Goal: Communication & Community: Participate in discussion

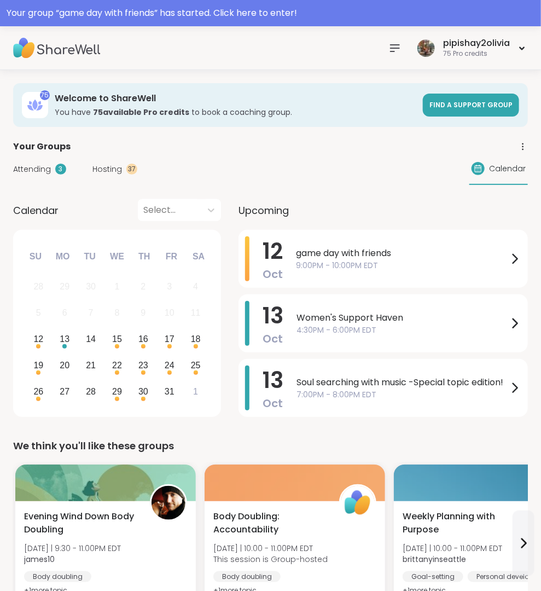
click at [392, 56] on nav at bounding box center [395, 48] width 22 height 22
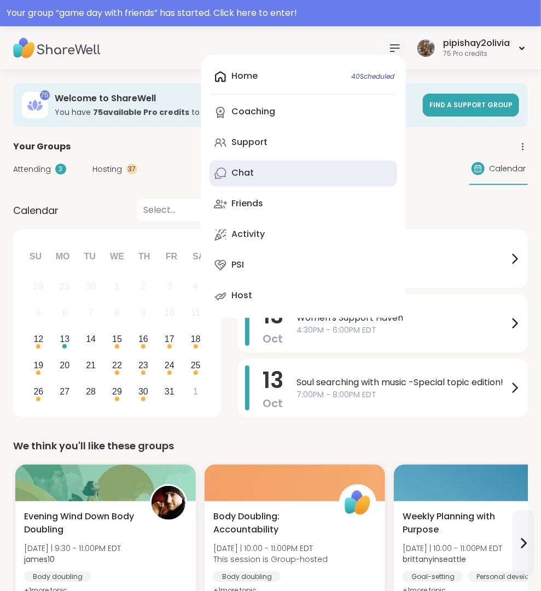
click at [270, 172] on link "Chat" at bounding box center [303, 173] width 188 height 26
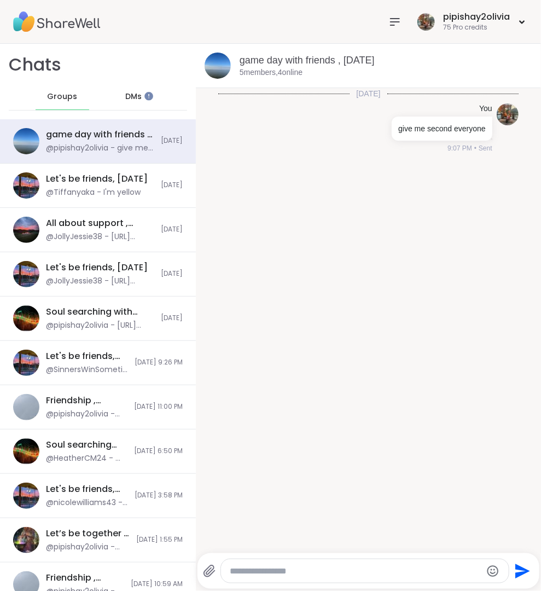
click at [336, 567] on textarea "Type your message" at bounding box center [356, 570] width 252 height 11
type textarea "**********"
type textarea "*"
type textarea "**********"
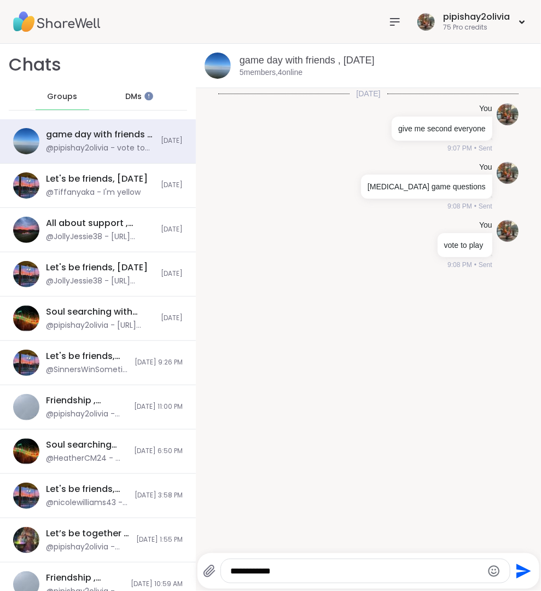
type textarea "**********"
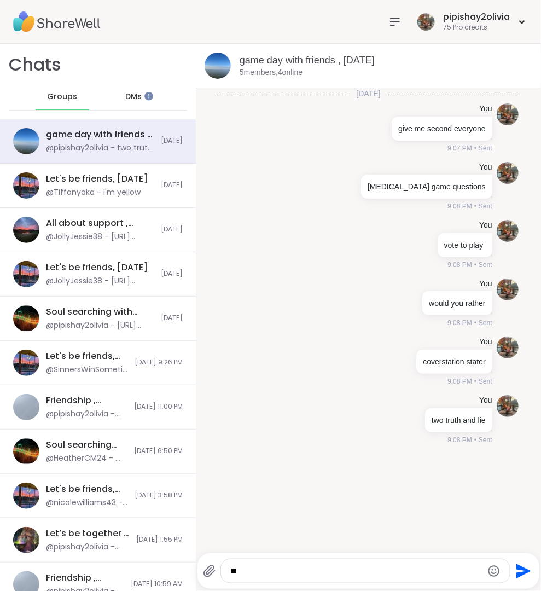
type textarea "**"
type textarea "**********"
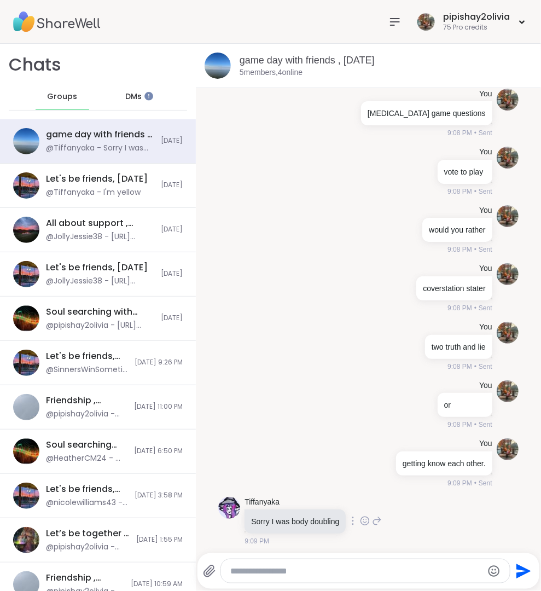
click at [380, 517] on icon at bounding box center [377, 521] width 8 height 8
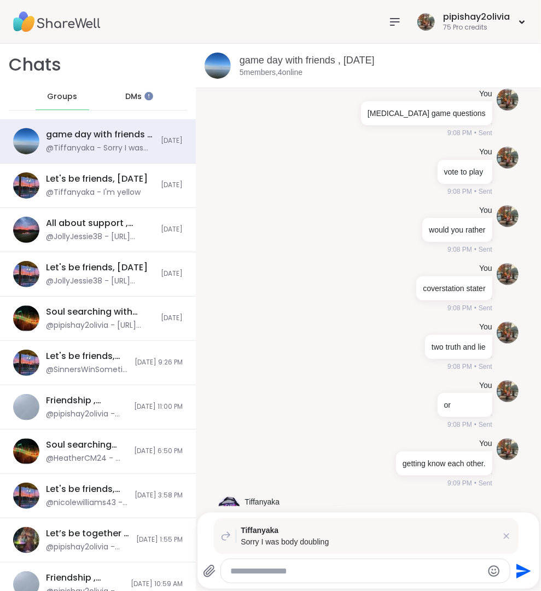
type textarea "*"
type textarea "**********"
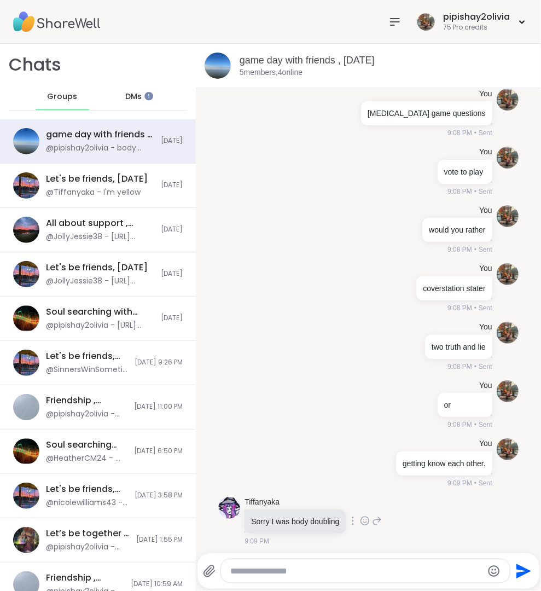
scroll to position [168, 0]
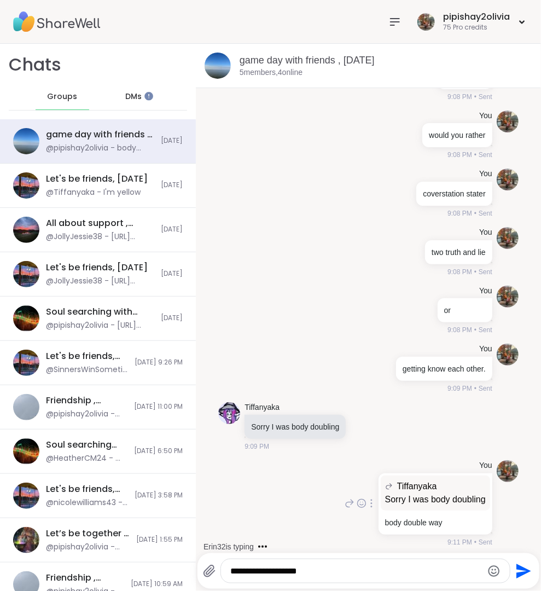
type textarea "**********"
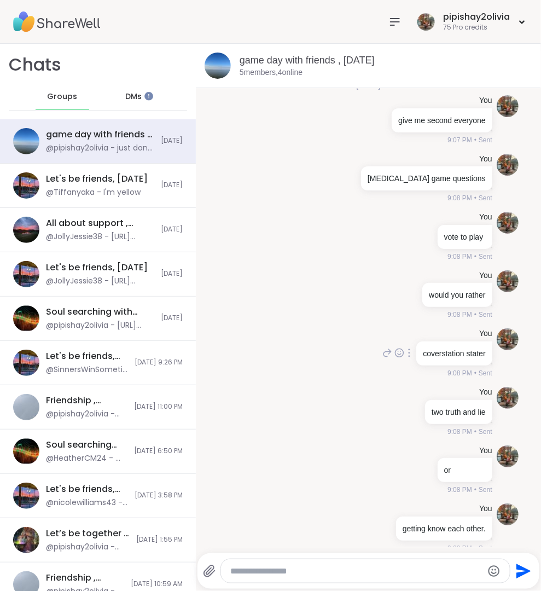
scroll to position [0, 0]
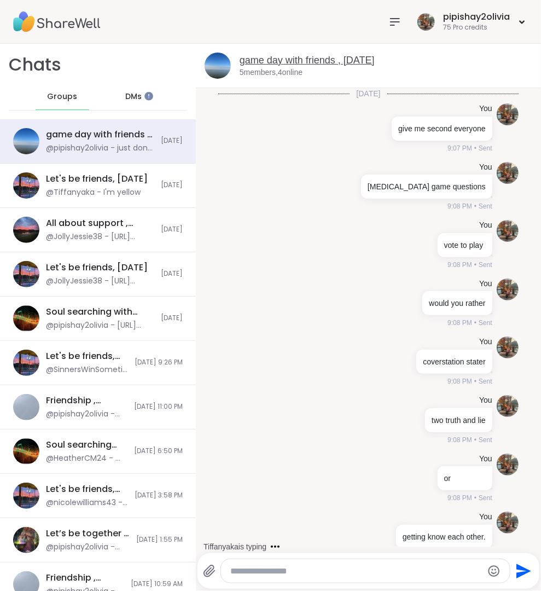
click at [282, 56] on link "game day with friends , [DATE]" at bounding box center [307, 60] width 135 height 11
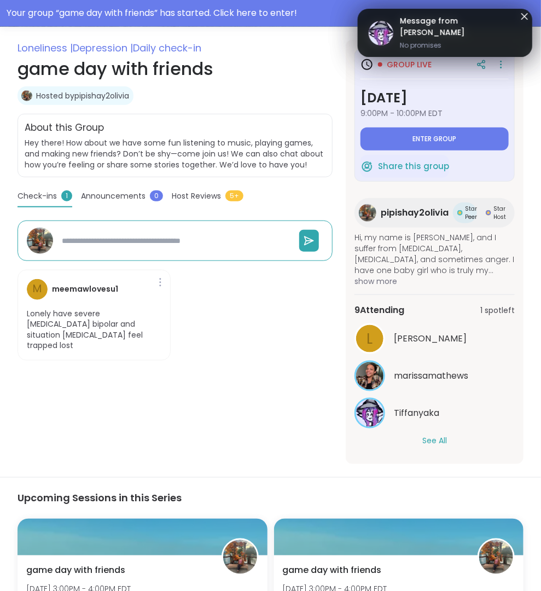
scroll to position [188, 0]
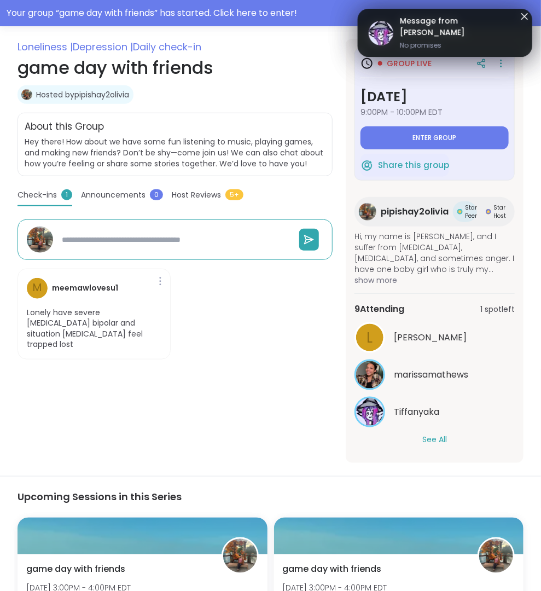
click at [440, 434] on button "See All" at bounding box center [434, 439] width 25 height 11
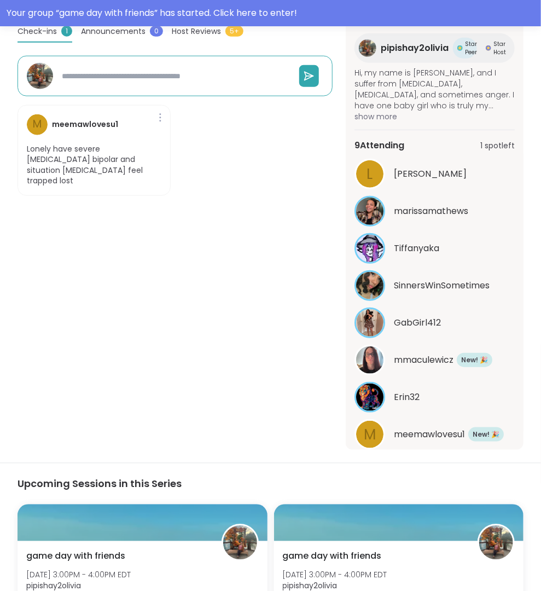
scroll to position [410, 0]
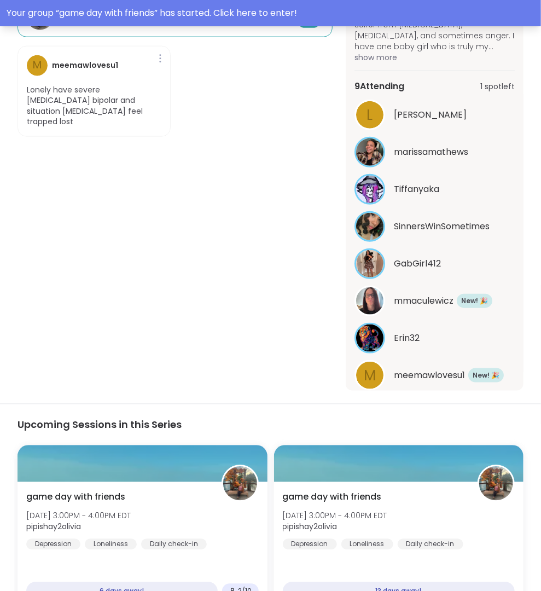
type textarea "*"
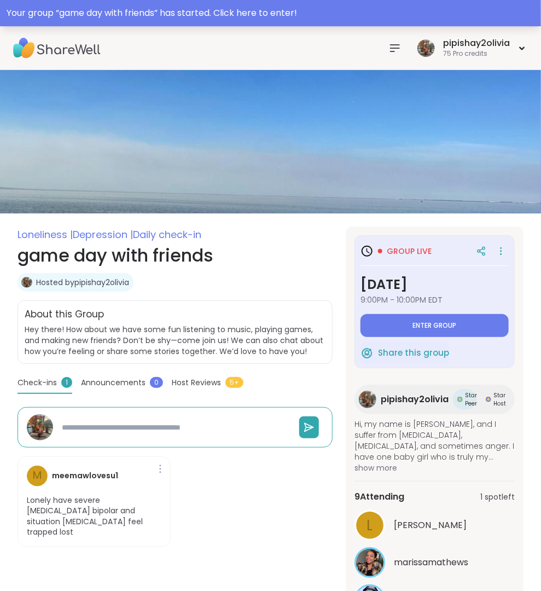
scroll to position [0, 0]
click at [392, 45] on icon at bounding box center [394, 48] width 9 height 7
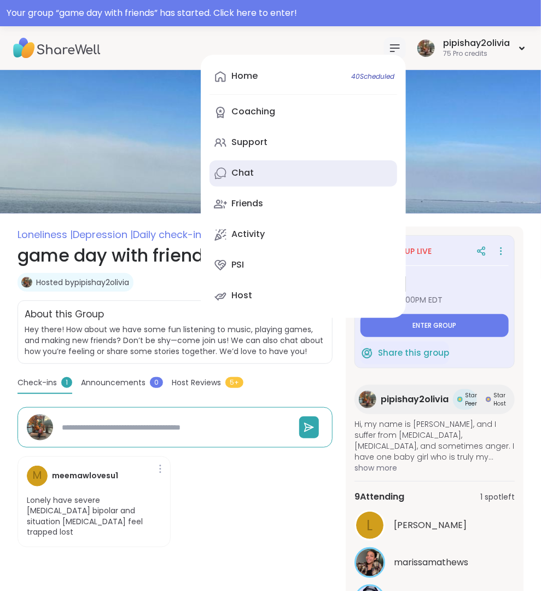
click at [271, 167] on link "Chat" at bounding box center [303, 173] width 188 height 26
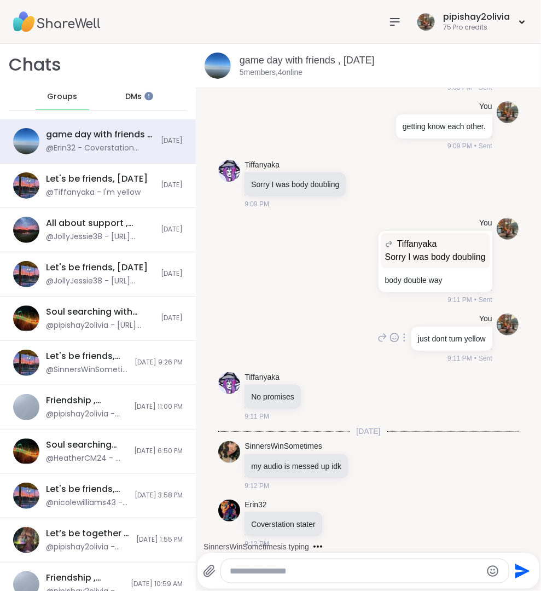
scroll to position [468, 0]
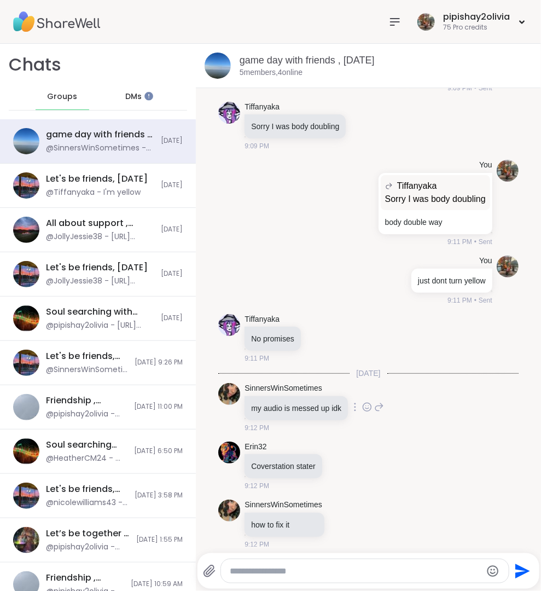
click at [381, 400] on icon at bounding box center [379, 406] width 10 height 13
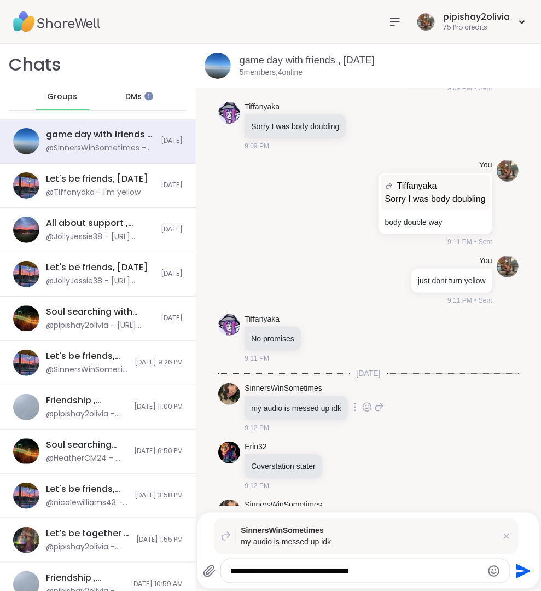
type textarea "**********"
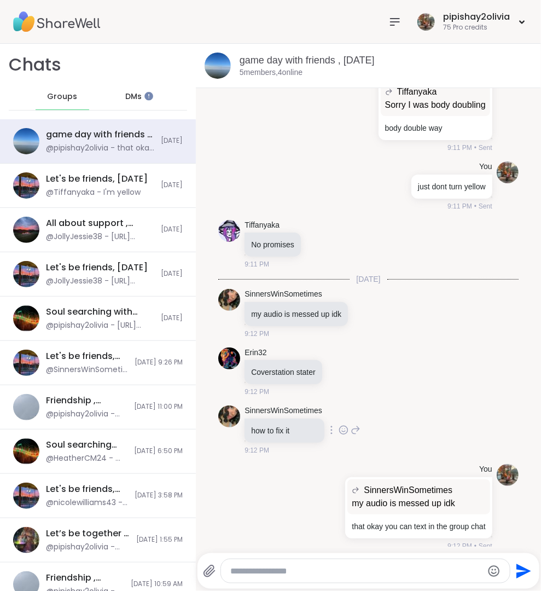
click at [360, 424] on icon at bounding box center [356, 429] width 10 height 13
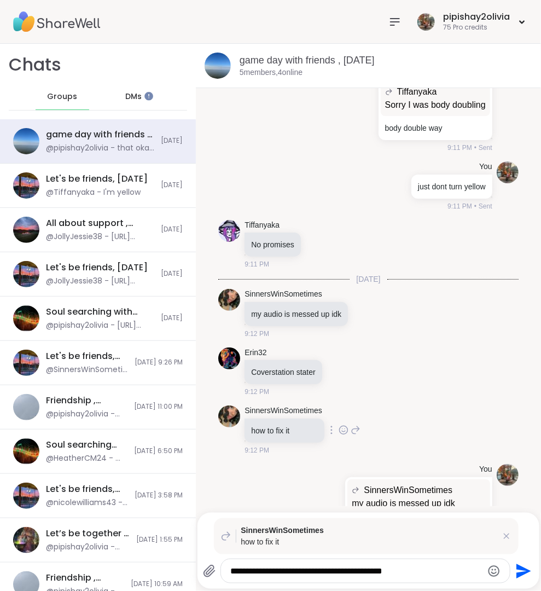
type textarea "**********"
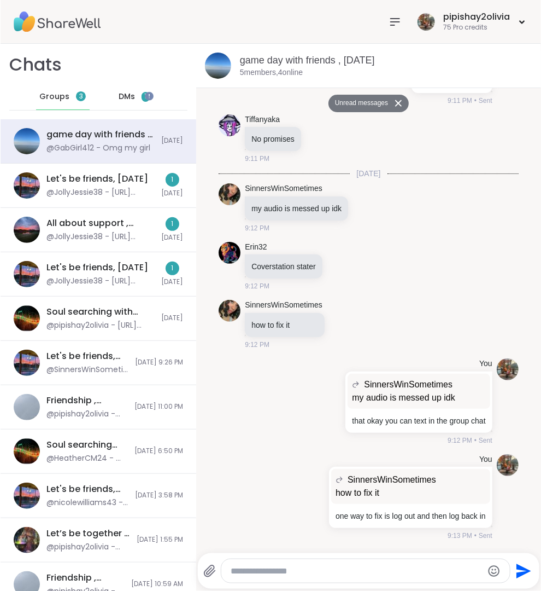
scroll to position [1252, 0]
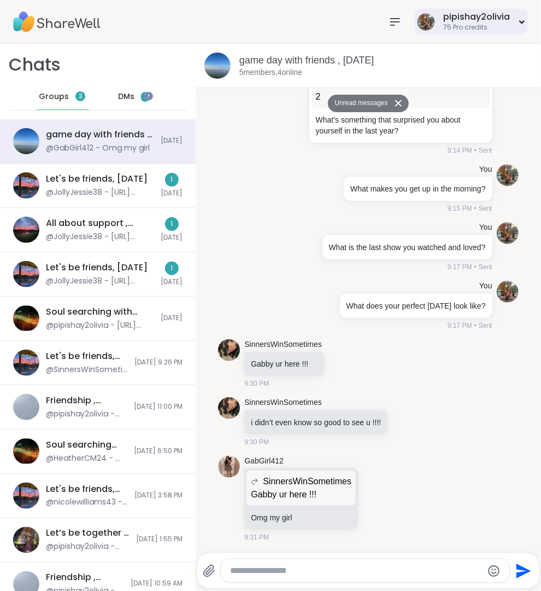
click at [453, 19] on div "pipishay2olivia" at bounding box center [476, 17] width 67 height 12
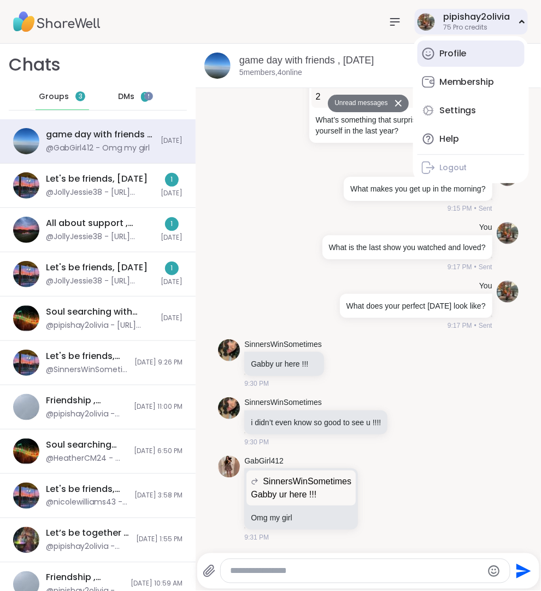
click at [462, 62] on link "Profile" at bounding box center [471, 53] width 107 height 26
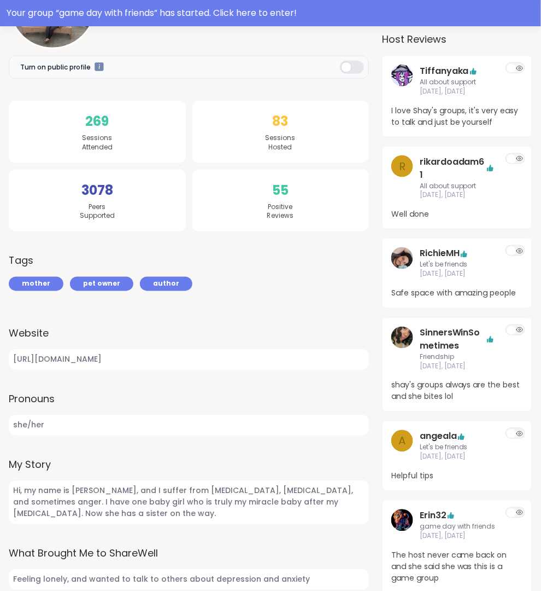
scroll to position [236, 0]
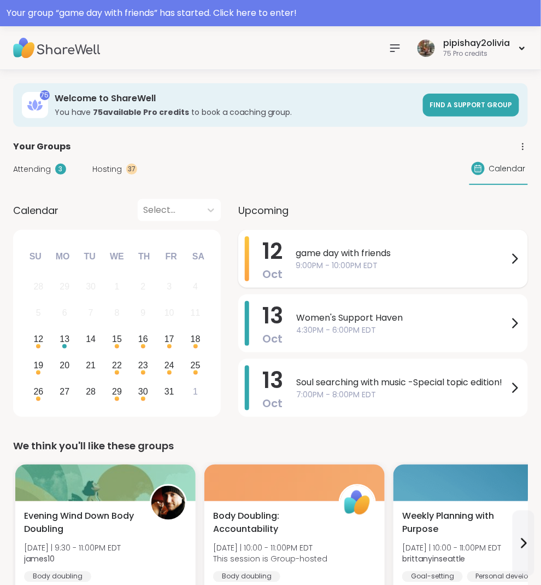
click at [475, 247] on span "game day with friends" at bounding box center [402, 253] width 213 height 13
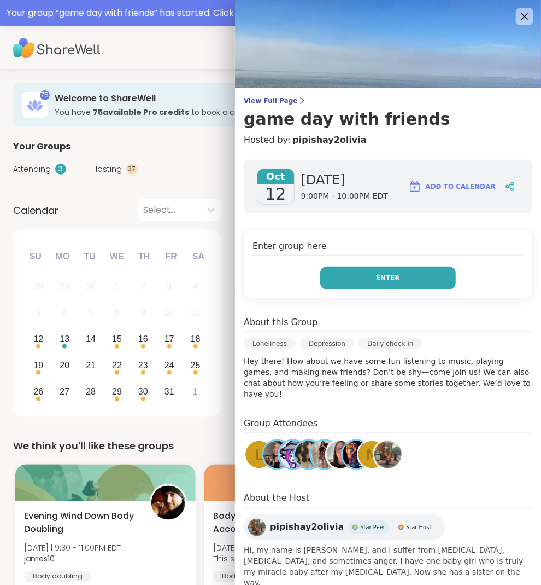
click at [405, 276] on button "Enter" at bounding box center [388, 277] width 136 height 23
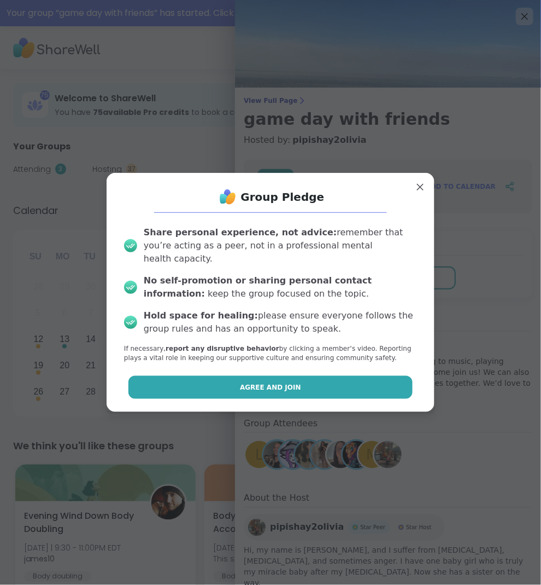
click at [307, 388] on button "Agree and Join" at bounding box center [271, 387] width 285 height 23
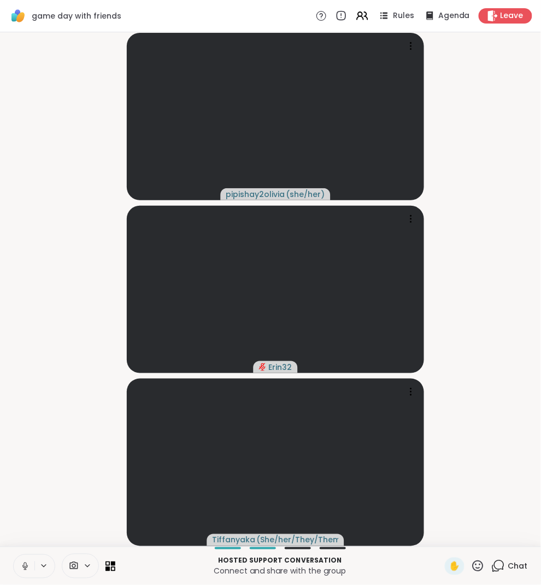
click at [23, 565] on icon at bounding box center [24, 565] width 5 height 3
click at [23, 565] on icon at bounding box center [25, 566] width 10 height 10
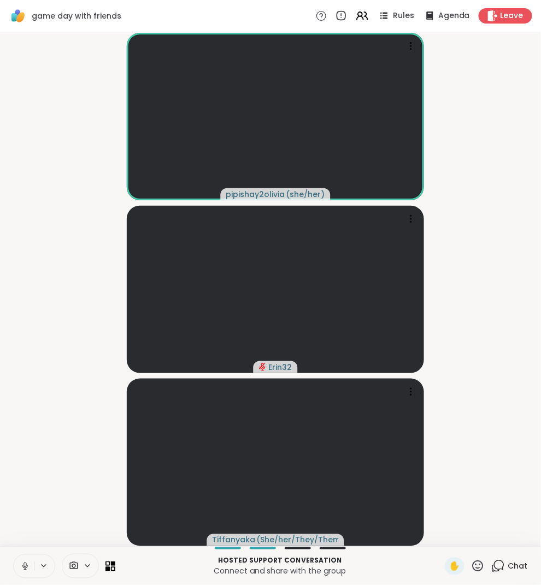
click at [498, 561] on icon at bounding box center [499, 565] width 10 height 10
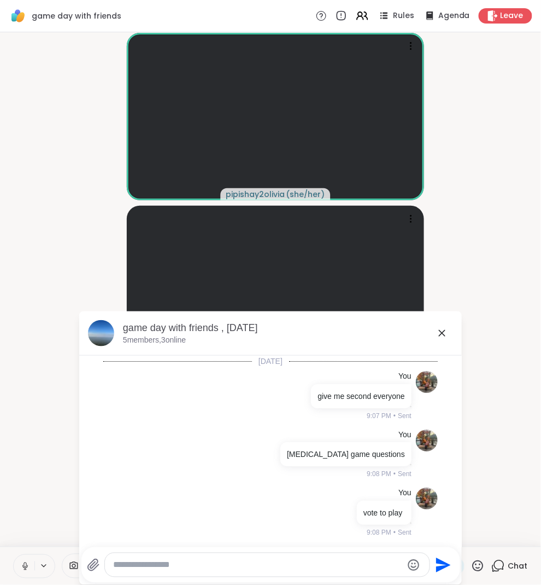
click at [442, 326] on icon at bounding box center [442, 332] width 13 height 13
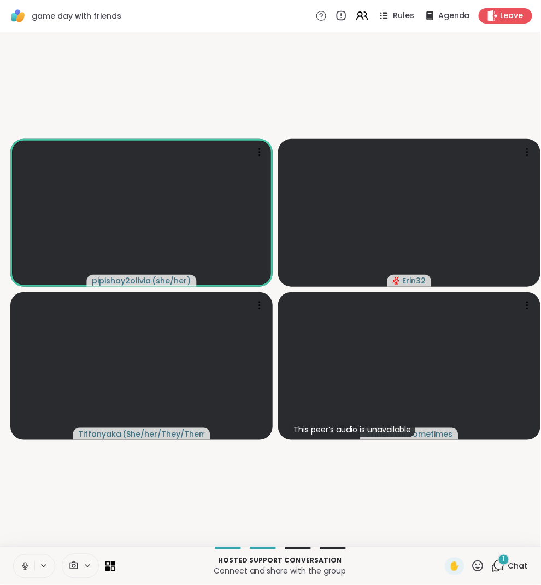
click at [501, 567] on icon at bounding box center [499, 566] width 14 height 14
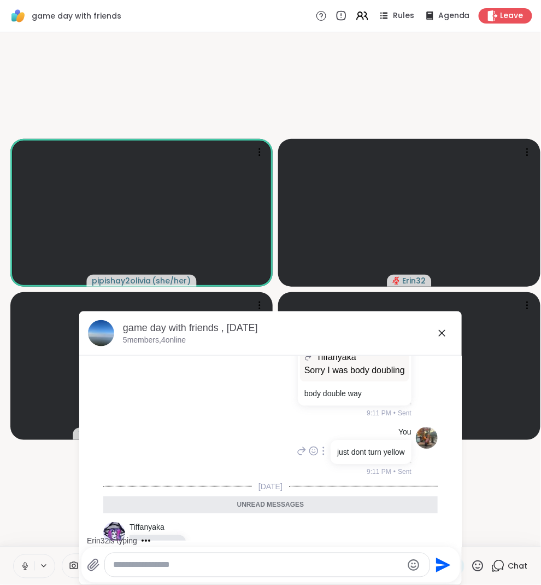
scroll to position [593, 0]
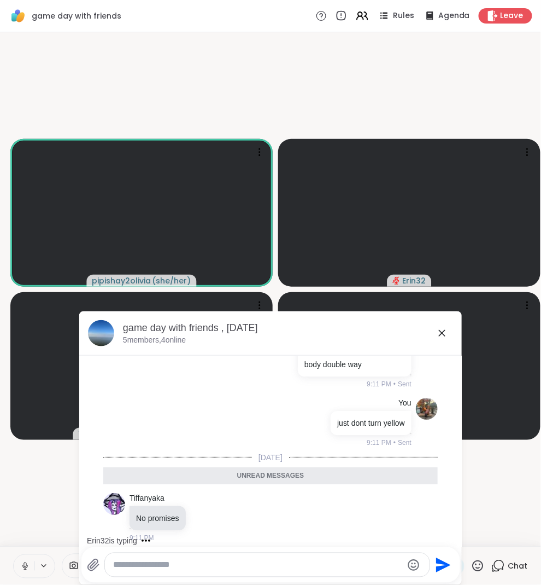
click at [445, 337] on icon at bounding box center [442, 332] width 13 height 13
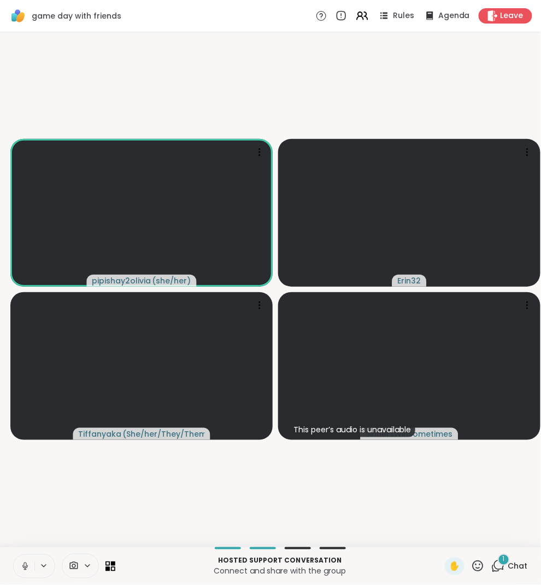
click at [509, 559] on div "1" at bounding box center [504, 559] width 12 height 12
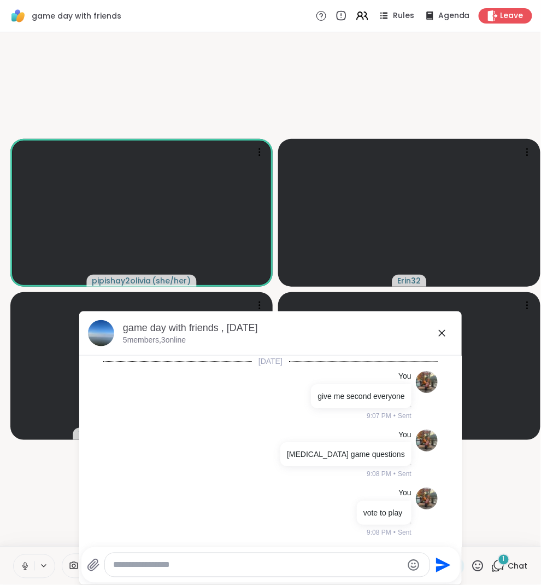
scroll to position [1014, 0]
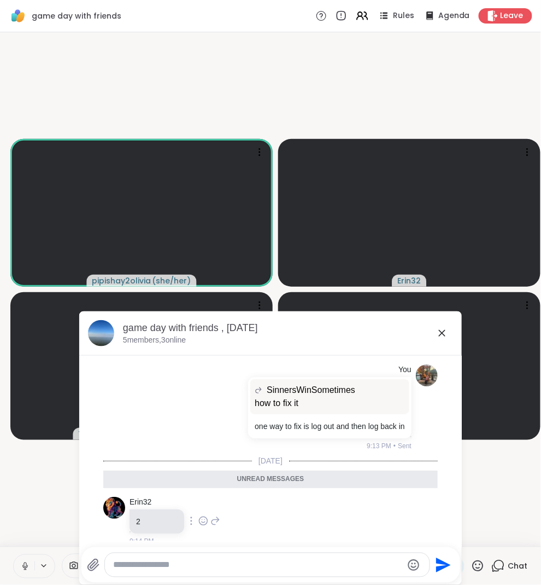
click at [216, 517] on icon at bounding box center [216, 521] width 8 height 8
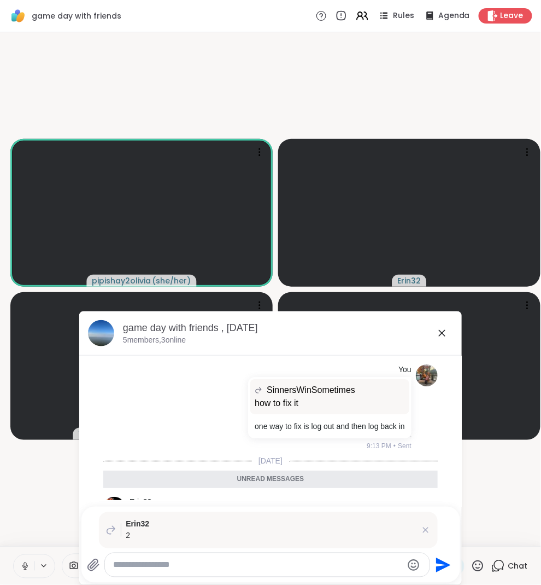
paste textarea "**********"
type textarea "**********"
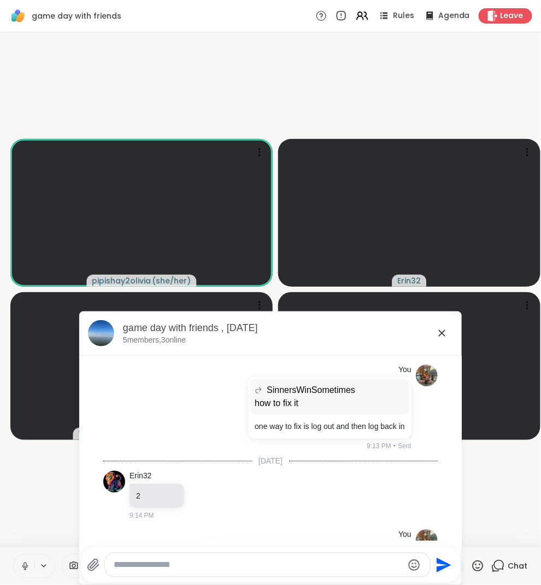
scroll to position [1094, 0]
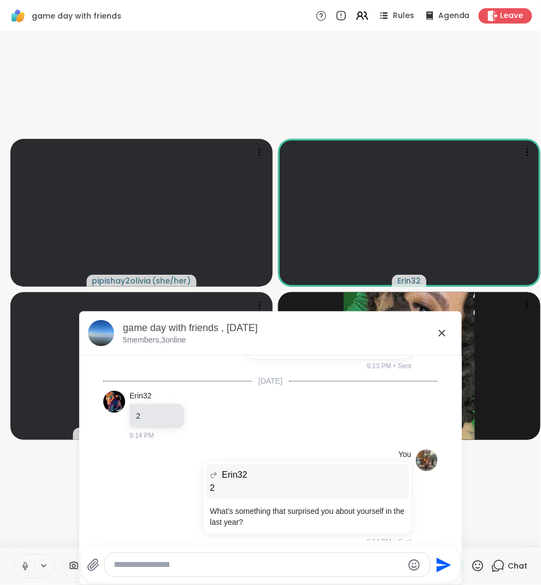
click at [447, 337] on icon at bounding box center [442, 332] width 13 height 13
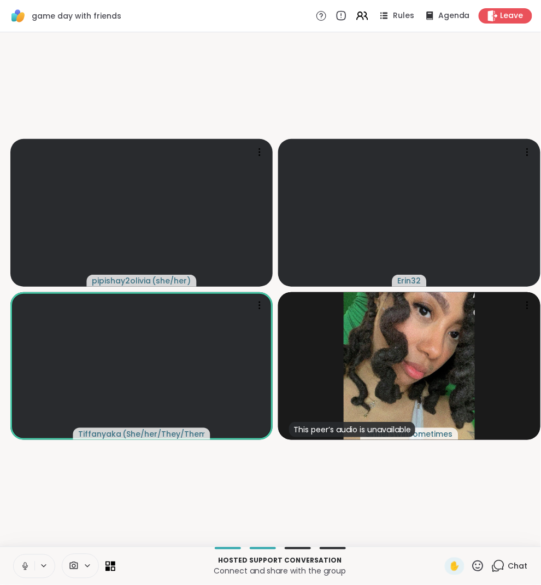
click at [490, 558] on div "✋ Chat" at bounding box center [486, 565] width 83 height 17
click at [493, 559] on icon at bounding box center [499, 566] width 14 height 14
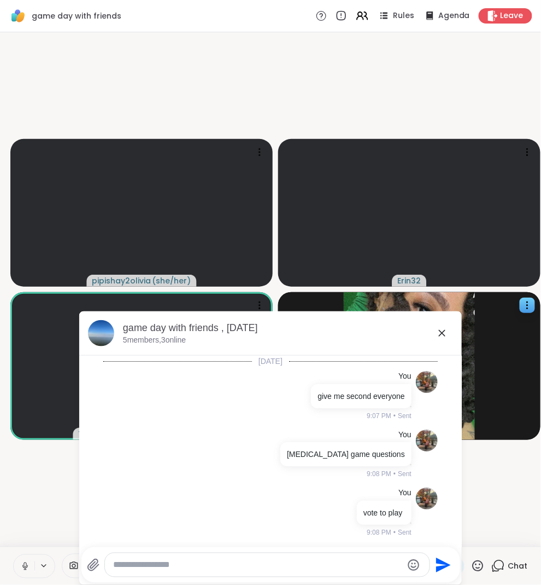
scroll to position [1083, 0]
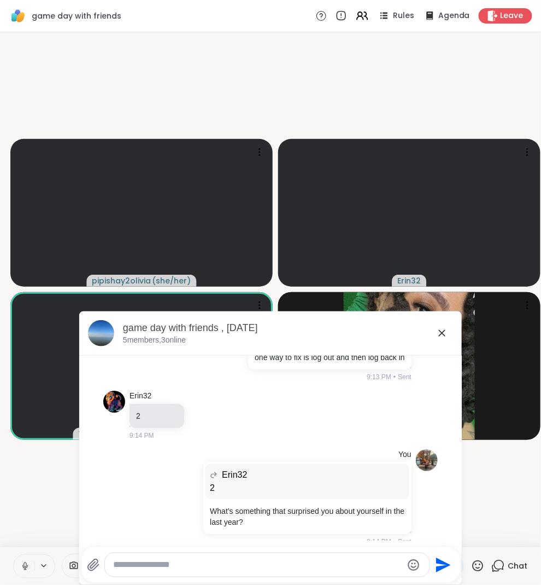
click at [439, 338] on icon at bounding box center [442, 332] width 13 height 13
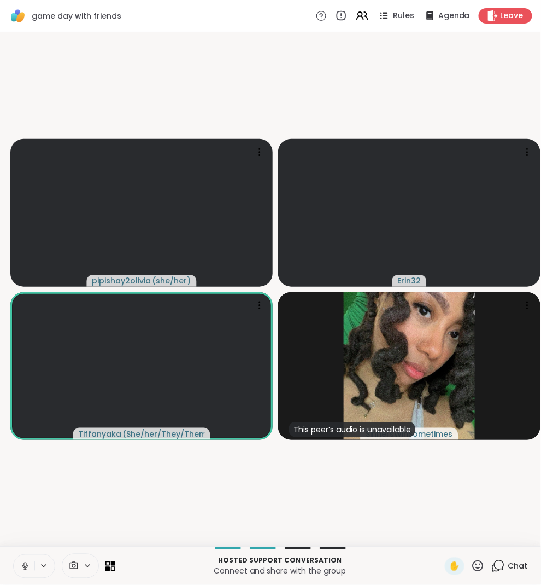
click at [502, 568] on icon at bounding box center [499, 565] width 10 height 10
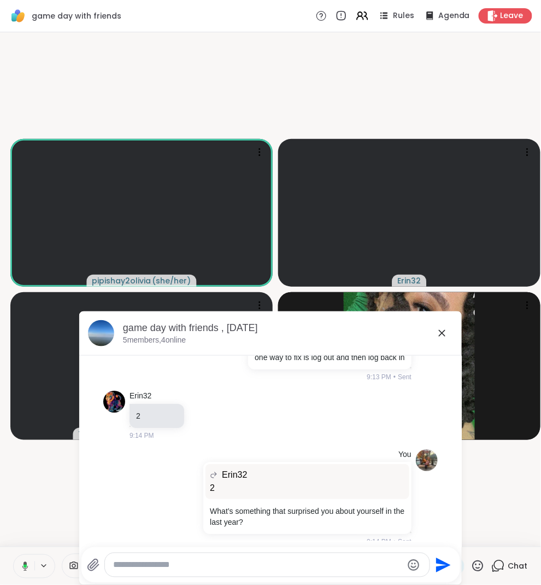
click at [439, 332] on icon at bounding box center [442, 332] width 13 height 13
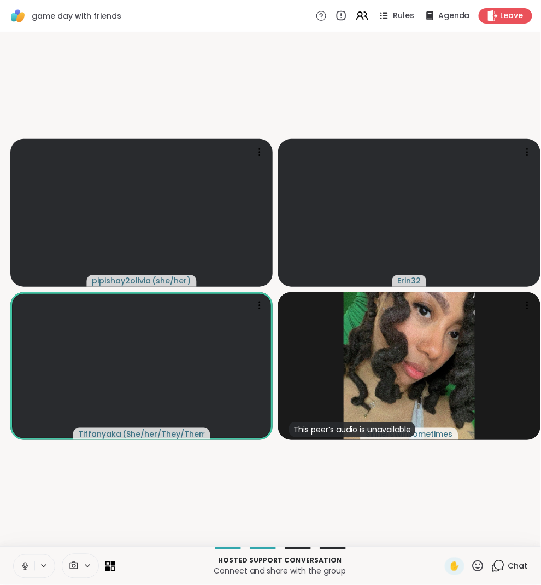
scroll to position [0, 0]
click at [507, 568] on div "Chat" at bounding box center [510, 565] width 37 height 17
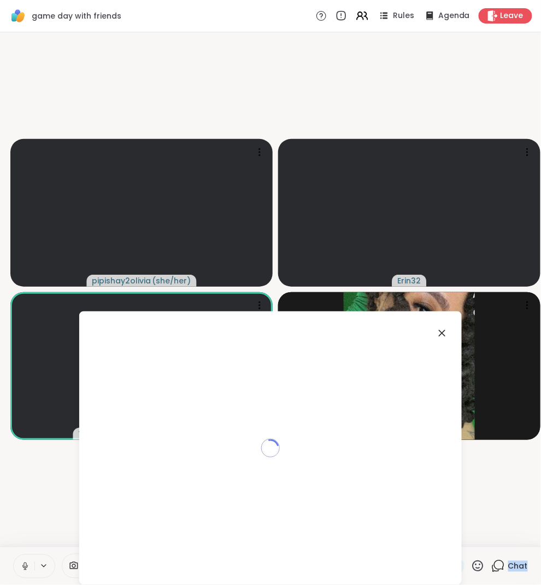
click at [507, 568] on div "Chat" at bounding box center [510, 565] width 37 height 17
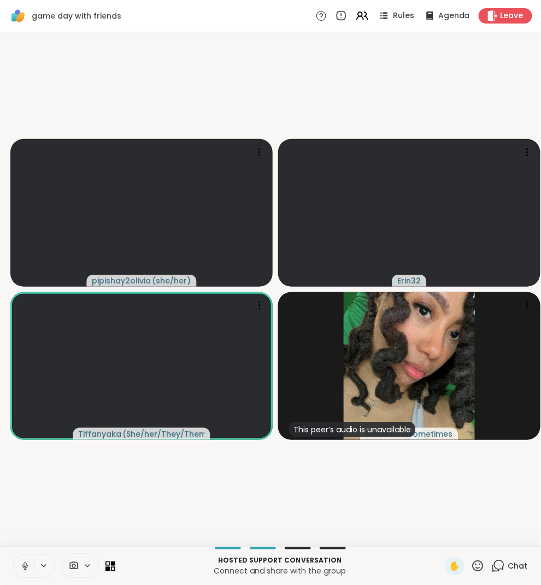
click at [511, 575] on div "Hosted support conversation Connect and share with the group ✋ Chat" at bounding box center [270, 565] width 541 height 38
click at [508, 573] on div "Chat" at bounding box center [510, 565] width 37 height 17
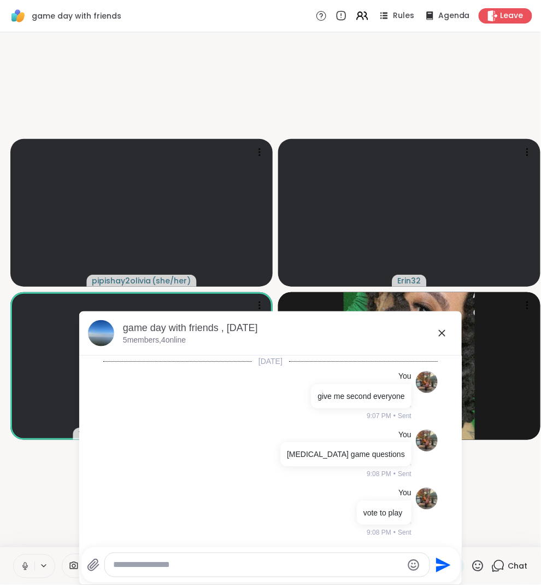
scroll to position [1083, 0]
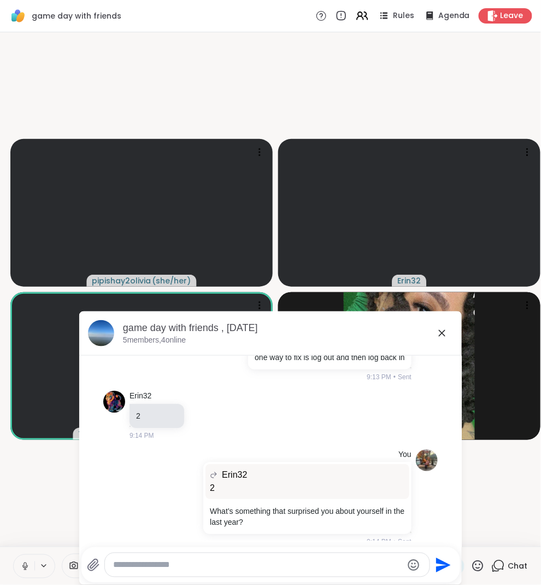
click at [258, 563] on textarea "Type your message" at bounding box center [258, 564] width 289 height 11
paste textarea "**********"
type textarea "**********"
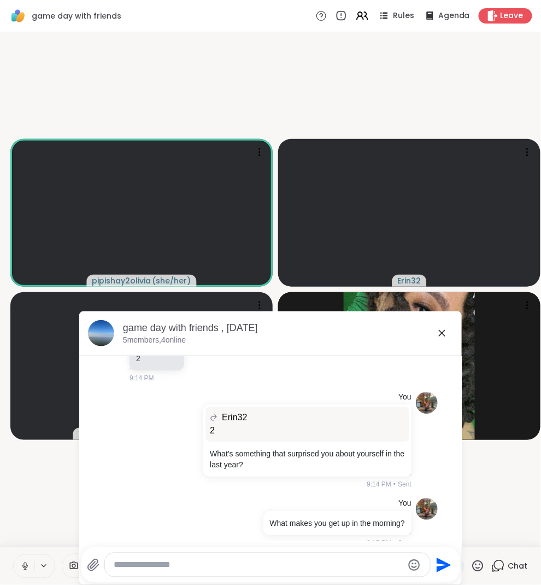
click at [443, 324] on div "game day with friends , [DATE]" at bounding box center [288, 328] width 330 height 14
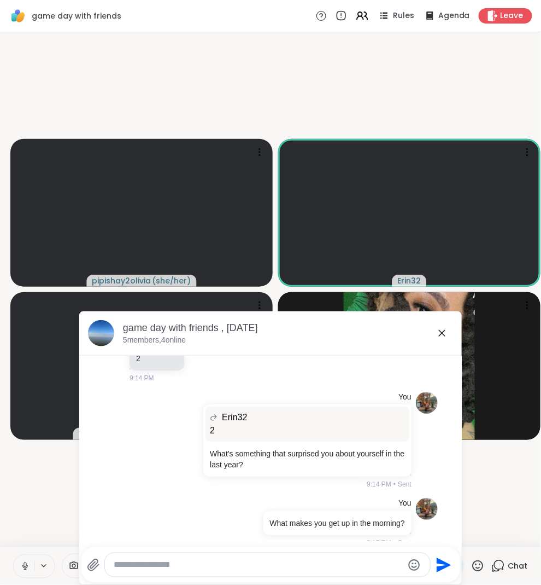
click at [442, 334] on icon at bounding box center [442, 332] width 13 height 13
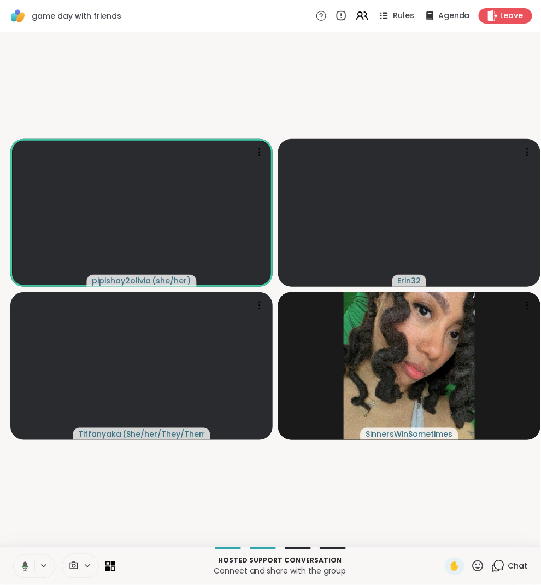
click at [499, 567] on icon at bounding box center [499, 566] width 14 height 14
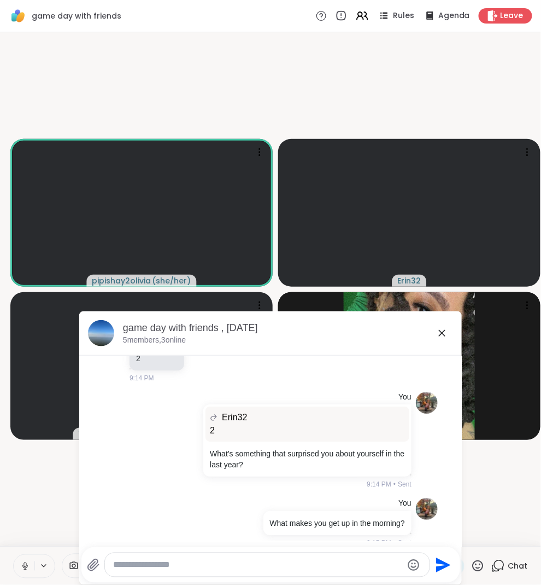
click at [277, 573] on div at bounding box center [267, 565] width 325 height 24
click at [277, 571] on div at bounding box center [267, 565] width 325 height 24
click at [269, 553] on div at bounding box center [267, 565] width 325 height 24
click at [269, 556] on div at bounding box center [267, 565] width 325 height 24
click at [269, 559] on textarea "Type your message" at bounding box center [258, 564] width 289 height 11
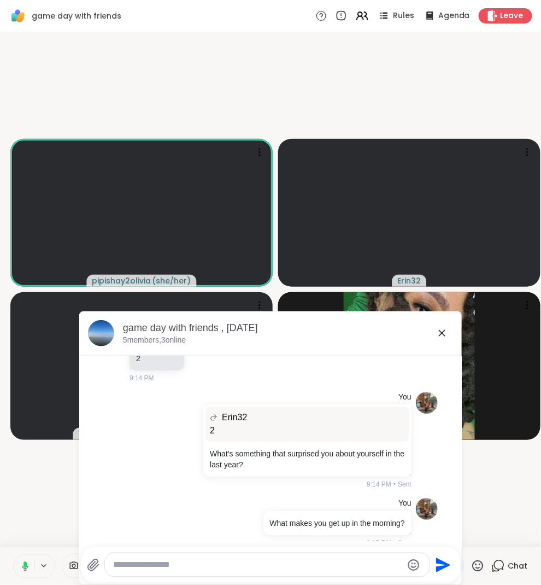
paste textarea "**********"
type textarea "**********"
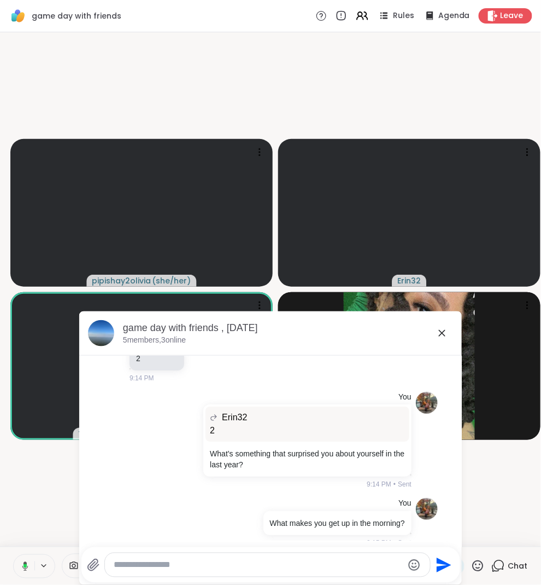
scroll to position [1198, 0]
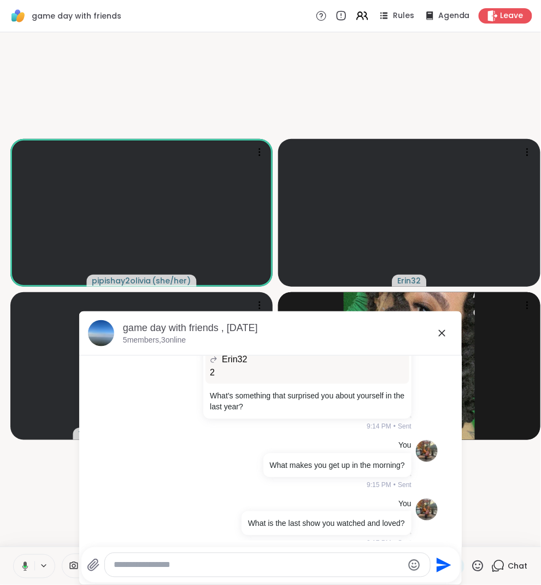
click at [444, 330] on icon at bounding box center [442, 332] width 13 height 13
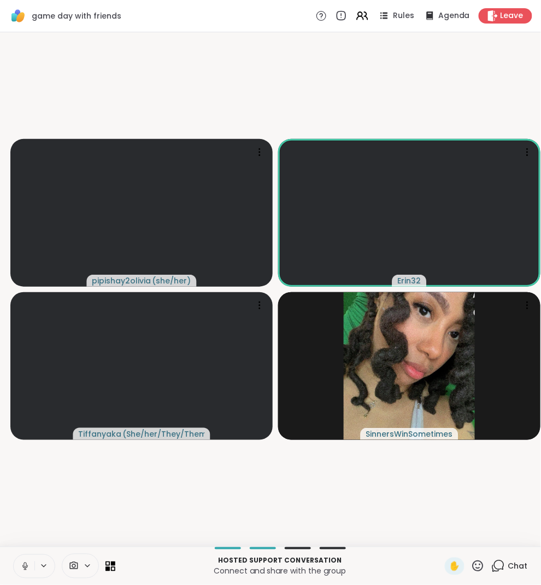
click at [497, 561] on icon at bounding box center [499, 565] width 10 height 10
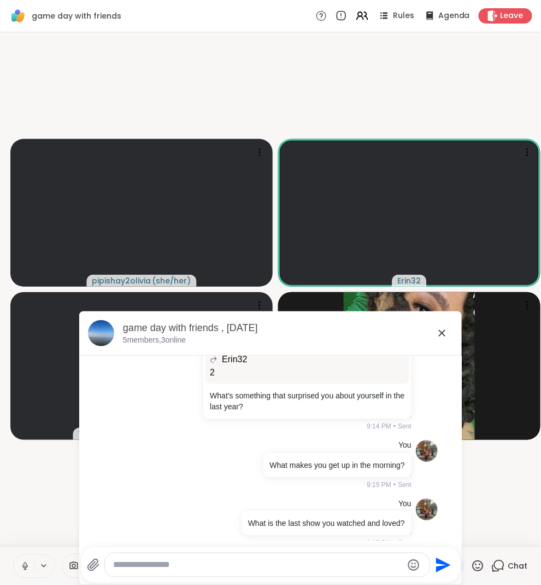
click at [361, 563] on textarea "Type your message" at bounding box center [258, 564] width 289 height 11
paste textarea "**********"
type textarea "**********"
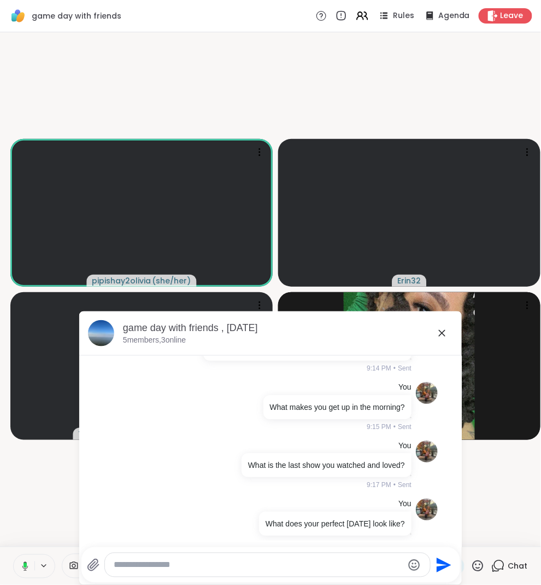
click at [447, 337] on icon at bounding box center [442, 332] width 13 height 13
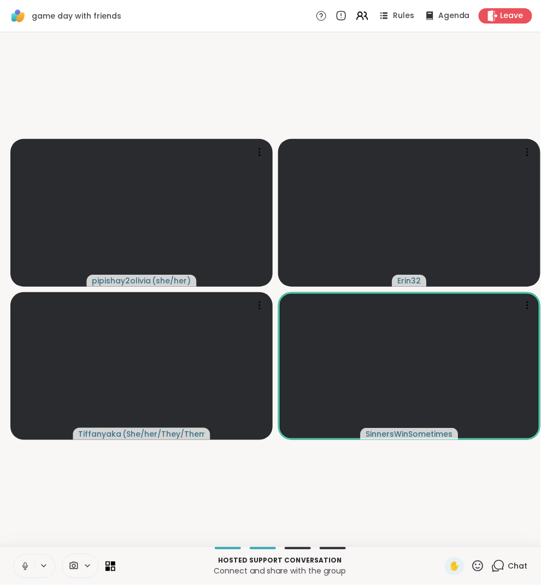
click at [188, 493] on video-player-container "pipishay2olivia ( she/her ) Erin32 Tiffanyaka ( She/her/They/Them ) SinnersWinS…" at bounding box center [271, 289] width 528 height 505
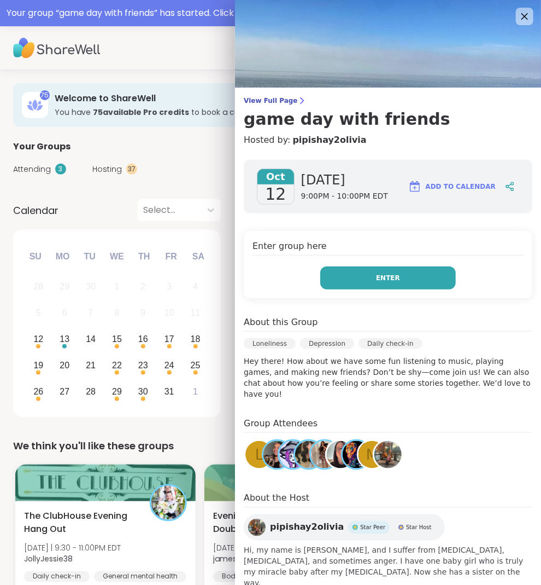
click at [389, 266] on button "Enter" at bounding box center [388, 277] width 136 height 23
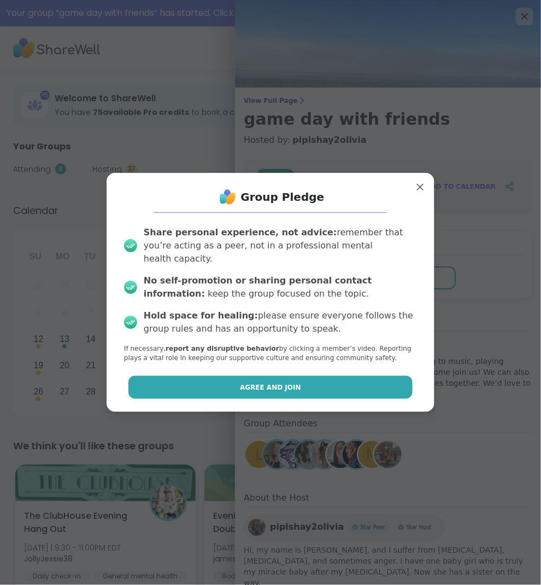
click at [327, 380] on button "Agree and Join" at bounding box center [271, 387] width 285 height 23
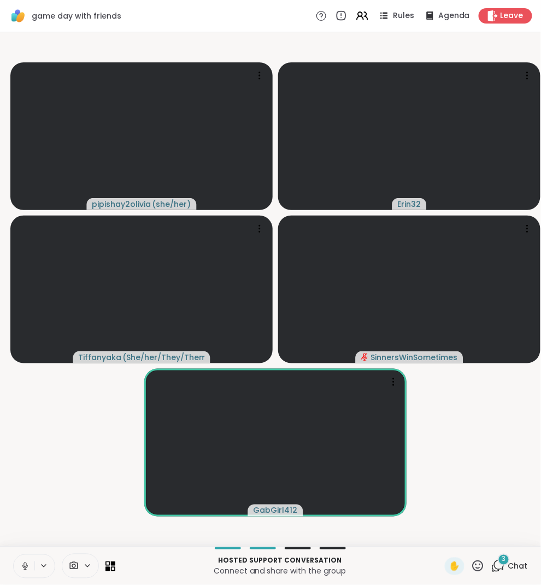
click at [501, 562] on div "3" at bounding box center [504, 559] width 12 height 12
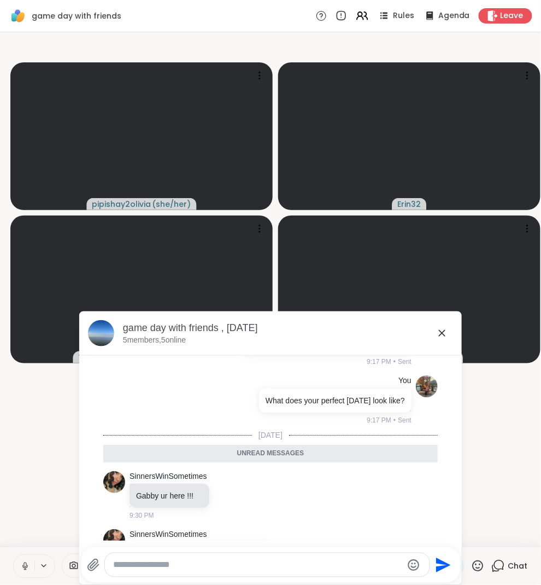
scroll to position [1377, 0]
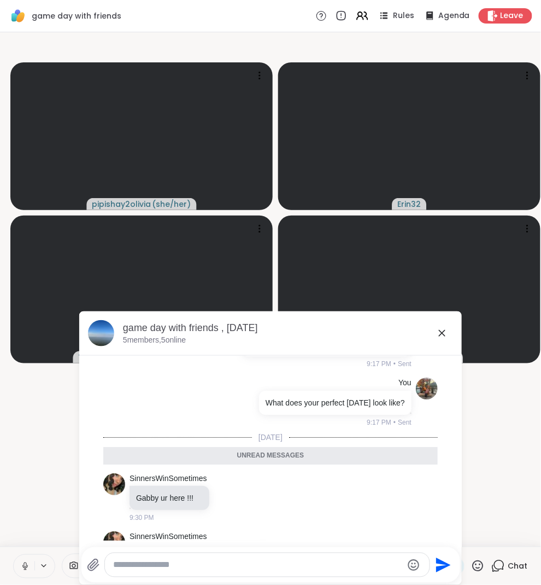
click at [438, 332] on icon at bounding box center [442, 332] width 13 height 13
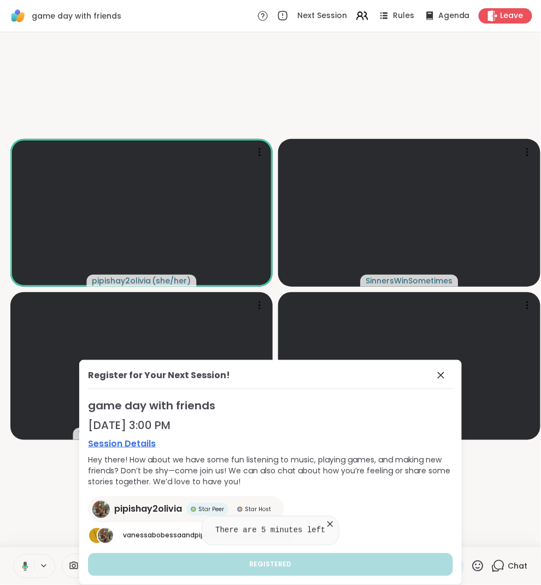
click at [443, 376] on icon at bounding box center [441, 375] width 13 height 13
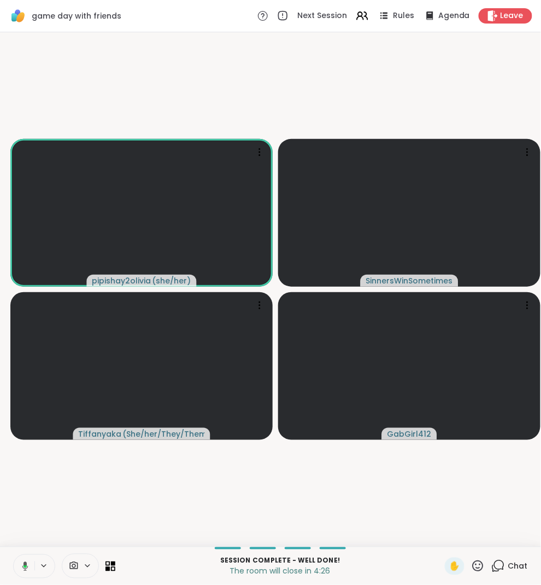
click at [500, 567] on icon at bounding box center [499, 566] width 14 height 14
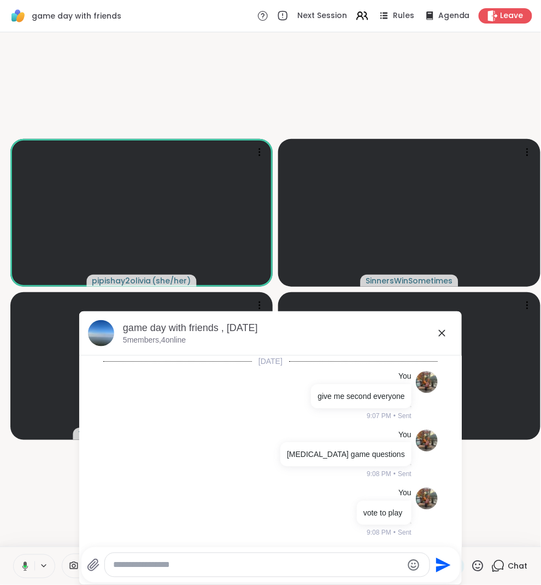
scroll to position [1813, 0]
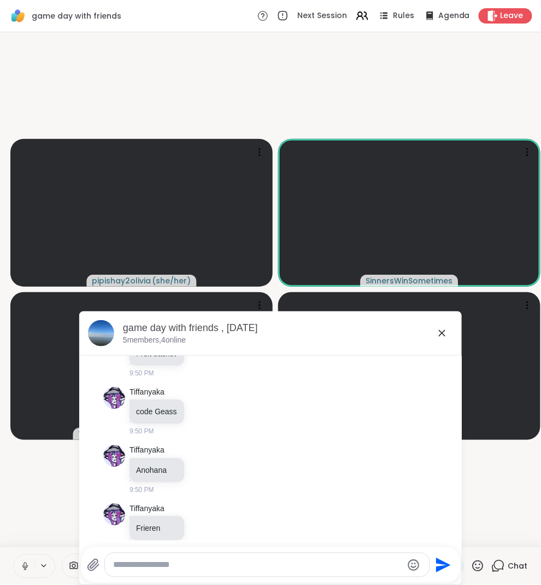
click at [312, 565] on textarea "Type your message" at bounding box center [258, 564] width 289 height 11
paste textarea "**********"
type textarea "**********"
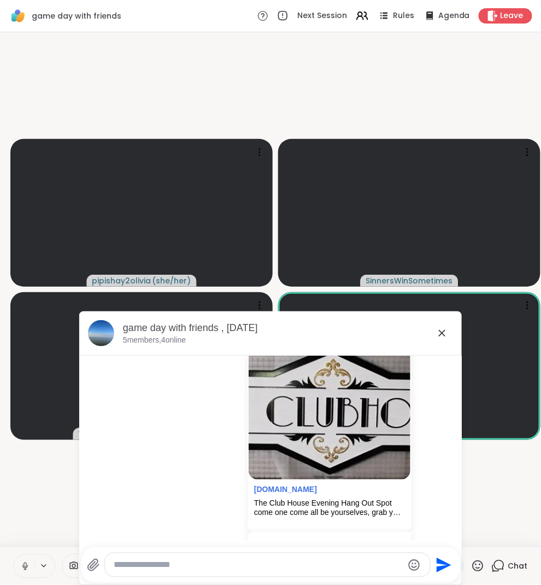
scroll to position [2071, 0]
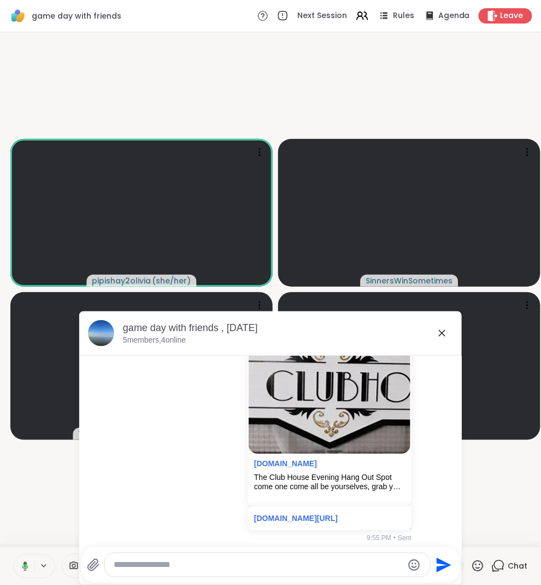
click at [446, 334] on icon at bounding box center [442, 332] width 13 height 13
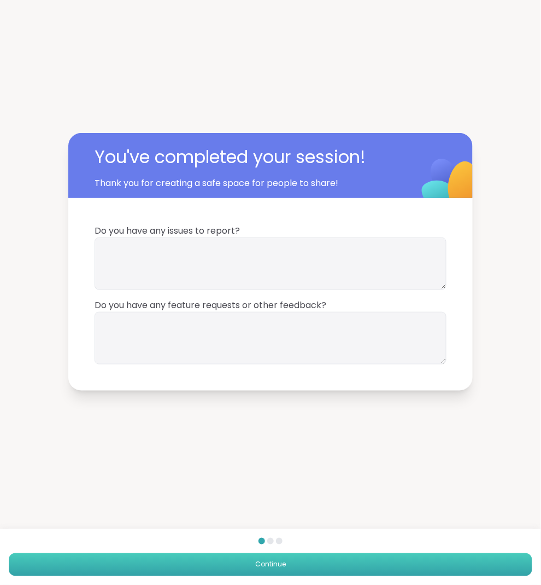
click at [250, 573] on button "Continue" at bounding box center [271, 564] width 524 height 23
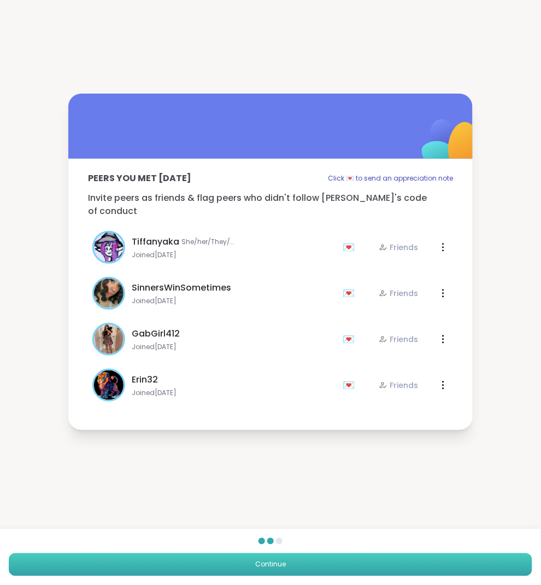
click at [234, 560] on button "Continue" at bounding box center [271, 564] width 524 height 23
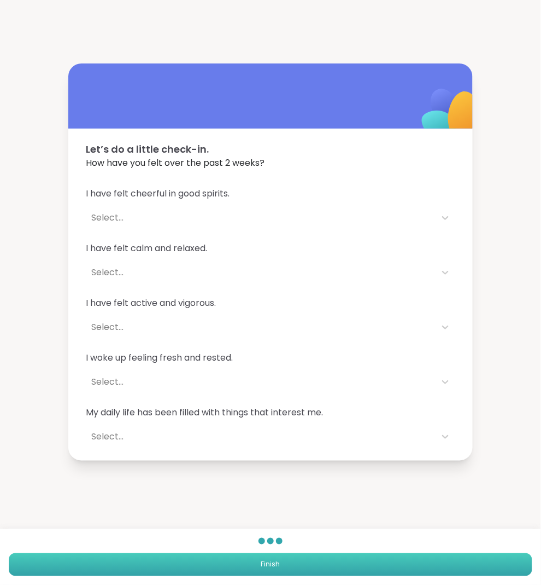
click at [296, 564] on button "Finish" at bounding box center [271, 564] width 524 height 23
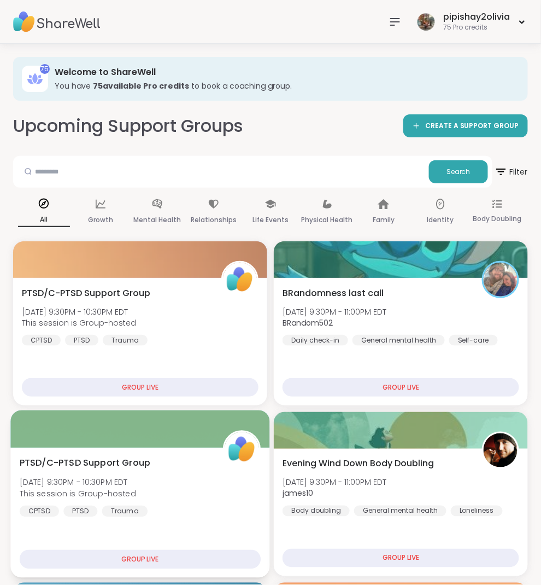
click at [396, 19] on icon at bounding box center [395, 21] width 13 height 13
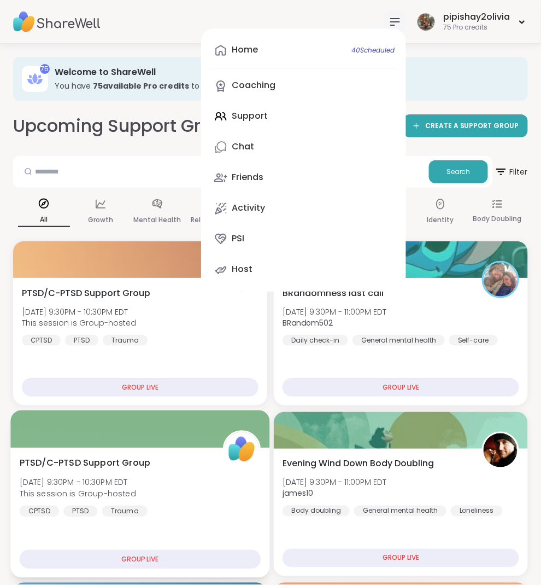
click at [396, 19] on icon at bounding box center [395, 21] width 13 height 13
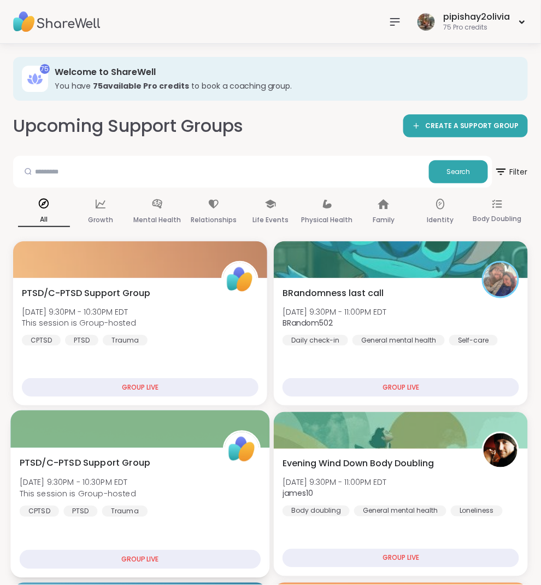
click at [396, 19] on icon at bounding box center [395, 21] width 13 height 13
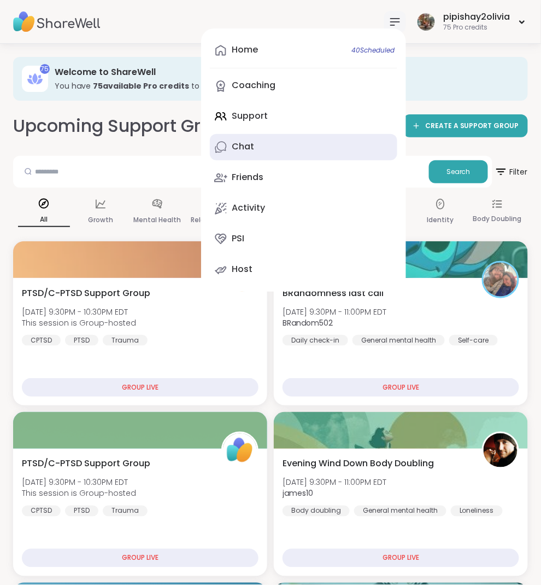
click at [254, 137] on link "Chat" at bounding box center [304, 147] width 188 height 26
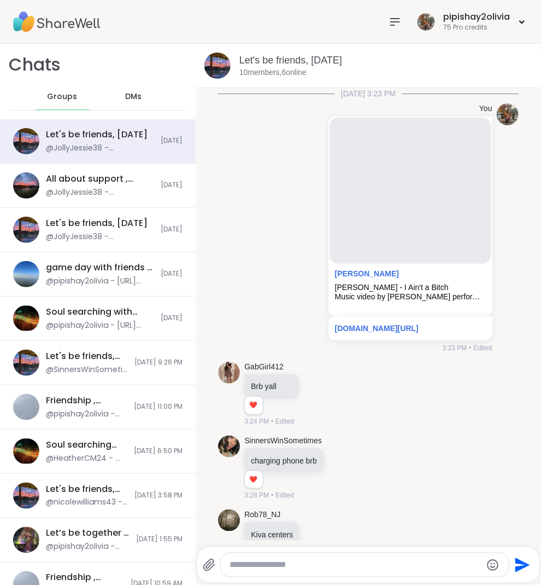
scroll to position [4504, 0]
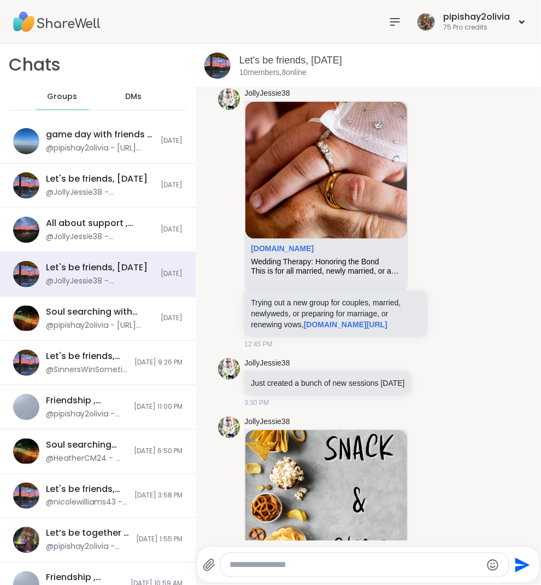
click at [139, 107] on div "DMs" at bounding box center [134, 97] width 54 height 26
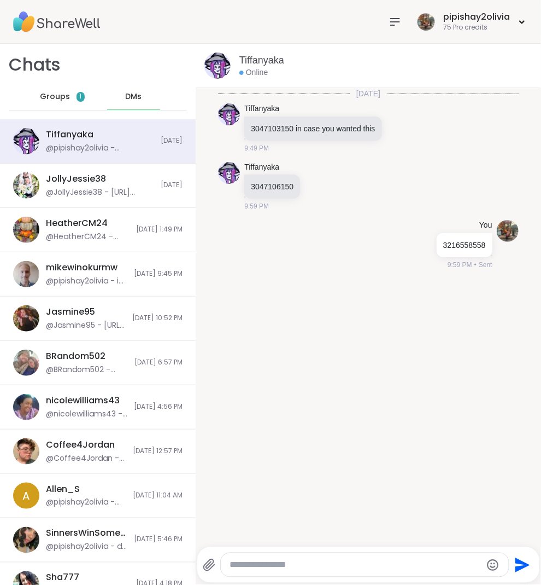
click at [70, 104] on div "Groups 1" at bounding box center [63, 97] width 54 height 26
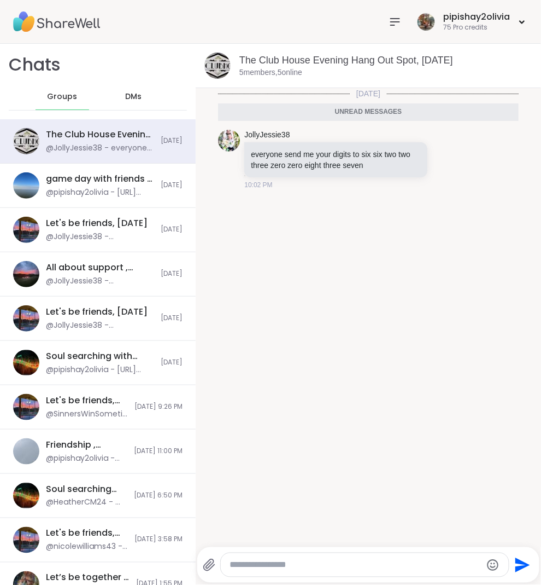
click at [394, 19] on icon at bounding box center [395, 22] width 9 height 7
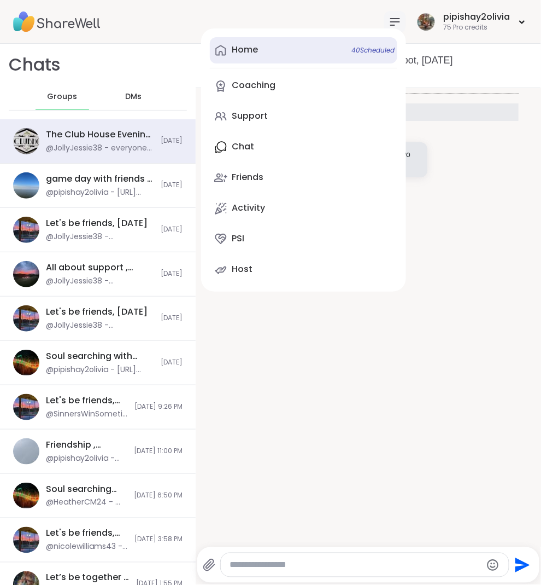
click at [290, 52] on link "Home 40 Scheduled" at bounding box center [304, 50] width 188 height 26
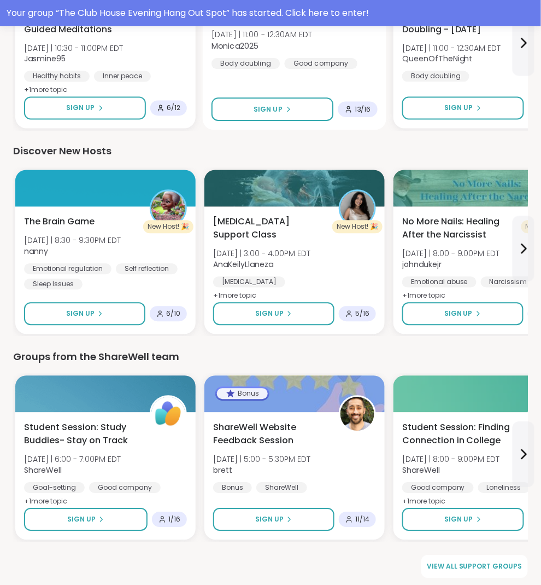
scroll to position [1322, 0]
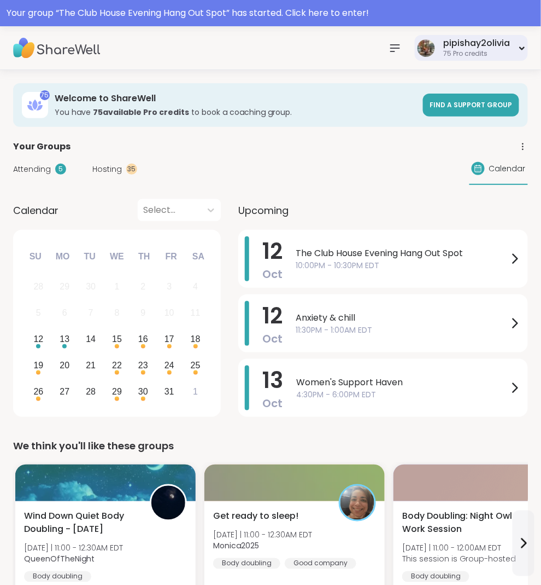
scroll to position [0, 0]
click at [399, 42] on icon at bounding box center [395, 48] width 13 height 13
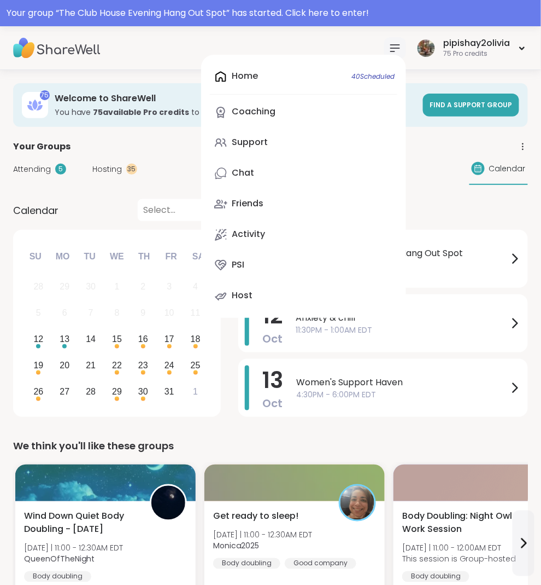
click at [264, 79] on div "Home 40 Scheduled Coaching Support Chat Friends Activity PSI Host" at bounding box center [303, 186] width 205 height 263
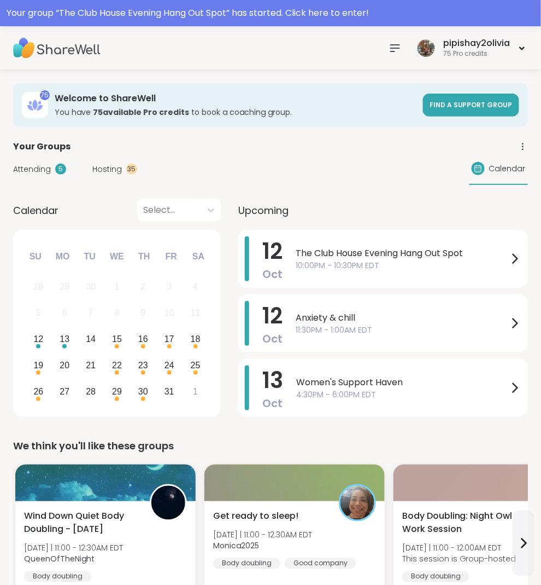
click at [398, 51] on icon at bounding box center [395, 48] width 13 height 13
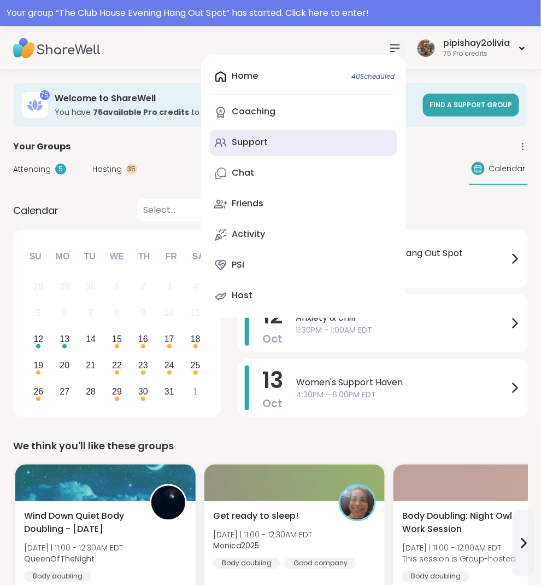
click at [262, 145] on div "Support" at bounding box center [250, 142] width 36 height 12
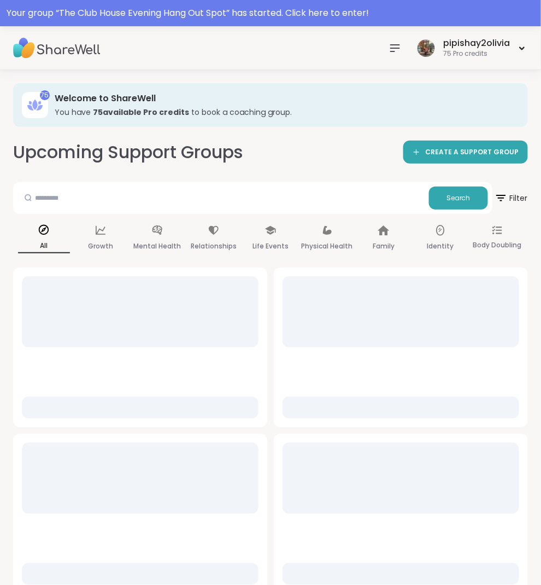
click at [214, 209] on div at bounding box center [220, 197] width 407 height 23
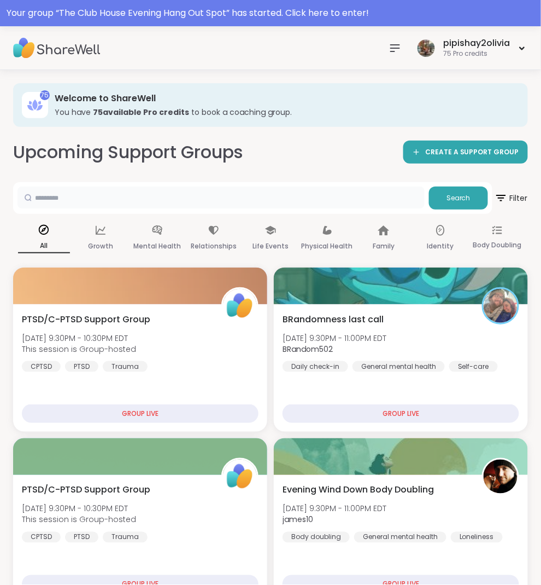
click at [214, 203] on input "text" at bounding box center [220, 197] width 407 height 22
type input "******"
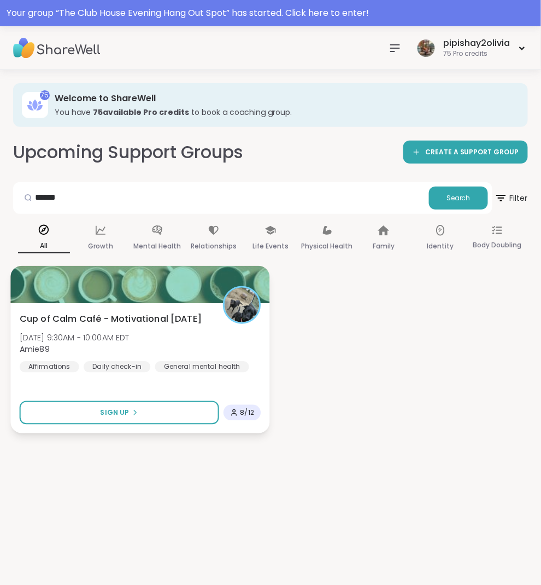
click at [239, 311] on img at bounding box center [242, 305] width 34 height 34
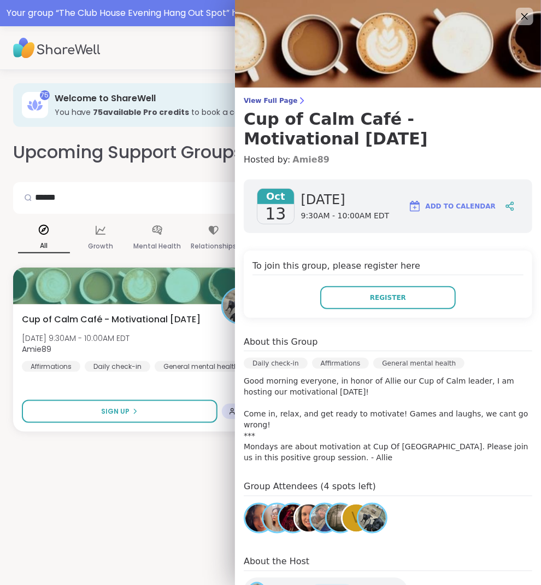
click at [301, 156] on link "Amie89" at bounding box center [311, 159] width 37 height 13
click at [194, 217] on div "****** Search Filter All Growth Mental Health Relationships Life Events Physica…" at bounding box center [270, 306] width 515 height 249
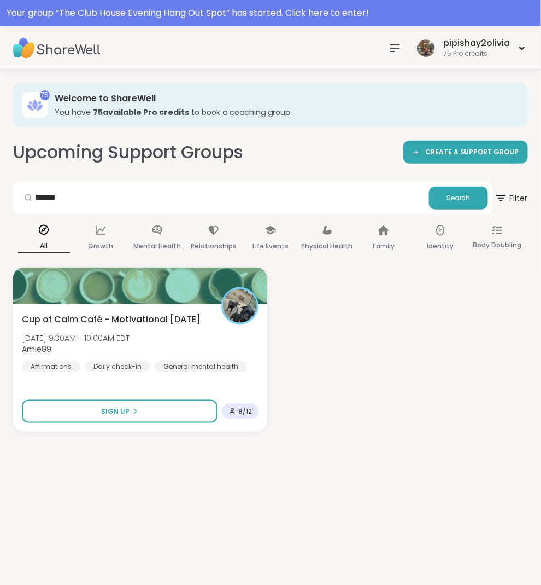
click at [396, 49] on icon at bounding box center [395, 48] width 13 height 13
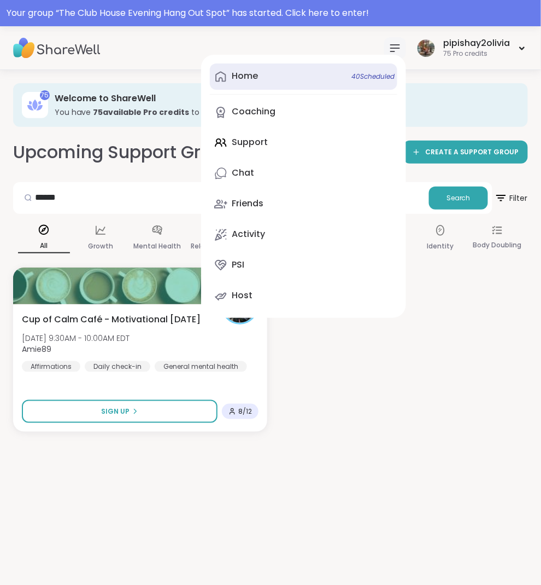
click at [338, 75] on link "Home 40 Scheduled" at bounding box center [304, 76] width 188 height 26
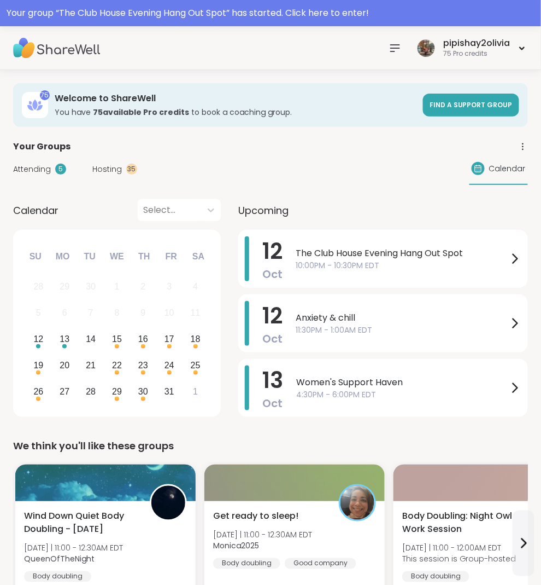
click at [53, 173] on div "Attending 5" at bounding box center [39, 169] width 53 height 11
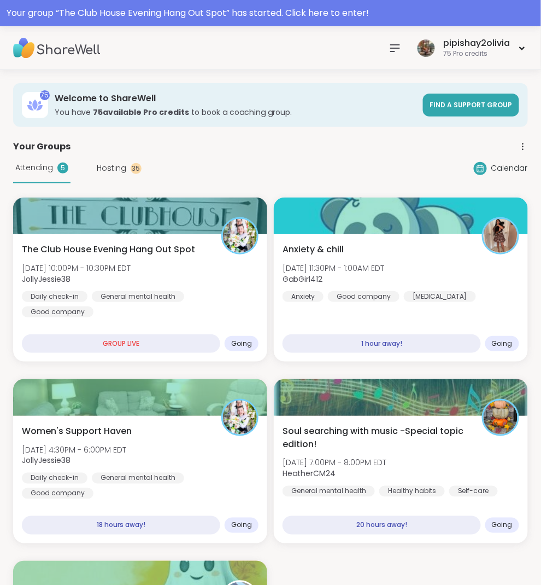
click at [404, 52] on nav at bounding box center [395, 48] width 22 height 22
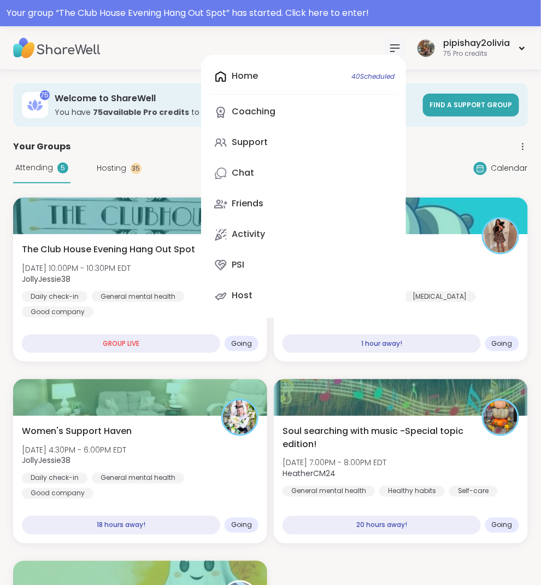
click at [267, 71] on div "Home 40 Scheduled Coaching Support Chat Friends Activity PSI Host" at bounding box center [303, 186] width 205 height 263
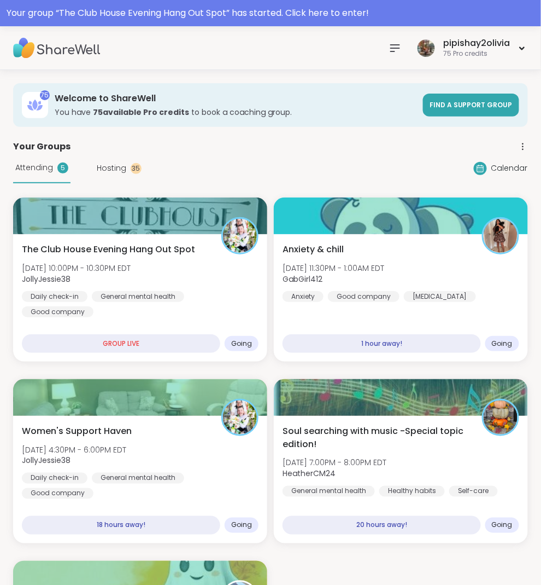
click at [391, 52] on icon at bounding box center [395, 48] width 13 height 13
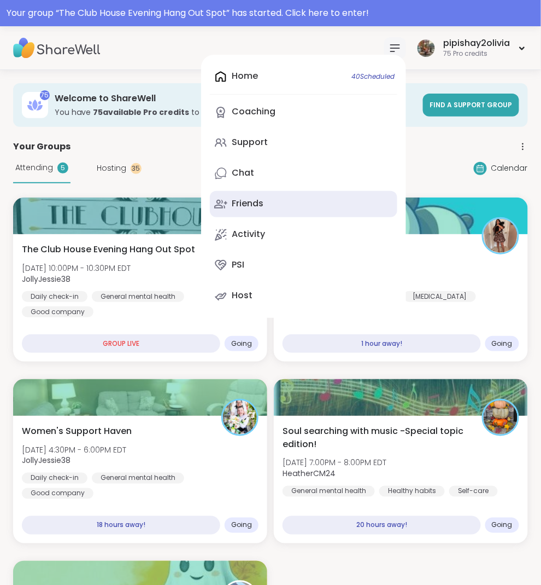
click at [261, 202] on div "Friends" at bounding box center [248, 203] width 32 height 12
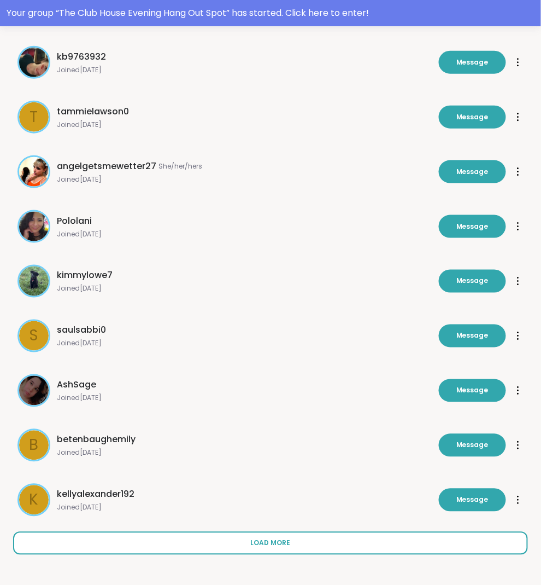
scroll to position [187, 0]
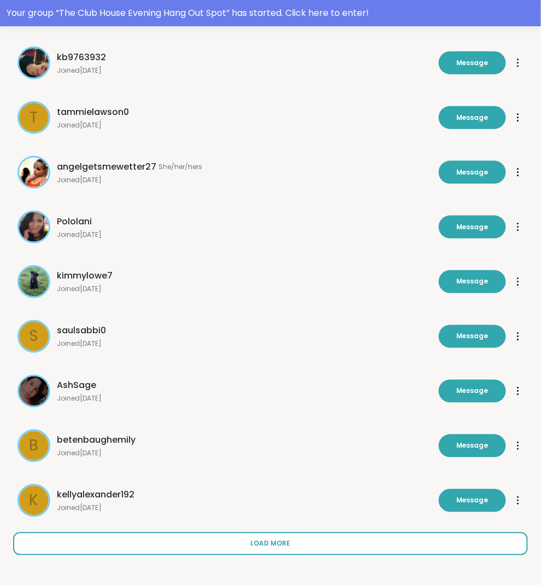
click at [238, 538] on button "Load more" at bounding box center [270, 543] width 515 height 23
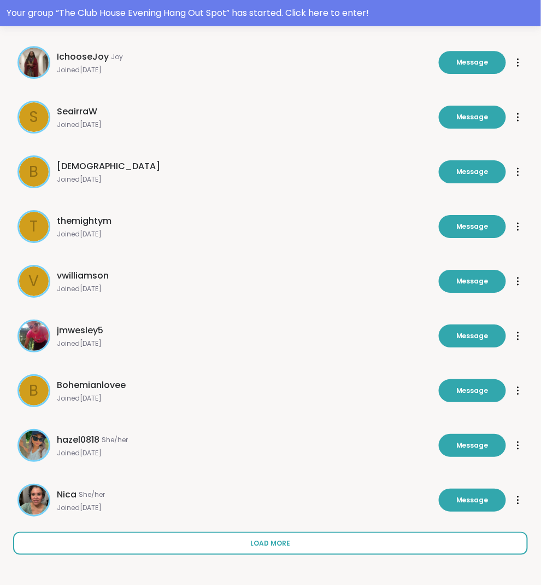
scroll to position [734, 0]
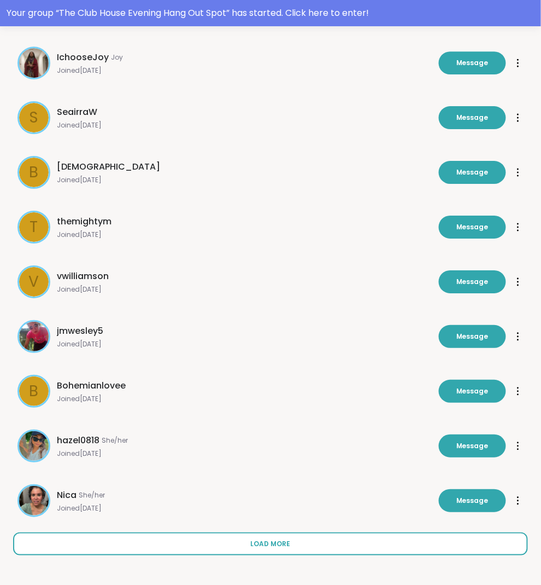
click at [257, 544] on span "Load more" at bounding box center [271, 544] width 40 height 10
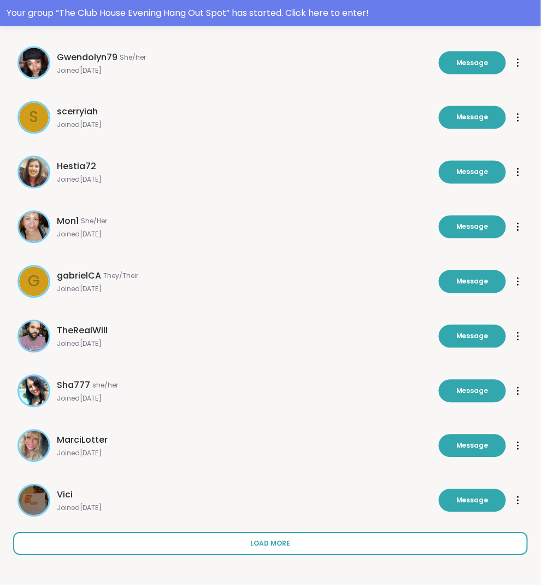
scroll to position [1280, 0]
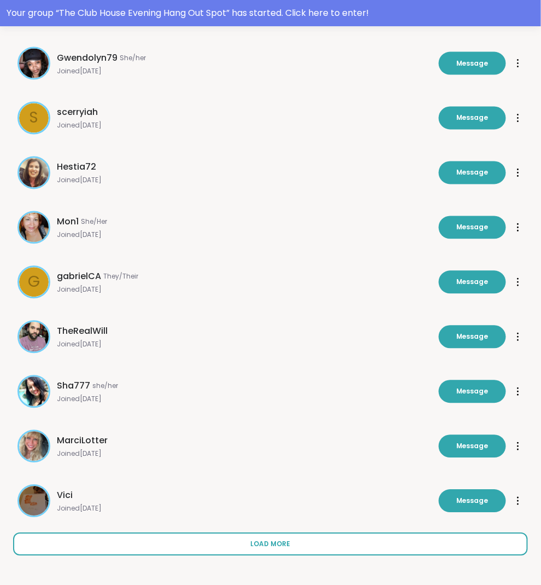
click at [218, 546] on button "Load more" at bounding box center [270, 544] width 515 height 23
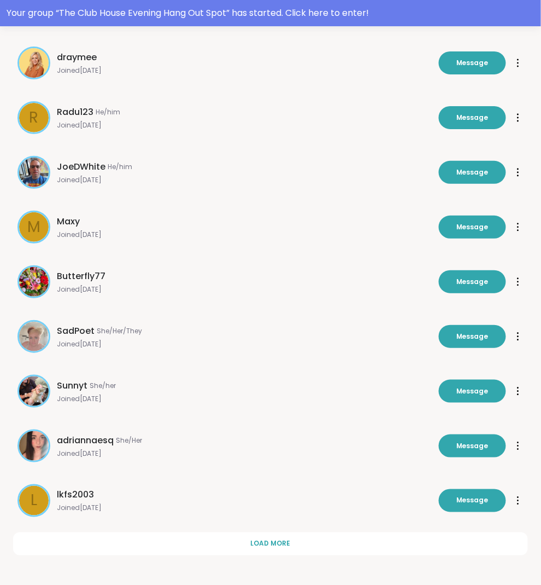
scroll to position [1827, 0]
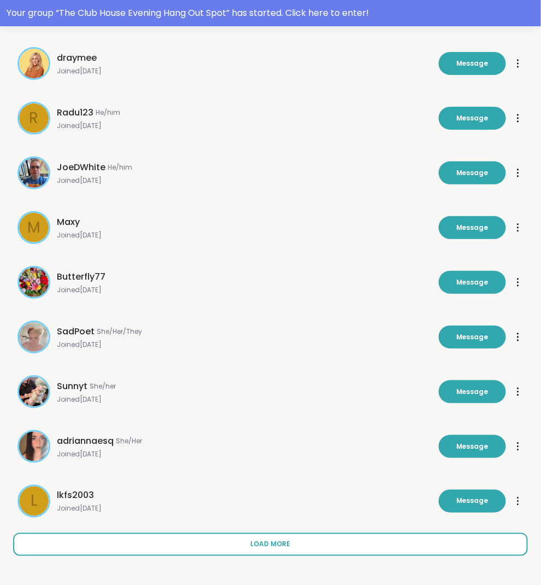
click at [155, 547] on button "Load more" at bounding box center [270, 544] width 515 height 23
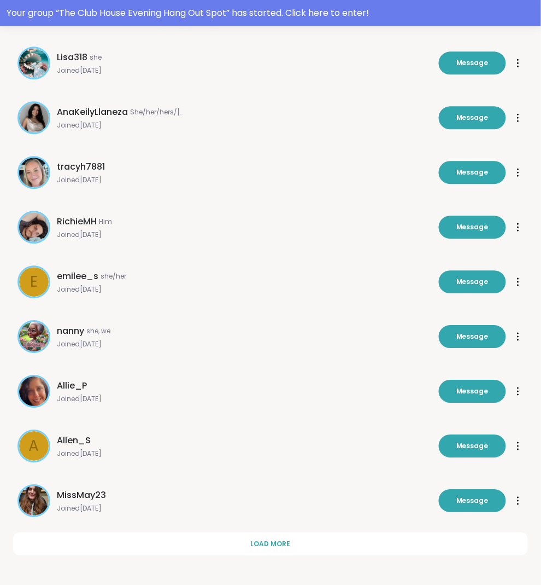
scroll to position [2374, 0]
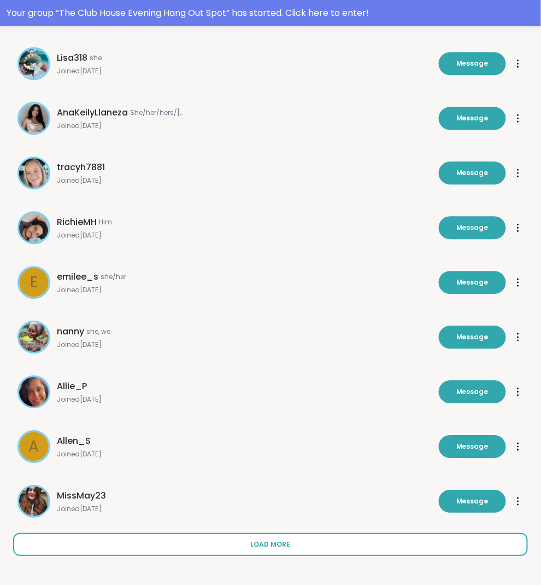
click at [212, 535] on button "Load more" at bounding box center [270, 544] width 515 height 23
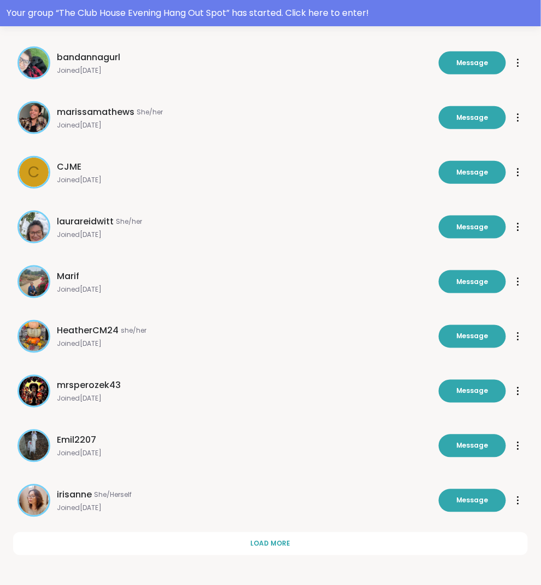
scroll to position [2921, 0]
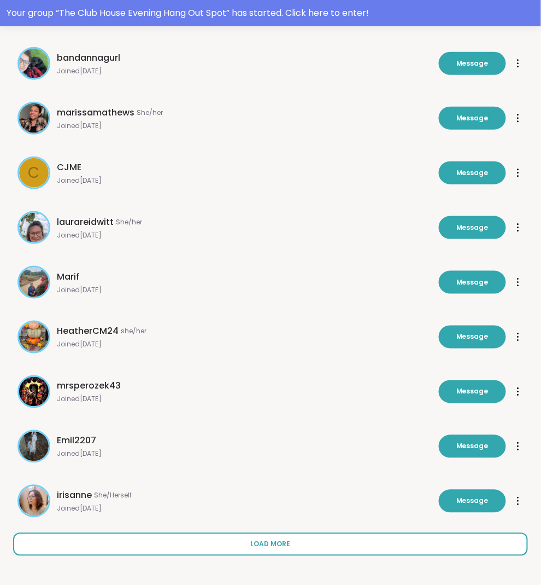
click at [165, 547] on button "Load more" at bounding box center [270, 544] width 515 height 23
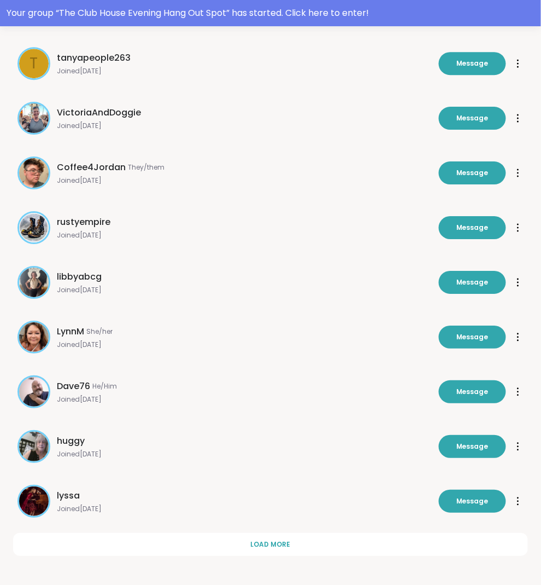
scroll to position [3467, 0]
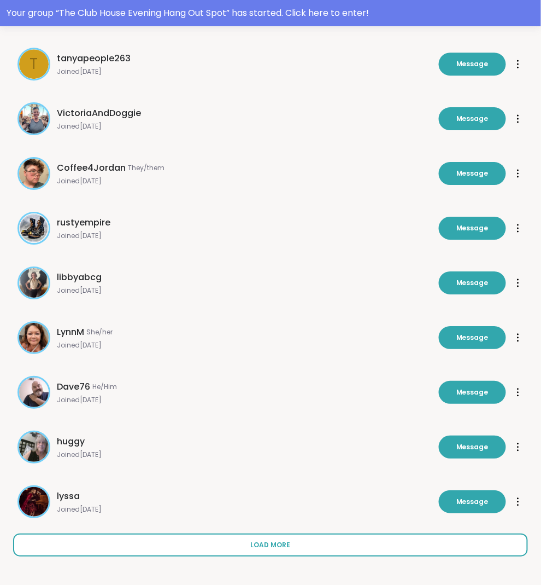
click at [161, 538] on button "Load more" at bounding box center [270, 544] width 515 height 23
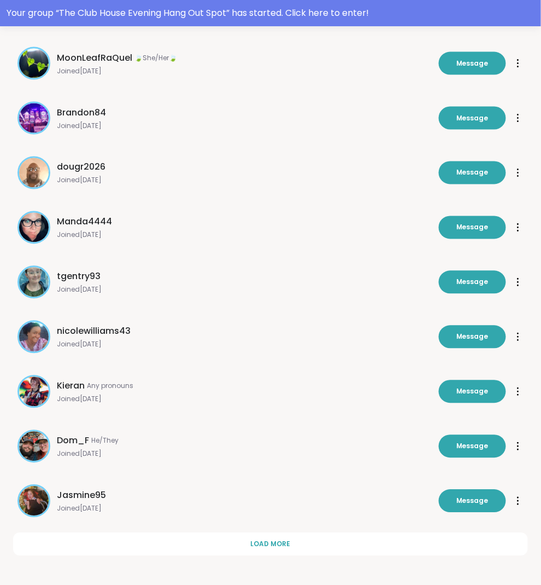
scroll to position [4014, 0]
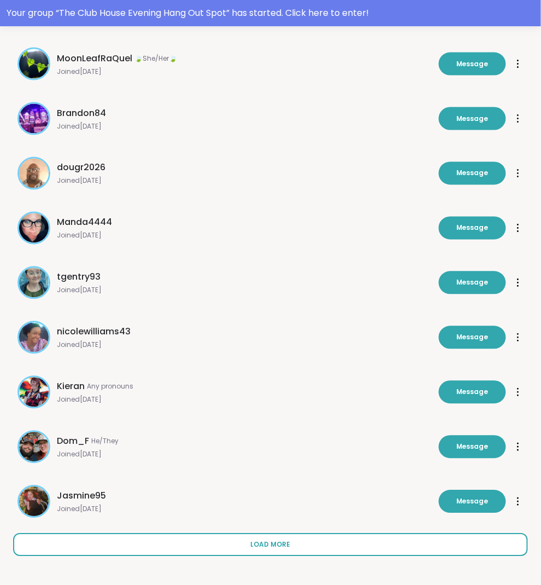
click at [157, 542] on button "Load more" at bounding box center [270, 544] width 515 height 23
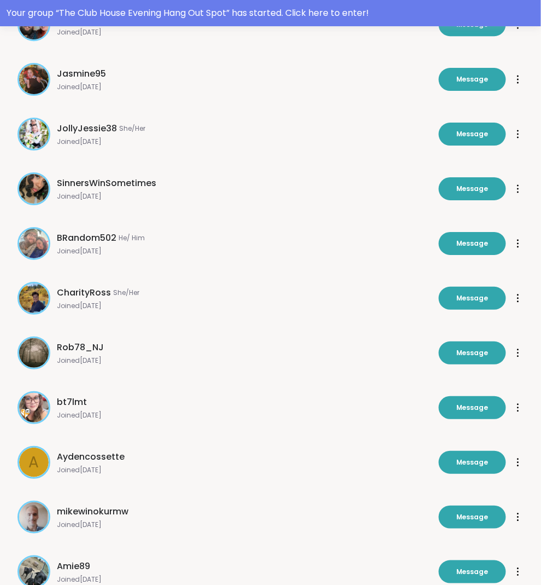
scroll to position [4561, 0]
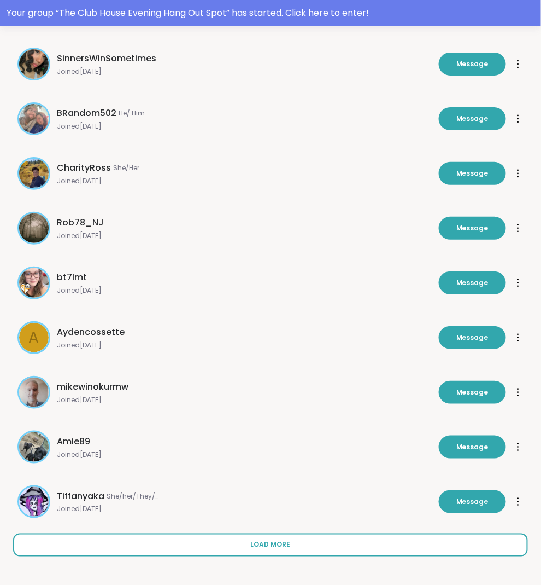
click at [155, 550] on button "Load more" at bounding box center [270, 544] width 515 height 23
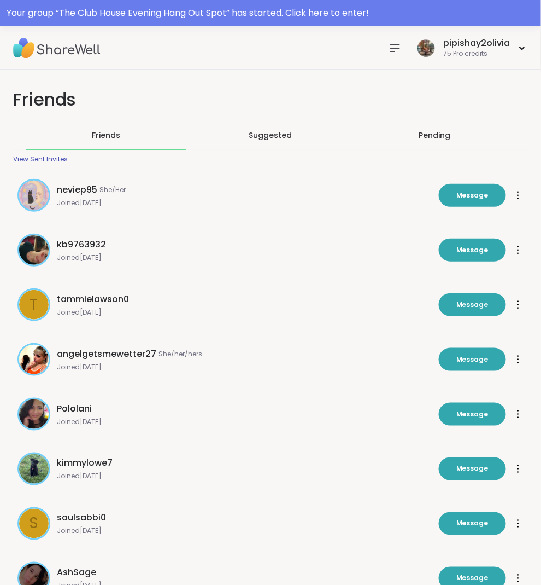
scroll to position [0, 0]
click at [266, 132] on span "Suggested" at bounding box center [270, 135] width 43 height 11
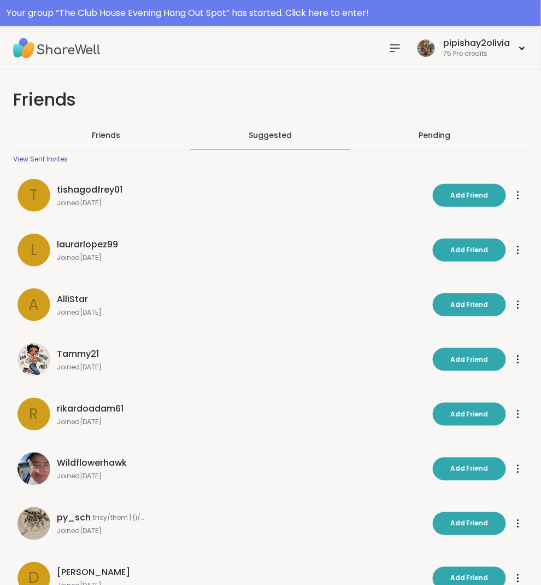
click at [433, 128] on div "Pending" at bounding box center [435, 135] width 160 height 28
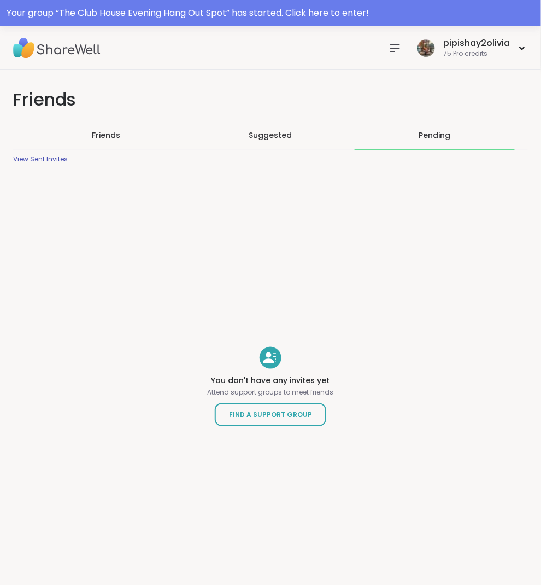
click at [404, 44] on nav at bounding box center [395, 48] width 22 height 22
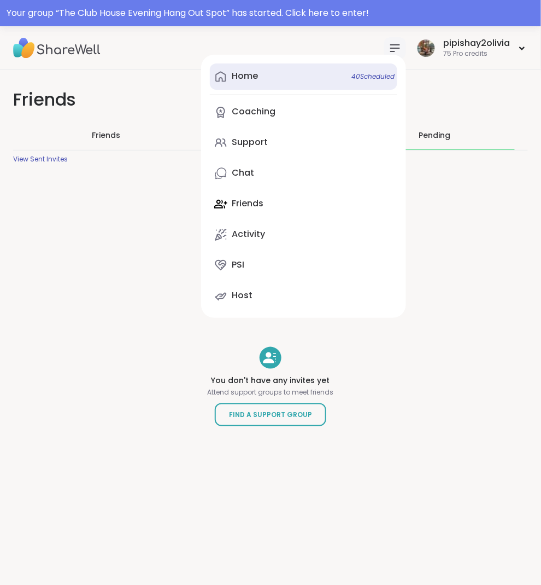
click at [294, 71] on link "Home 40 Scheduled" at bounding box center [304, 76] width 188 height 26
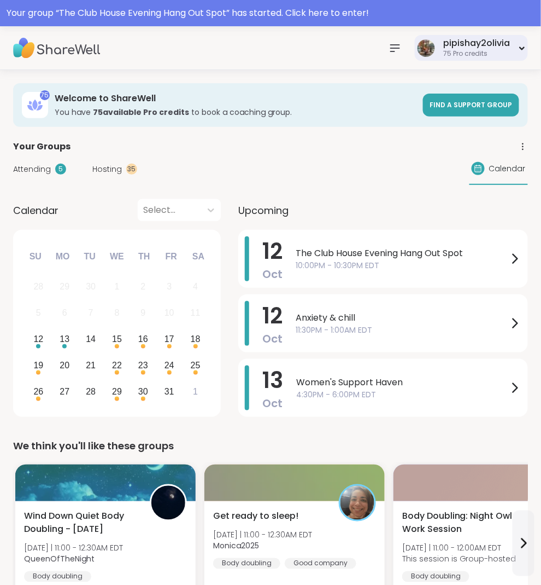
click at [484, 49] on div "75 Pro credits" at bounding box center [476, 53] width 67 height 9
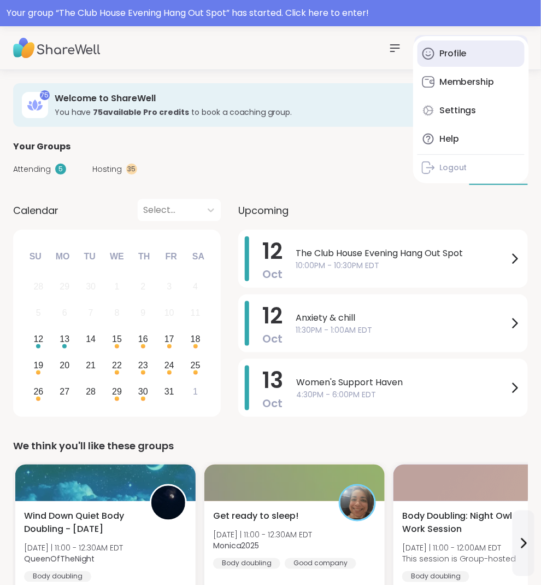
click at [468, 57] on link "Profile" at bounding box center [471, 53] width 107 height 26
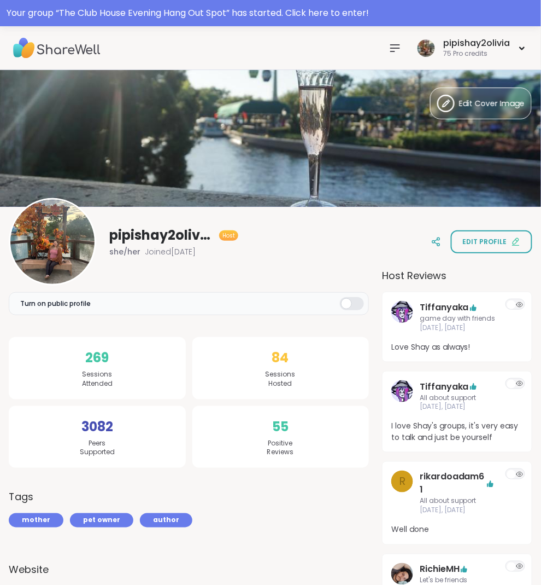
click at [198, 513] on div "mother pet owner author" at bounding box center [189, 520] width 360 height 14
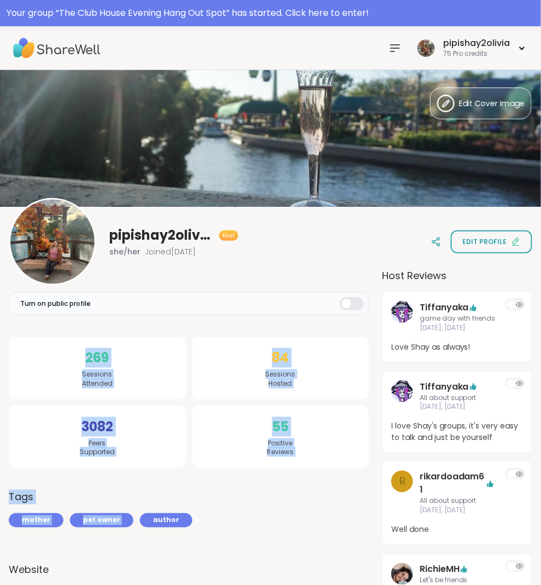
drag, startPoint x: 198, startPoint y: 511, endPoint x: 61, endPoint y: 338, distance: 221.4
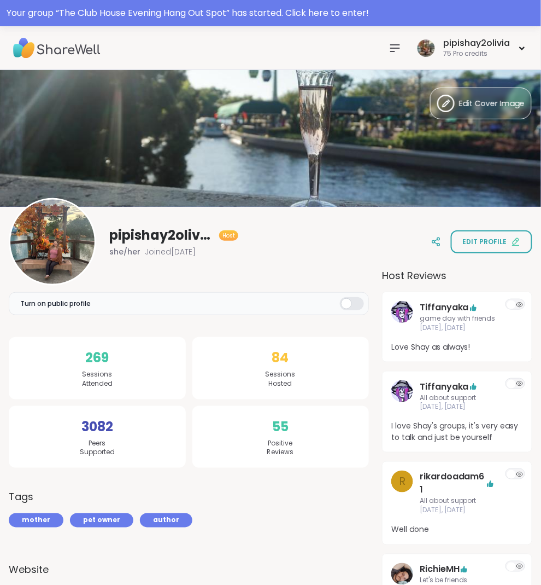
drag, startPoint x: 74, startPoint y: 359, endPoint x: 134, endPoint y: 381, distance: 63.8
click at [134, 381] on div "269 Sessions Attended" at bounding box center [97, 368] width 177 height 62
drag, startPoint x: 79, startPoint y: 424, endPoint x: 125, endPoint y: 458, distance: 56.8
click at [125, 458] on div "3082 Peers Supported" at bounding box center [97, 437] width 177 height 62
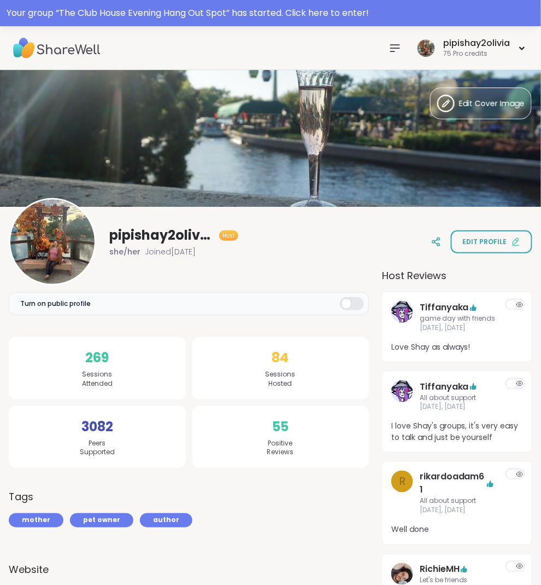
click at [283, 425] on span "55" at bounding box center [280, 427] width 16 height 20
drag, startPoint x: 301, startPoint y: 444, endPoint x: 246, endPoint y: 407, distance: 66.6
click at [245, 409] on div "55 Positive Reviews" at bounding box center [280, 437] width 177 height 62
click at [285, 439] on span "Positive Reviews" at bounding box center [280, 448] width 27 height 19
drag, startPoint x: 297, startPoint y: 447, endPoint x: 266, endPoint y: 407, distance: 50.3
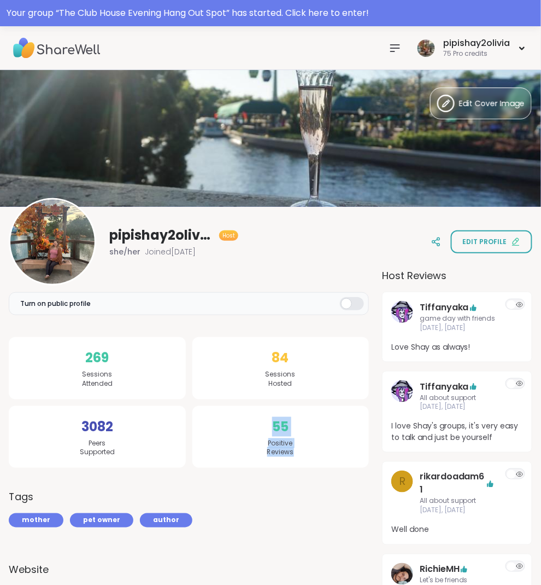
click at [266, 407] on div "55 Positive Reviews" at bounding box center [280, 437] width 177 height 62
drag, startPoint x: 293, startPoint y: 381, endPoint x: 259, endPoint y: 338, distance: 53.7
click at [259, 338] on div "84 Sessions Hosted" at bounding box center [280, 368] width 177 height 62
click at [389, 43] on nav at bounding box center [395, 48] width 22 height 22
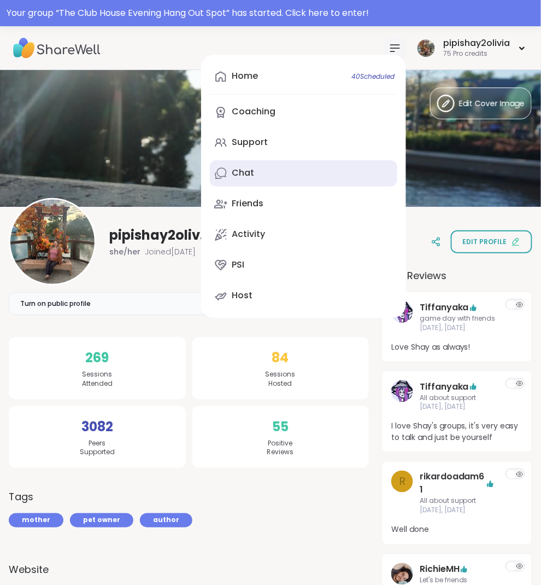
click at [274, 171] on link "Chat" at bounding box center [304, 173] width 188 height 26
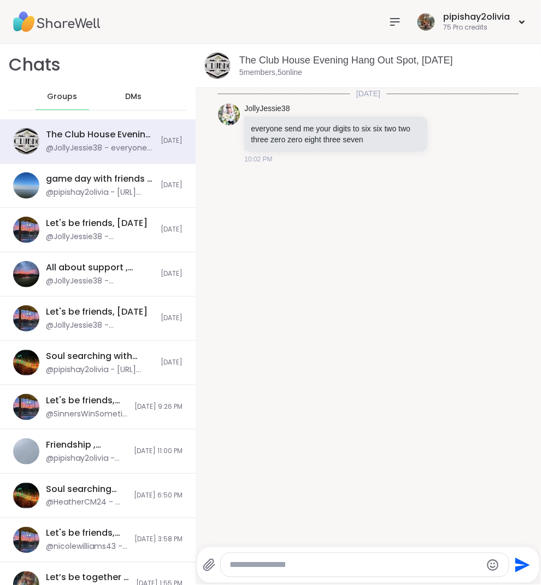
click at [129, 101] on span "DMs" at bounding box center [133, 96] width 16 height 11
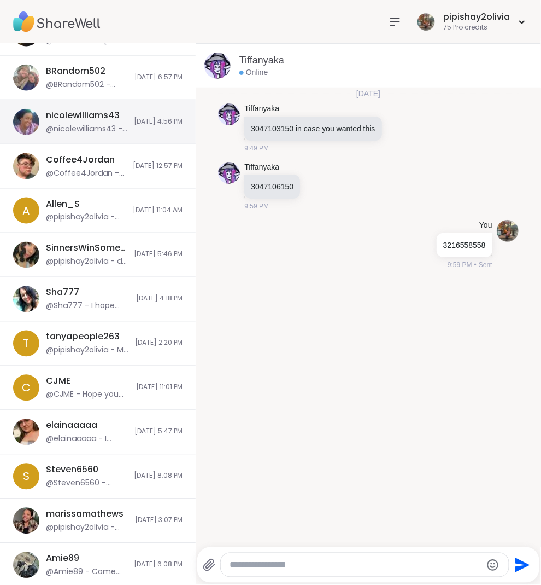
scroll to position [369, 0]
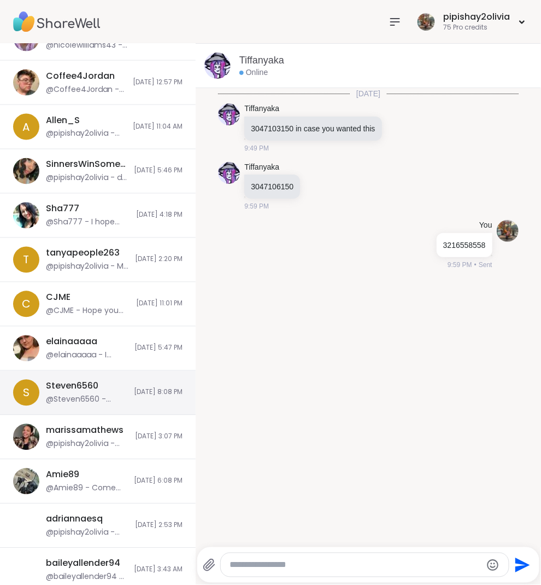
click at [70, 387] on div "Steven6560" at bounding box center [72, 386] width 52 height 12
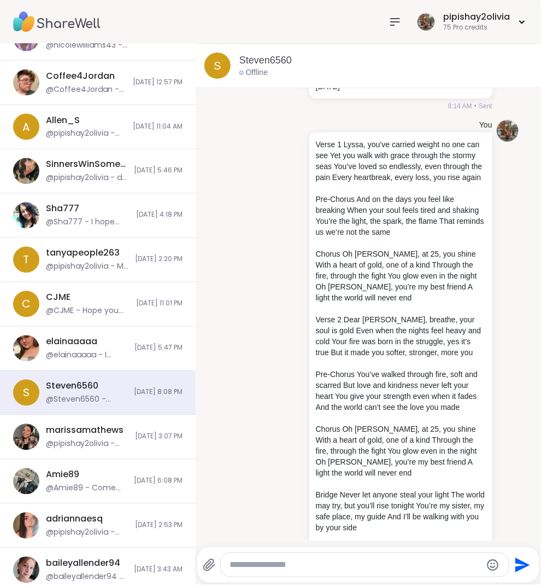
scroll to position [5502, 0]
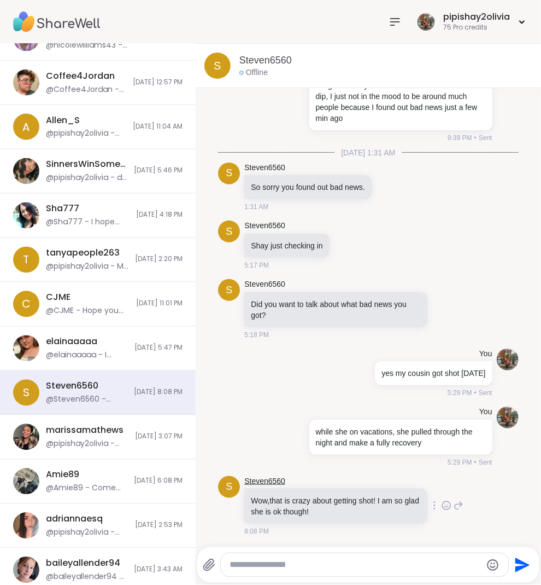
click at [276, 483] on link "Steven6560" at bounding box center [264, 481] width 41 height 11
drag, startPoint x: 295, startPoint y: 172, endPoint x: 237, endPoint y: 168, distance: 57.6
click at [237, 170] on div "S Steven6560 So sorry you found out bad news. 1:31 AM" at bounding box center [368, 187] width 300 height 59
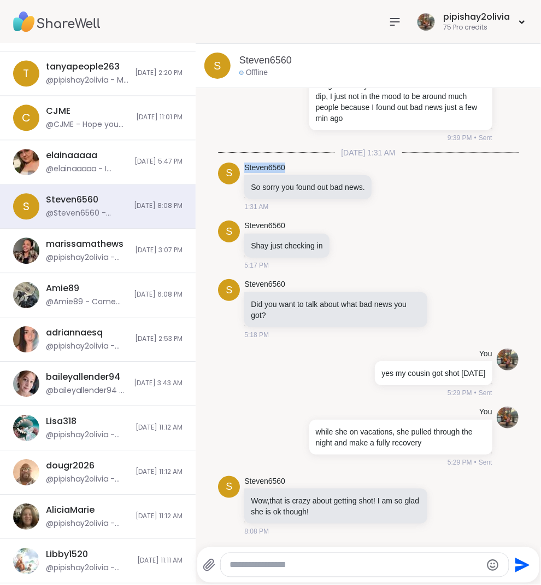
scroll to position [0, 0]
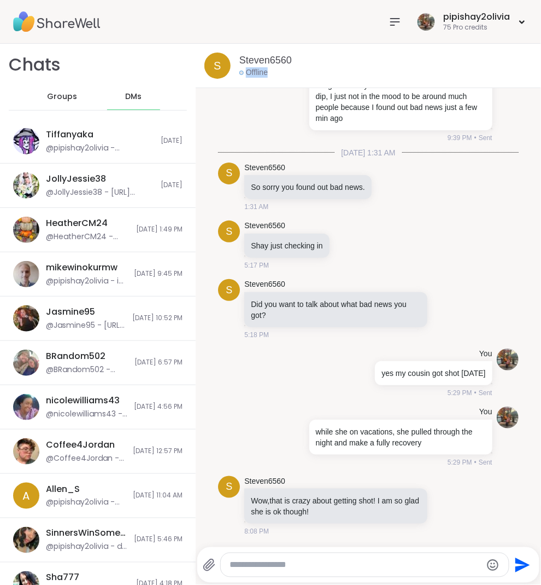
drag, startPoint x: 289, startPoint y: 74, endPoint x: 275, endPoint y: 84, distance: 17.6
click at [275, 84] on div "S Steven6560 Offline" at bounding box center [369, 66] width 346 height 44
click at [293, 75] on div "Steven6560 Offline" at bounding box center [386, 66] width 293 height 25
drag, startPoint x: 293, startPoint y: 75, endPoint x: 240, endPoint y: 55, distance: 56.6
click at [240, 55] on div "Steven6560 Offline" at bounding box center [386, 66] width 293 height 25
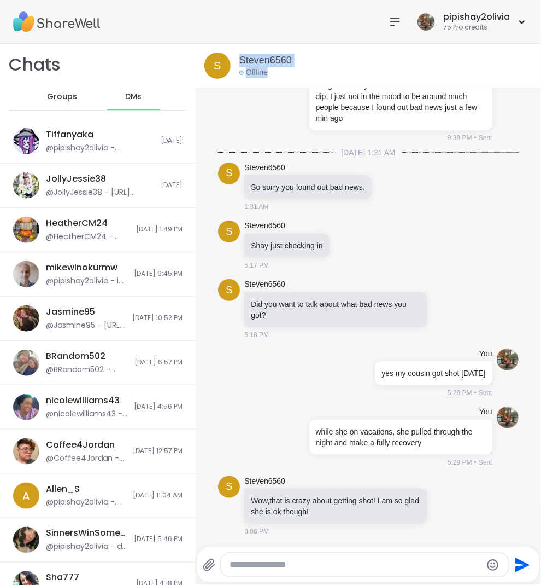
drag, startPoint x: 279, startPoint y: 79, endPoint x: 238, endPoint y: 43, distance: 54.2
click at [238, 44] on div "S Steven6560 Offline" at bounding box center [369, 66] width 346 height 44
click at [62, 90] on div "Groups" at bounding box center [63, 97] width 54 height 26
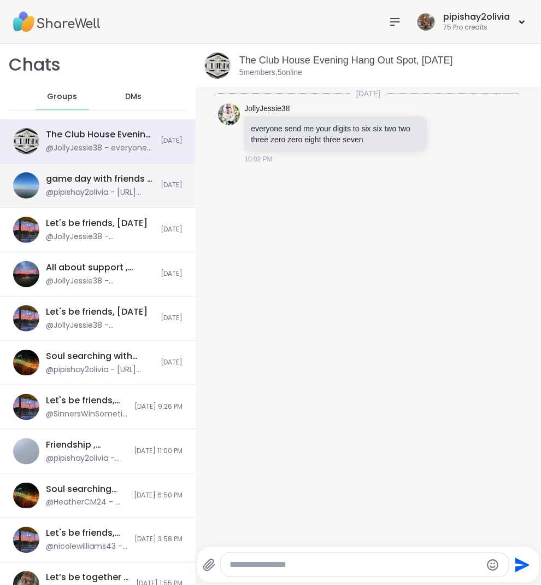
click at [79, 196] on div "@pipishay2olivia - https://sharewellnow.com/series/c71652d2-14ff-47fd-a1cf-5dc6…" at bounding box center [100, 192] width 108 height 11
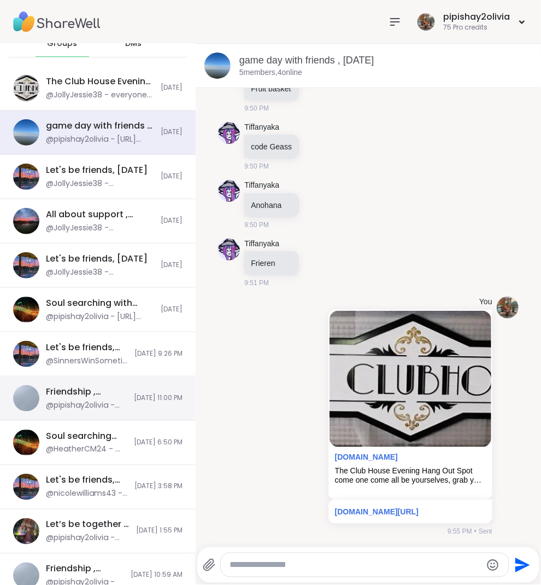
scroll to position [61, 0]
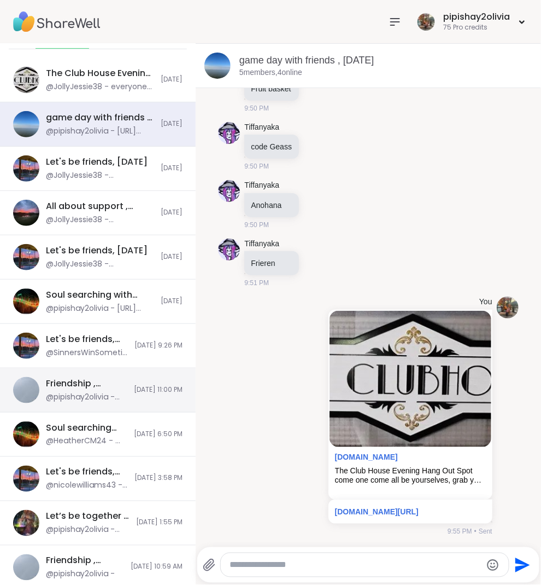
click at [96, 382] on div "Friendship , [DATE]" at bounding box center [86, 383] width 81 height 12
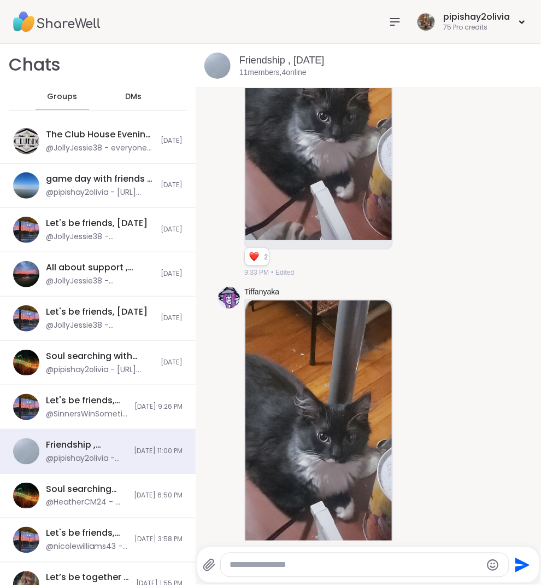
scroll to position [0, 0]
click at [405, 16] on nav at bounding box center [395, 22] width 22 height 22
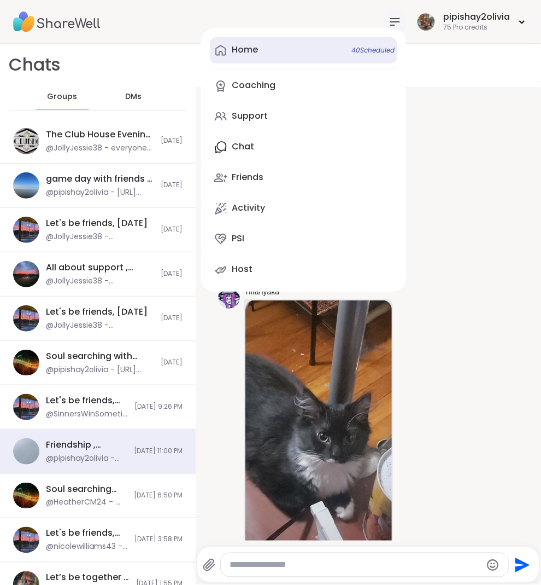
click at [291, 43] on link "Home 40 Scheduled" at bounding box center [304, 50] width 188 height 26
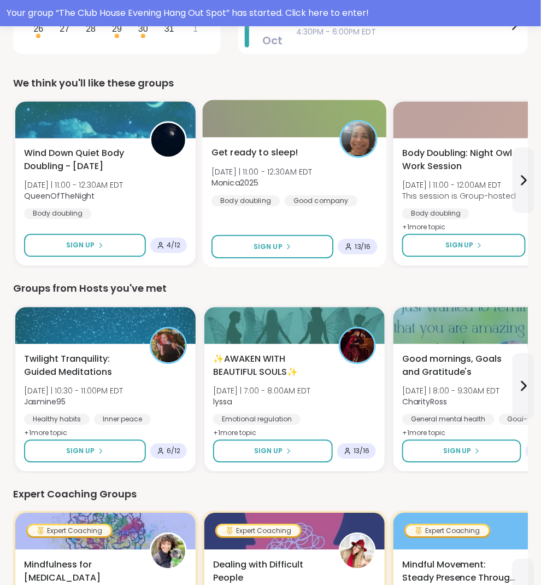
scroll to position [383, 0]
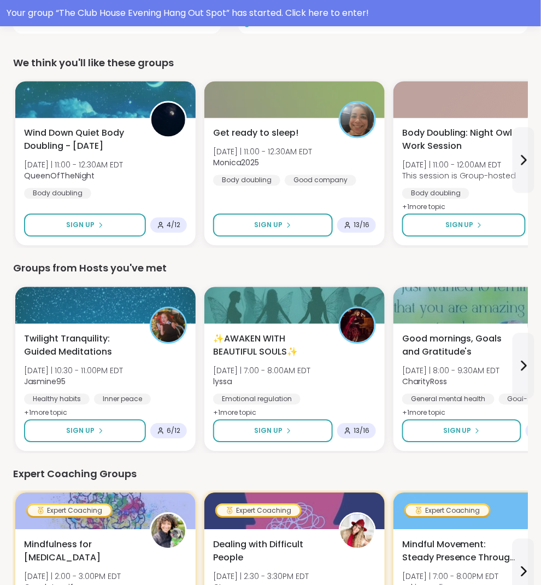
click at [146, 483] on div "Expert Coaching Groups Expert Coaching Mindfulness for ADHD Mon 10/13 | 2:00 - …" at bounding box center [270, 562] width 515 height 192
drag, startPoint x: 147, startPoint y: 478, endPoint x: -20, endPoint y: 471, distance: 166.9
click at [0, 471] on html "Your group “ The Club House Evening Hang Out Spot ” has started. Click here to …" at bounding box center [270, 572] width 541 height 1911
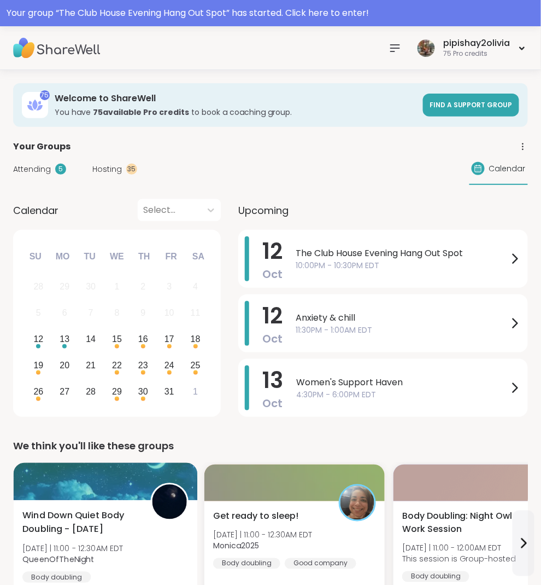
scroll to position [0, 0]
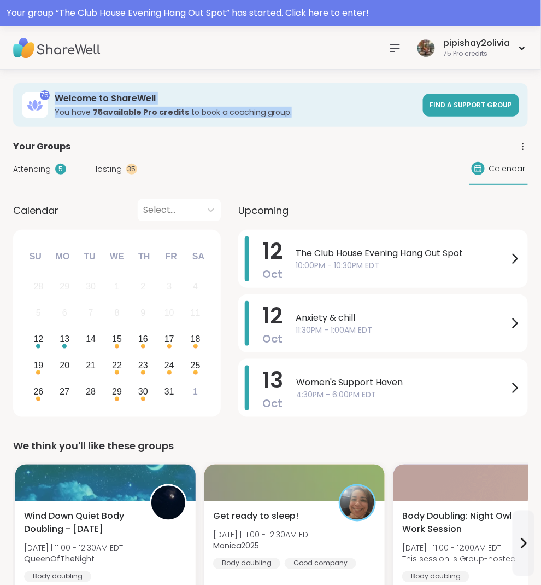
drag, startPoint x: 52, startPoint y: 98, endPoint x: 158, endPoint y: 121, distance: 108.7
click at [161, 121] on div "75 Welcome to ShareWell You have 75 available Pro credit s to book a coaching g…" at bounding box center [270, 105] width 515 height 44
click at [100, 125] on div "75 Welcome to ShareWell You have 75 available Pro credit s to book a coaching g…" at bounding box center [270, 105] width 515 height 44
drag, startPoint x: 55, startPoint y: 94, endPoint x: 281, endPoint y: 121, distance: 227.5
click at [281, 122] on div "75 Welcome to ShareWell You have 75 available Pro credit s to book a coaching g…" at bounding box center [270, 105] width 515 height 44
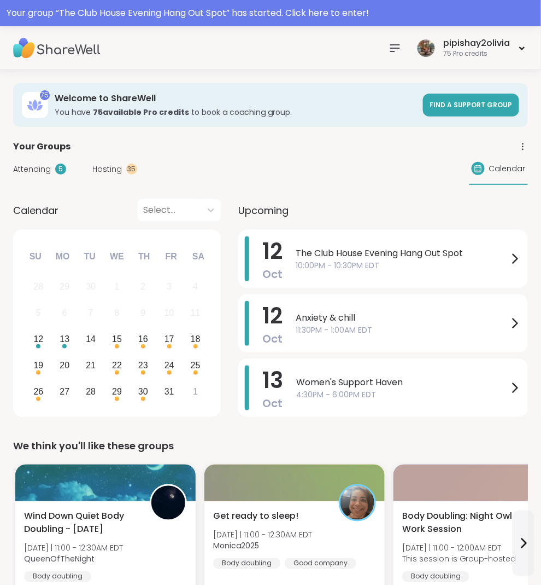
drag, startPoint x: 62, startPoint y: 148, endPoint x: -12, endPoint y: 139, distance: 74.9
click at [73, 143] on div "Your Groups" at bounding box center [270, 146] width 515 height 13
drag, startPoint x: 73, startPoint y: 143, endPoint x: 30, endPoint y: 143, distance: 43.7
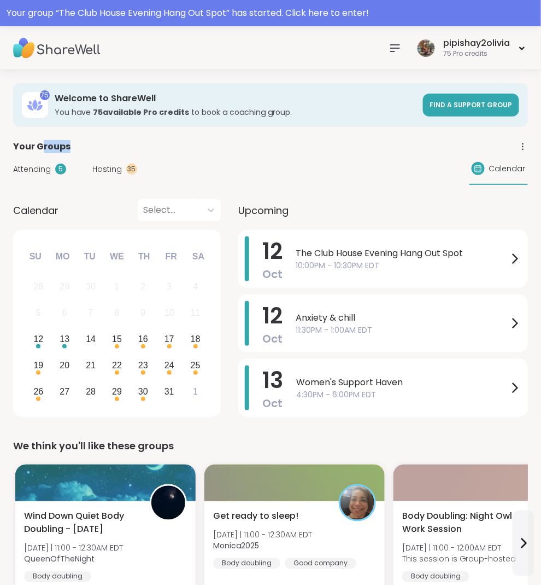
click at [36, 143] on div "Your Groups" at bounding box center [270, 146] width 515 height 13
click at [398, 45] on icon at bounding box center [395, 48] width 9 height 7
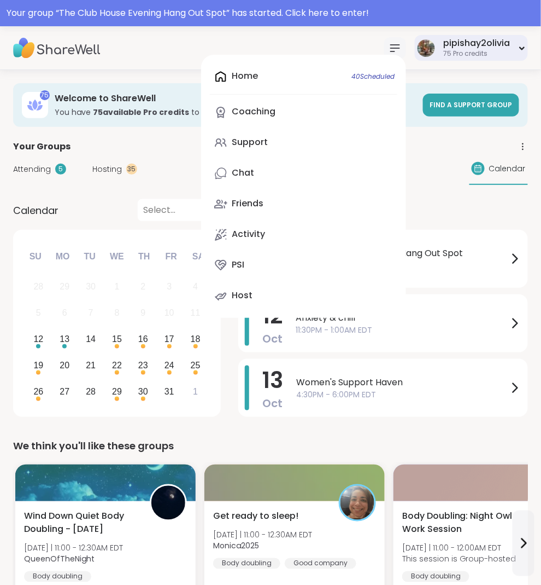
click at [449, 50] on div "75 Pro credits" at bounding box center [476, 53] width 67 height 9
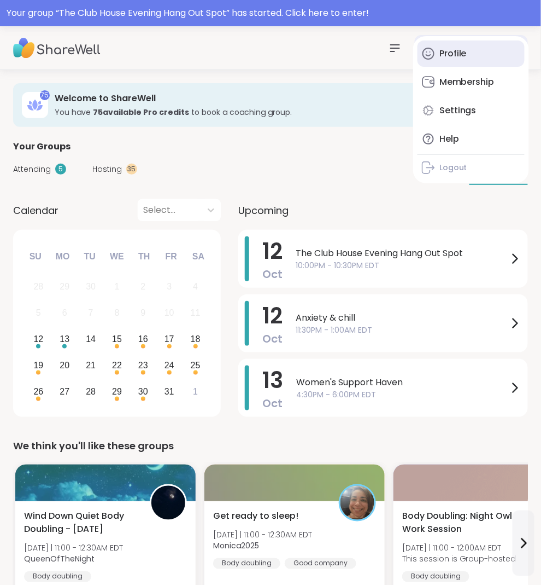
click at [443, 50] on div "Profile" at bounding box center [453, 54] width 27 height 12
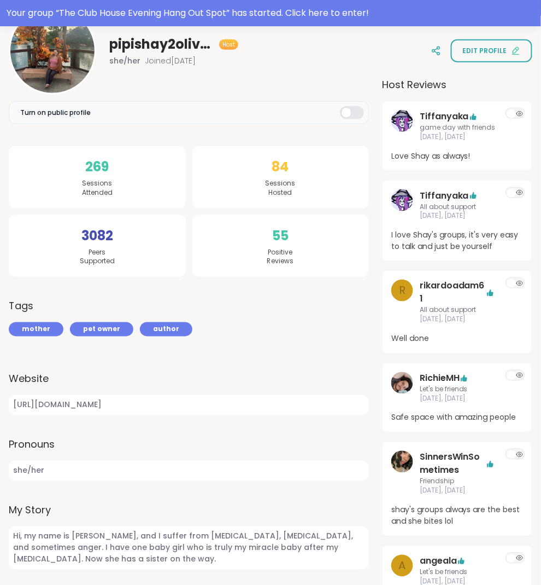
scroll to position [321, 0]
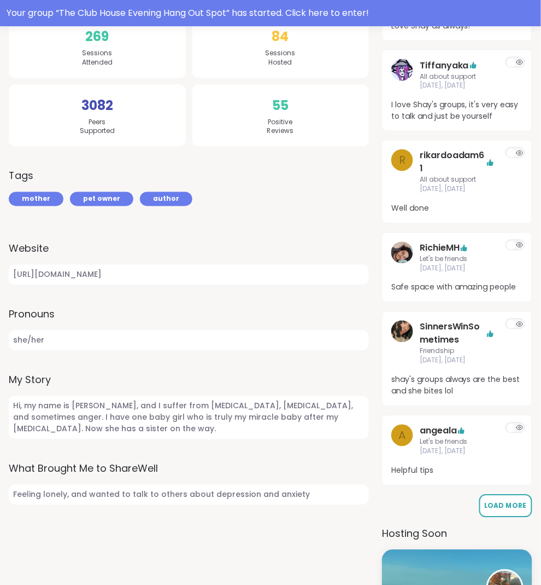
click at [500, 501] on span "Load More" at bounding box center [506, 505] width 42 height 9
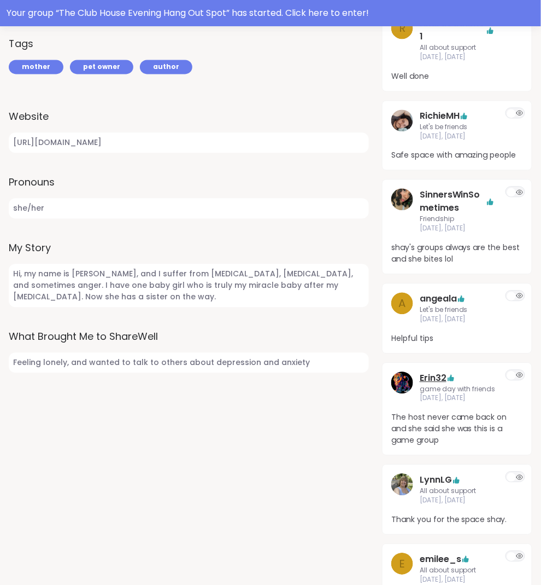
scroll to position [498, 0]
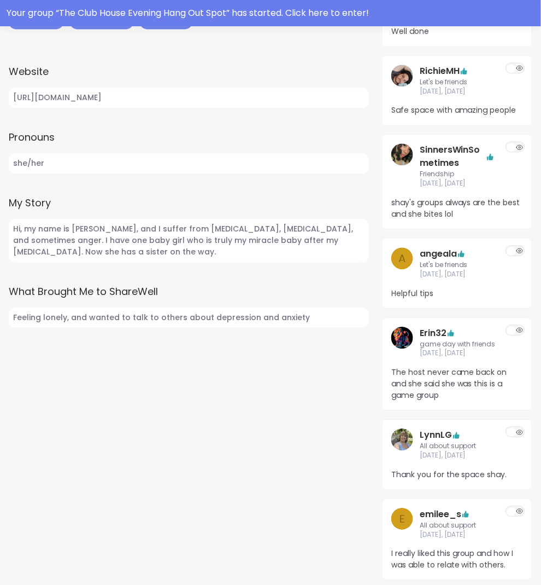
click at [428, 381] on span "The host never came back on and she said she was this is a game group" at bounding box center [458, 383] width 132 height 34
drag, startPoint x: 428, startPoint y: 381, endPoint x: 376, endPoint y: 359, distance: 55.9
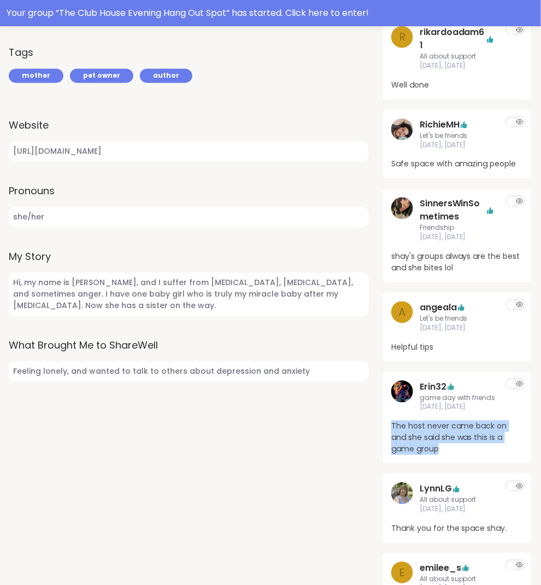
scroll to position [443, 0]
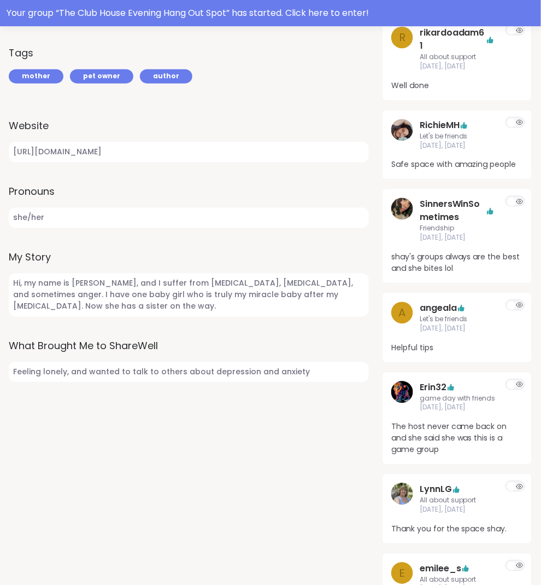
drag, startPoint x: 392, startPoint y: 418, endPoint x: 452, endPoint y: 438, distance: 64.0
click at [452, 438] on span "The host never came back on and she said she was this is a game group" at bounding box center [458, 438] width 132 height 34
drag, startPoint x: 207, startPoint y: 190, endPoint x: 180, endPoint y: 190, distance: 27.3
click at [435, 381] on link "Erin32" at bounding box center [433, 387] width 27 height 13
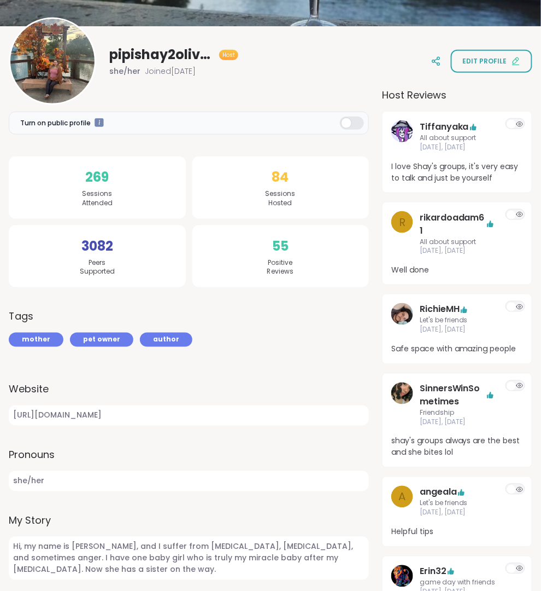
scroll to position [173, 0]
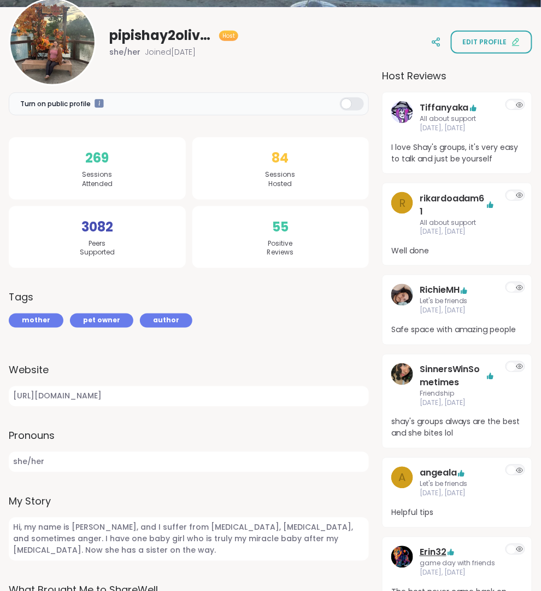
click at [432, 546] on link "Erin32" at bounding box center [433, 552] width 27 height 13
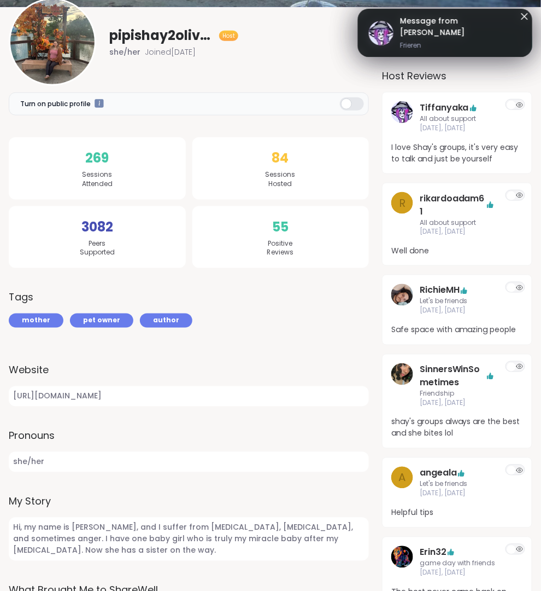
click at [521, 17] on icon at bounding box center [524, 16] width 13 height 13
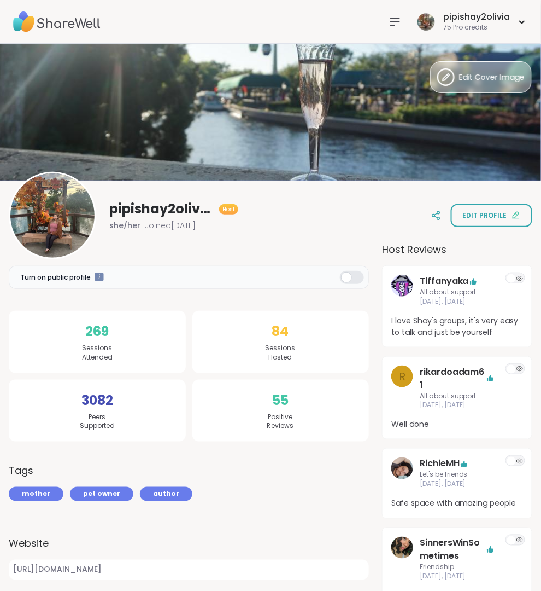
scroll to position [0, 0]
click at [389, 23] on icon at bounding box center [395, 21] width 13 height 13
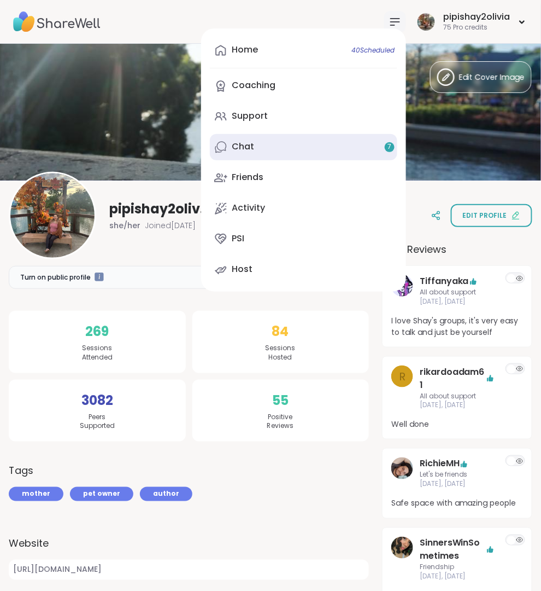
click at [318, 143] on link "Chat 7" at bounding box center [304, 147] width 188 height 26
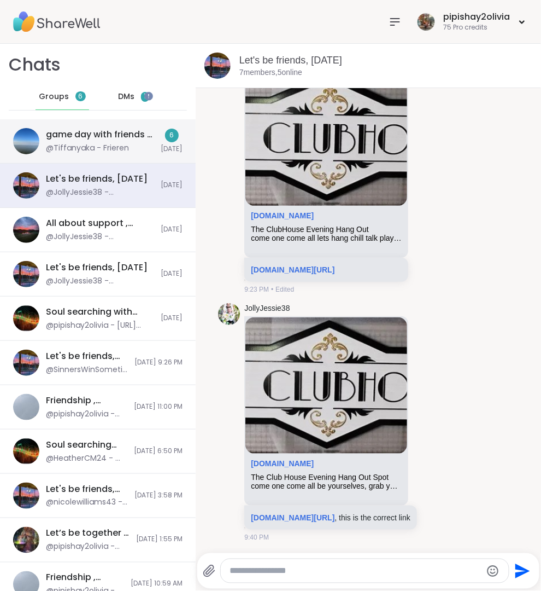
click at [161, 137] on div "6 [DATE]" at bounding box center [172, 141] width 22 height 25
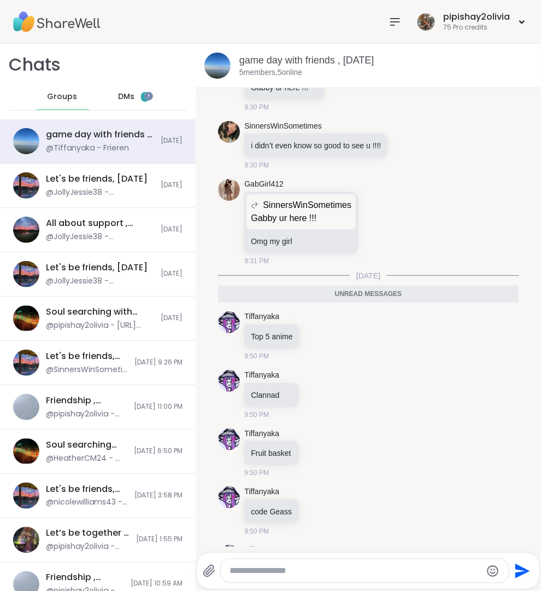
scroll to position [1598, 0]
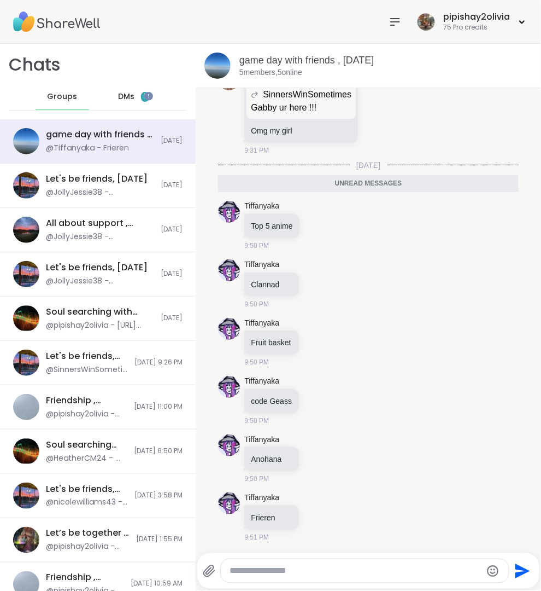
click at [119, 92] on span "DMs" at bounding box center [126, 96] width 16 height 11
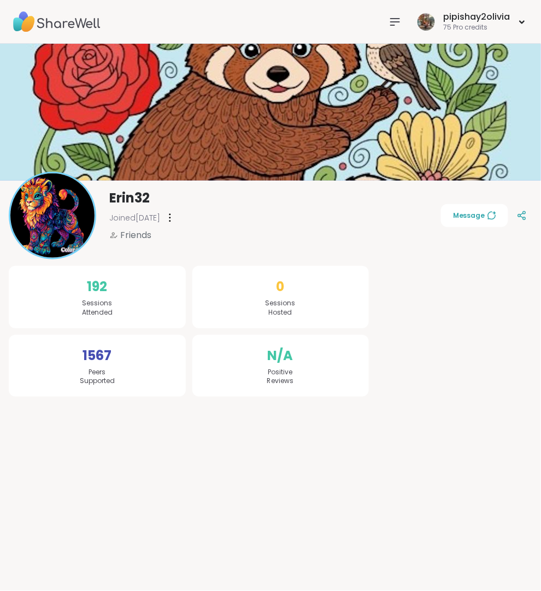
click at [176, 219] on div at bounding box center [170, 217] width 11 height 17
click at [231, 238] on div "Flag Member" at bounding box center [230, 245] width 122 height 25
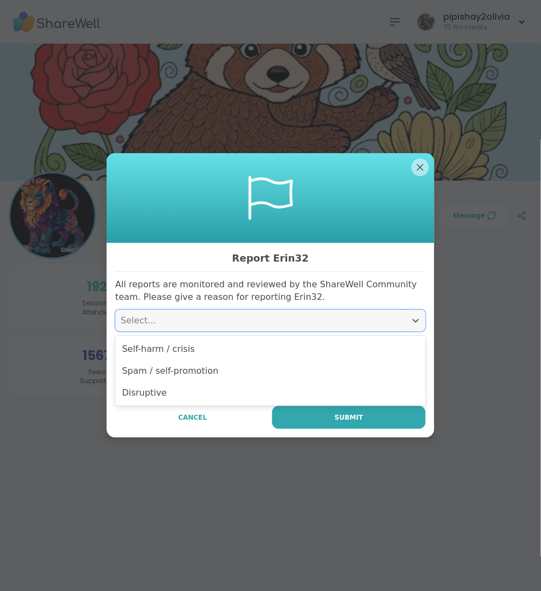
click at [212, 321] on div "Select..." at bounding box center [261, 320] width 280 height 13
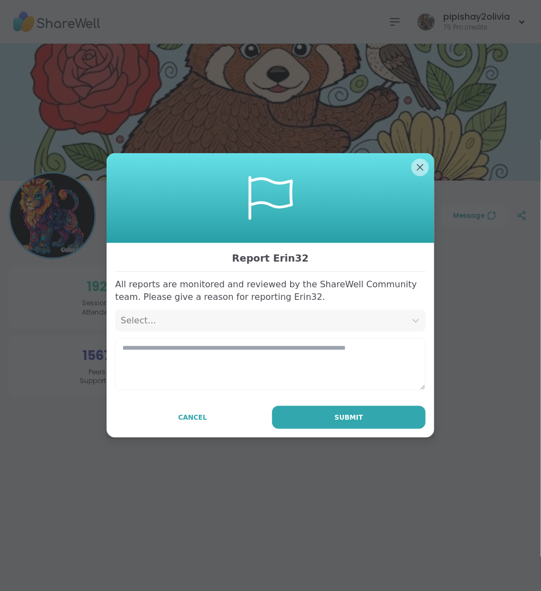
click at [169, 435] on div "Report Erin32 All reports are monitored and reviewed by the ShareWell Community…" at bounding box center [271, 340] width 328 height 195
click at [178, 415] on button "Cancel" at bounding box center [192, 417] width 155 height 23
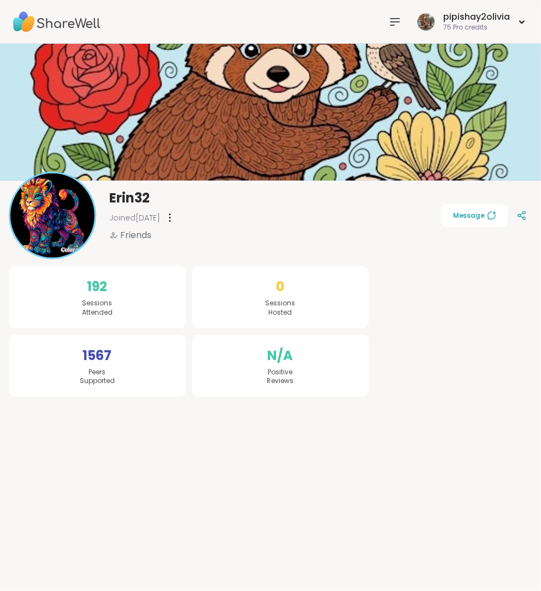
click at [391, 21] on icon at bounding box center [395, 21] width 13 height 13
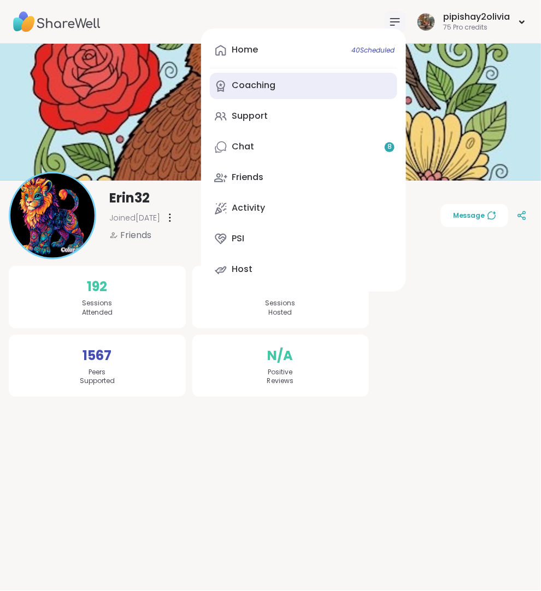
drag, startPoint x: 312, startPoint y: 56, endPoint x: 319, endPoint y: 82, distance: 27.1
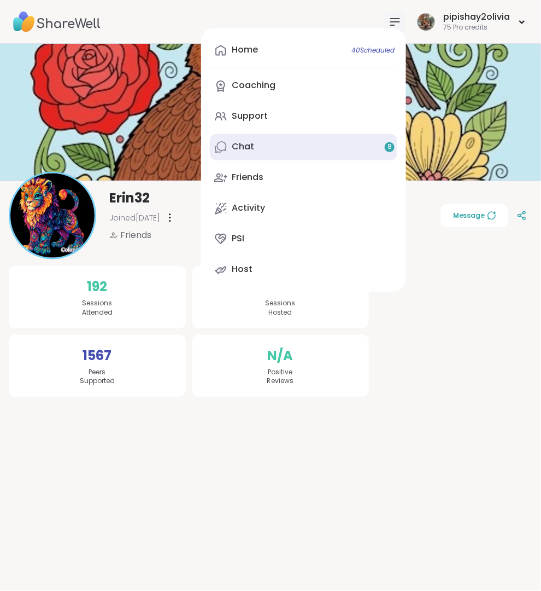
click at [289, 157] on link "Chat 8" at bounding box center [304, 147] width 188 height 26
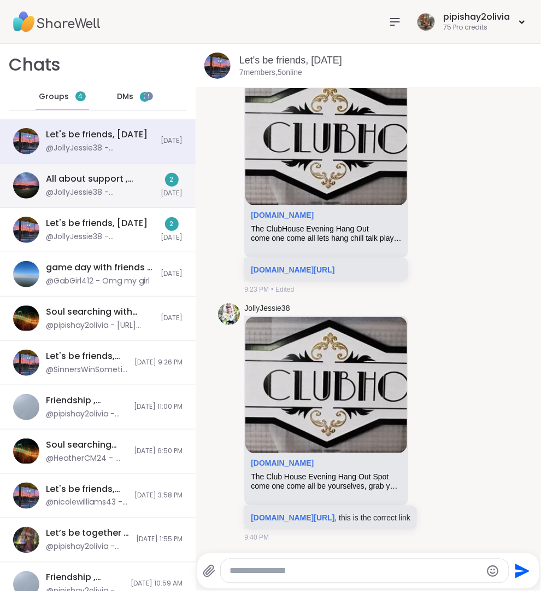
click at [122, 186] on div "All about support , Oct 10 @JollyJessie38 - sharewellnow.com/series/c71652d2-14…" at bounding box center [100, 185] width 108 height 25
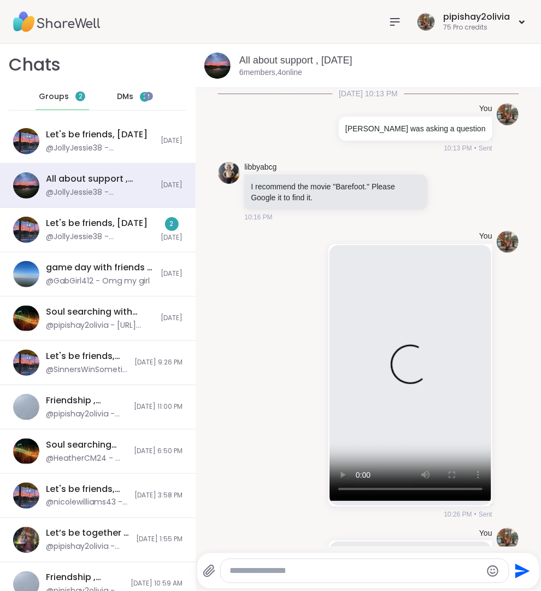
scroll to position [4429, 0]
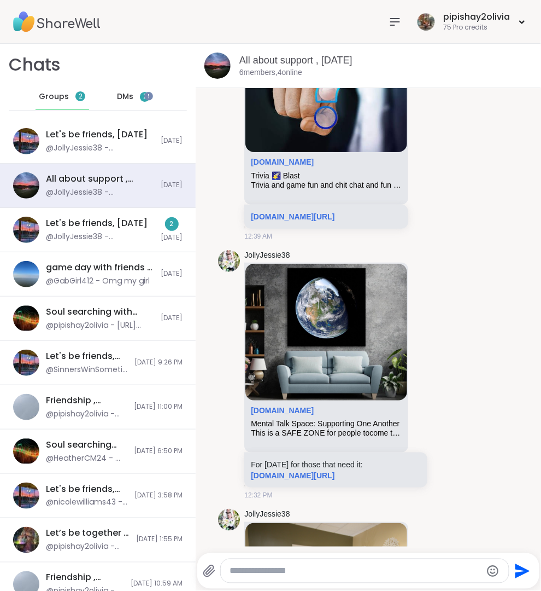
click at [129, 105] on div "DMs 2" at bounding box center [134, 97] width 54 height 26
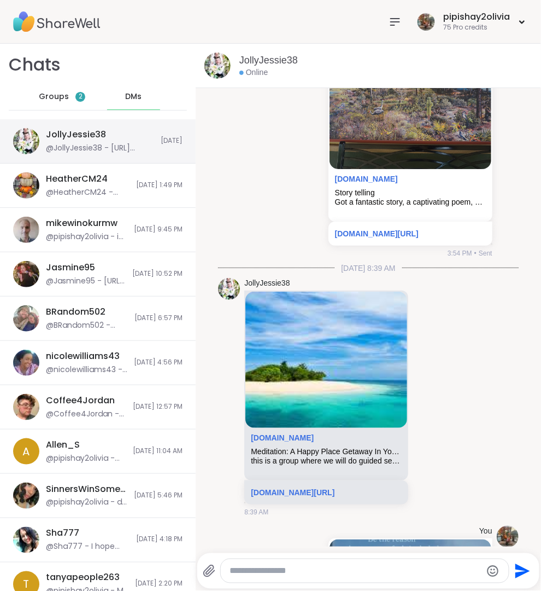
click at [112, 144] on div "@JollyJessie38 - https://sharewellnow.com/series/c71652d2-14ff-47fd-a1cf-5dc6a7…" at bounding box center [100, 148] width 108 height 11
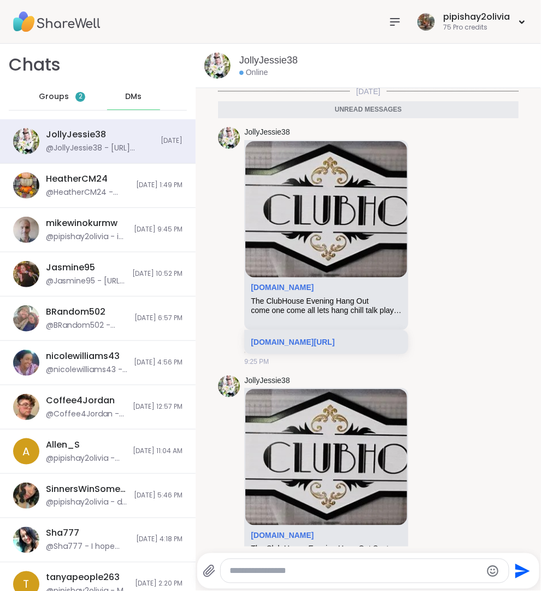
scroll to position [13753, 0]
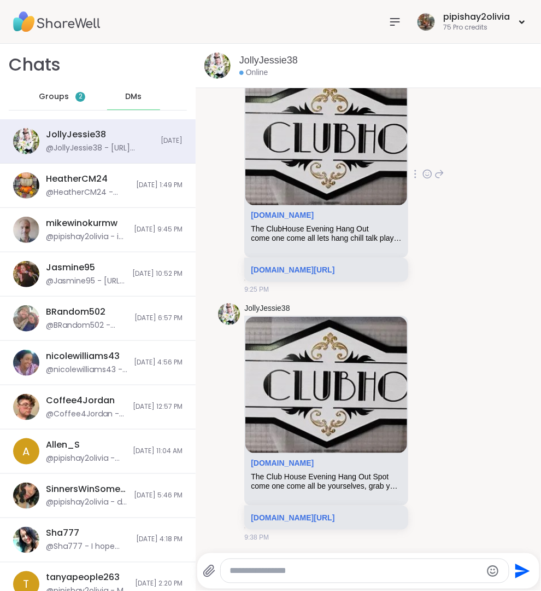
click at [344, 211] on div "sharewellnow.com" at bounding box center [326, 218] width 151 height 14
click at [328, 265] on link "sharewellnow.com/session/83562c67-2841-4016-a554-46fa43f766c6" at bounding box center [293, 269] width 84 height 9
click at [311, 487] on div "sharewellnow.com The Club House Evening Hang Out Spot come one come all be your…" at bounding box center [326, 411] width 164 height 190
click at [311, 513] on link "sharewellnow.com/series/c71652d2-14ff-47fd-a1cf-5dc6a702be8b" at bounding box center [293, 517] width 84 height 9
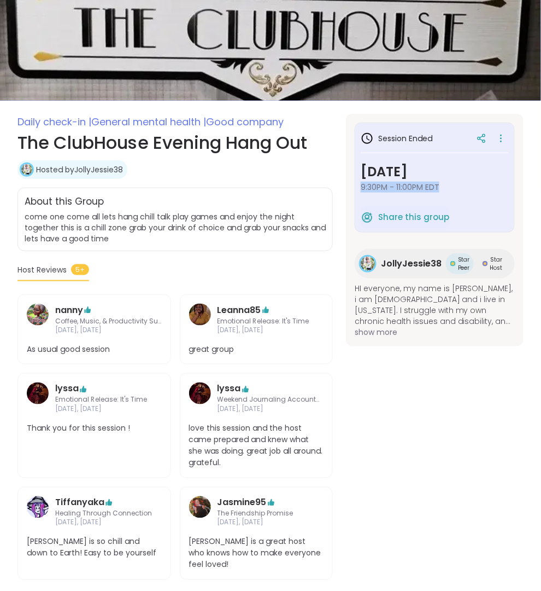
drag, startPoint x: 355, startPoint y: 181, endPoint x: 455, endPoint y: 185, distance: 99.6
click at [459, 185] on div "Session Ended [DATE] 9:30PM - 11:00PM EDT Share this group" at bounding box center [435, 177] width 160 height 110
click at [429, 134] on h3 "Session Ended" at bounding box center [397, 138] width 72 height 13
drag, startPoint x: 429, startPoint y: 134, endPoint x: 351, endPoint y: 132, distance: 78.2
click at [351, 132] on div "Session Ended [DATE] 9:30PM - 11:00PM EDT Share this group JollyJessie38 Star P…" at bounding box center [435, 230] width 178 height 232
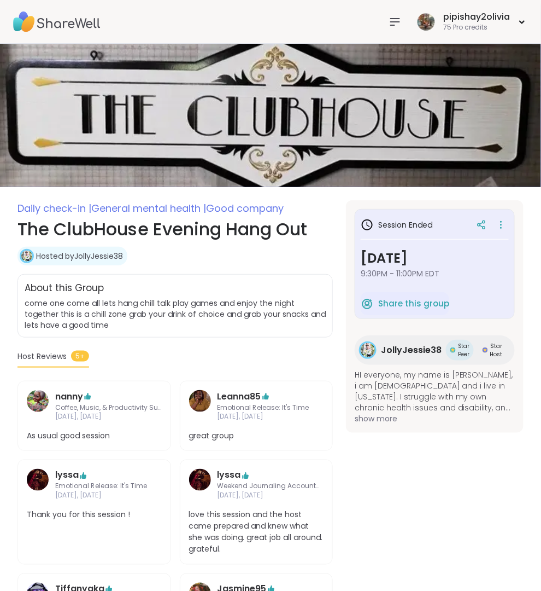
click at [392, 9] on div "pipishay2olivia 75 Pro credits" at bounding box center [456, 22] width 144 height 26
click at [393, 23] on icon at bounding box center [395, 21] width 13 height 13
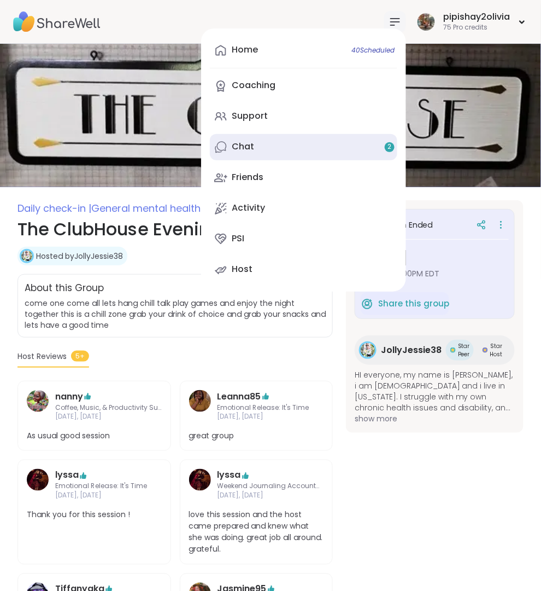
click at [301, 147] on link "Chat 2" at bounding box center [304, 147] width 188 height 26
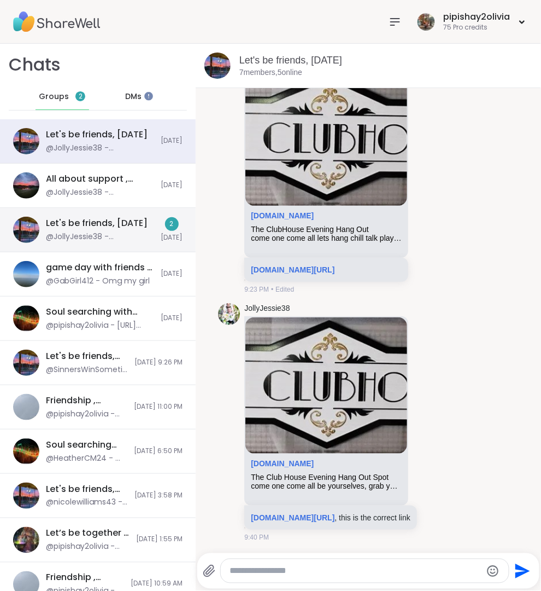
click at [150, 241] on div "Let's be friends, [DATE] @JollyJessie38 - [DOMAIN_NAME][URL] , this is the corr…" at bounding box center [98, 230] width 196 height 44
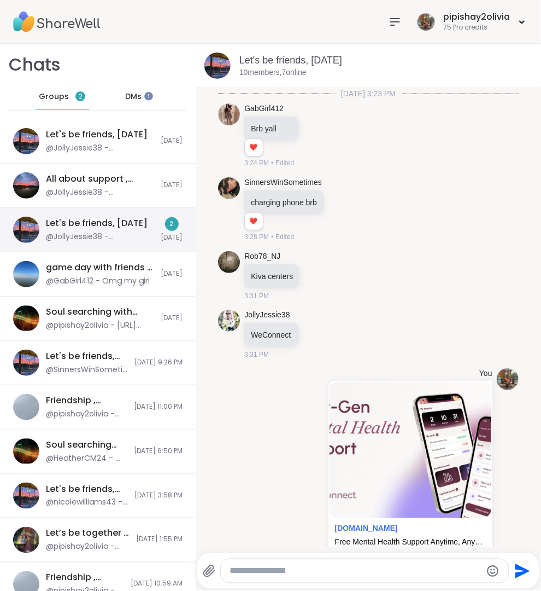
scroll to position [4278, 0]
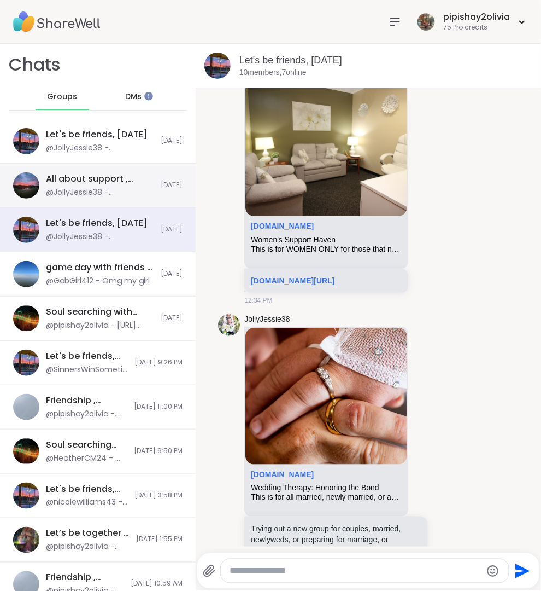
click at [124, 164] on div "All about support , [DATE] @JollyJessie38 - [DOMAIN_NAME][URL] , this is the co…" at bounding box center [98, 186] width 196 height 44
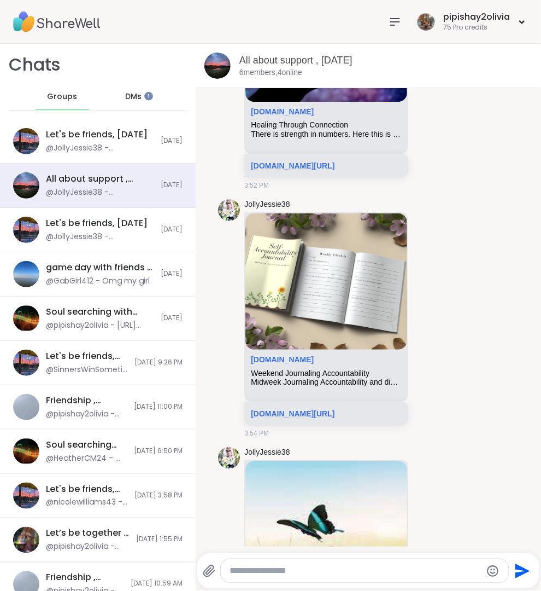
scroll to position [0, 0]
click at [392, 11] on nav at bounding box center [395, 22] width 22 height 22
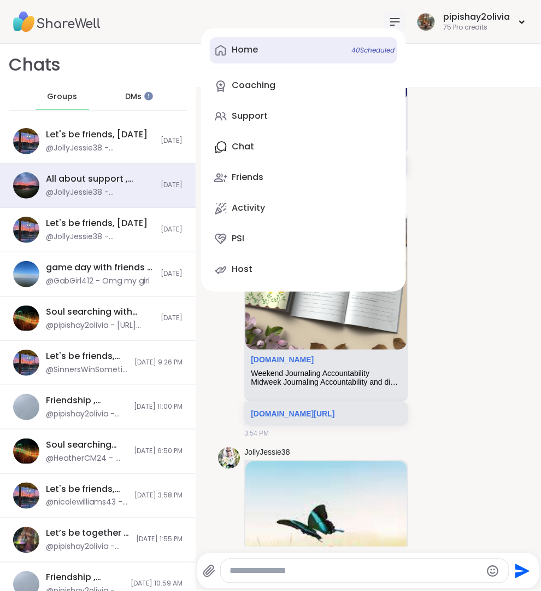
click at [301, 46] on link "Home 40 Scheduled" at bounding box center [304, 50] width 188 height 26
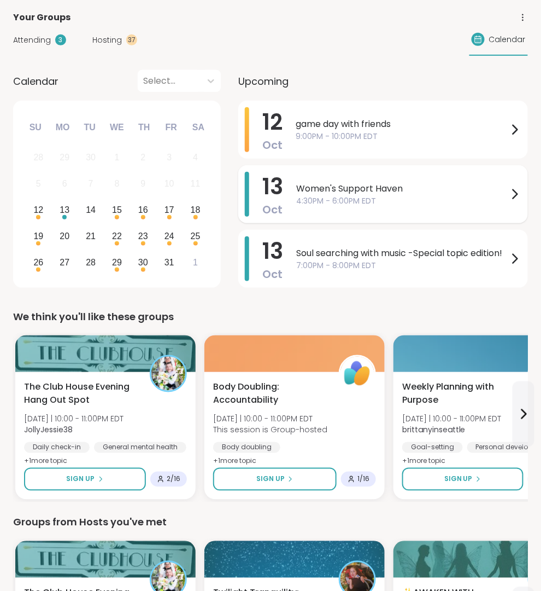
scroll to position [104, 0]
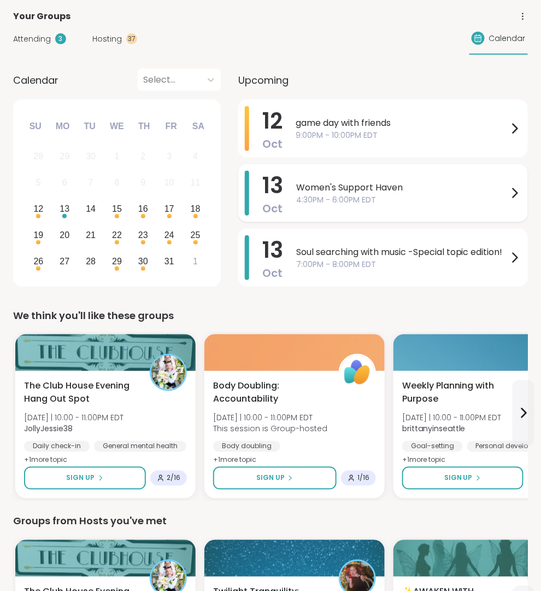
click at [163, 434] on div "The Club House Evening Hang Out Spot Sun 10/12 | 10:00 - 11:00PM EDT JollyJessi…" at bounding box center [105, 423] width 163 height 87
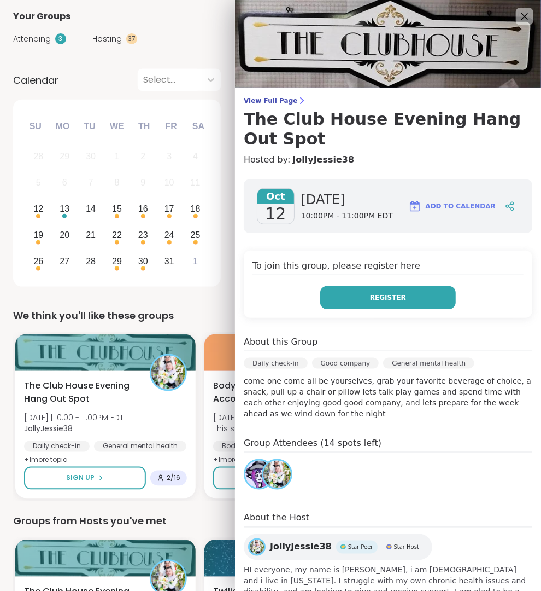
click at [406, 301] on button "Register" at bounding box center [388, 297] width 136 height 23
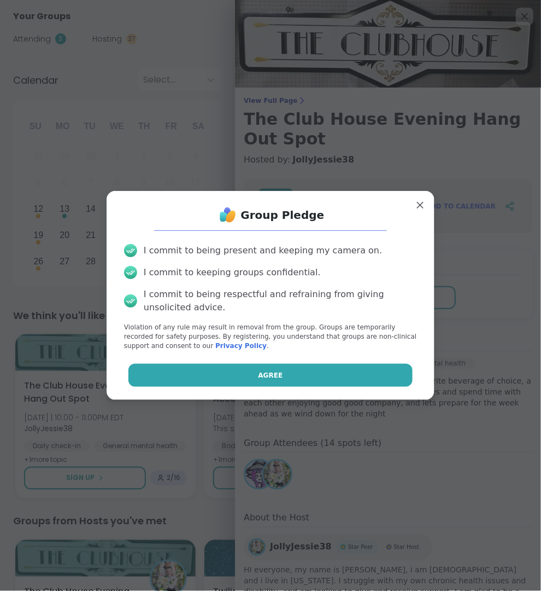
click at [340, 366] on button "Agree" at bounding box center [271, 375] width 285 height 23
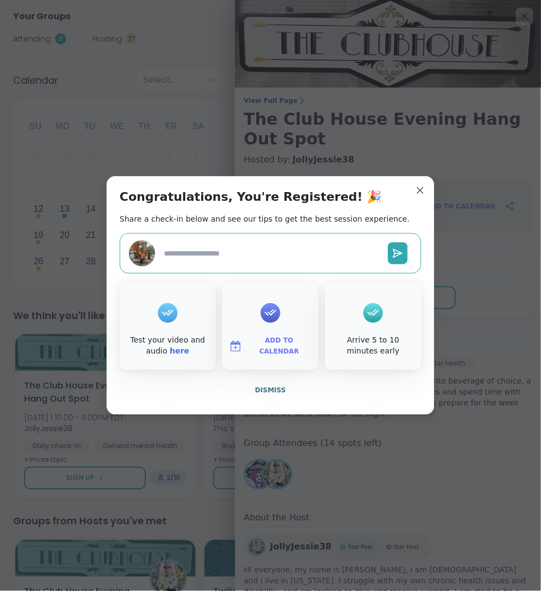
type textarea "*"
click at [264, 394] on span "Dismiss" at bounding box center [270, 390] width 31 height 10
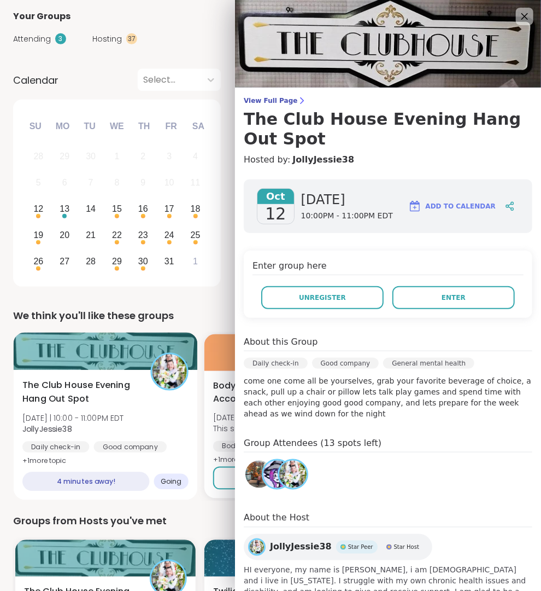
click at [144, 384] on div "The Club House Evening Hang Out Spot Sun 10/12 | 10:00 - 11:00PM EDT JollyJessi…" at bounding box center [105, 423] width 166 height 89
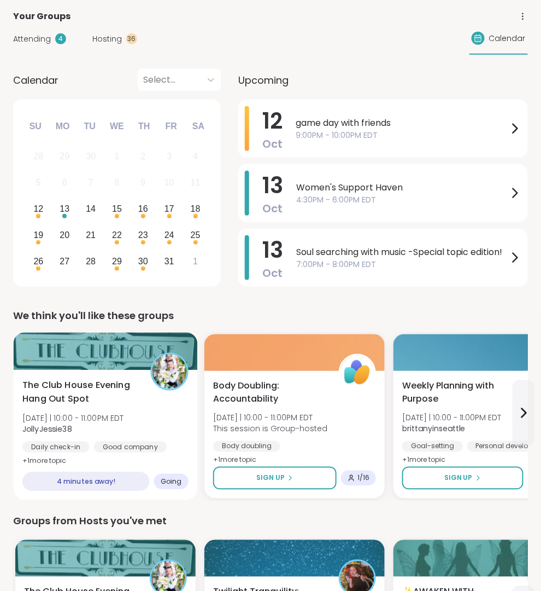
click at [153, 431] on div "The Club House Evening Hang Out Spot Sun 10/12 | 10:00 - 11:00PM EDT JollyJessi…" at bounding box center [105, 423] width 166 height 89
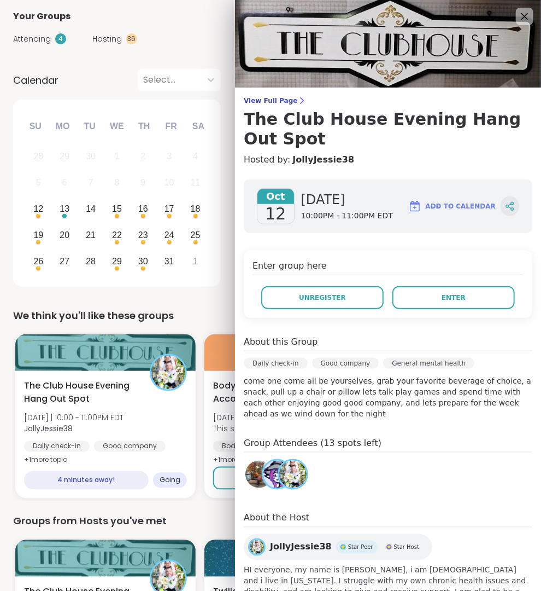
click at [506, 206] on icon at bounding box center [507, 206] width 3 height 3
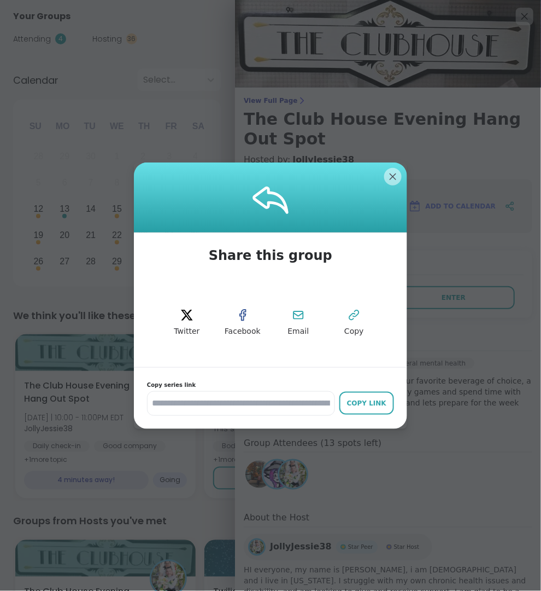
drag, startPoint x: 363, startPoint y: 400, endPoint x: 506, endPoint y: 446, distance: 150.1
click at [363, 400] on div "Copy Link" at bounding box center [367, 403] width 44 height 10
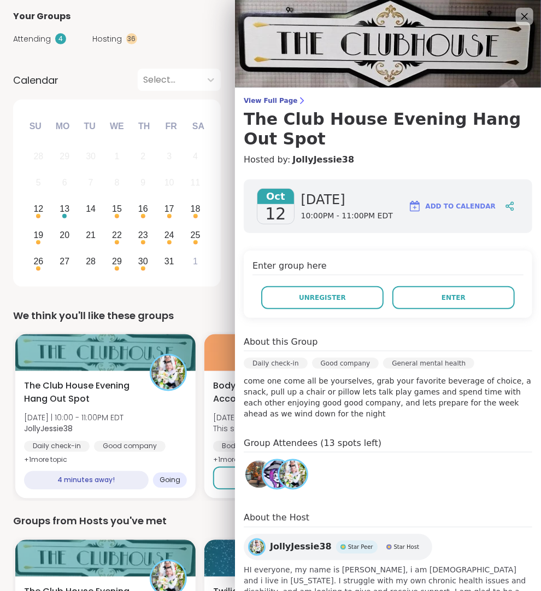
click at [389, 174] on div "Oct 12 Sunday 10:00PM - 11:00PM EDT Add to Calendar Enter group here Unregister…" at bounding box center [388, 399] width 306 height 457
click at [231, 159] on div "Calendar Select... Previous Month Next Month October 2025 Su Mo Tu We Th Fr Sa …" at bounding box center [270, 179] width 515 height 221
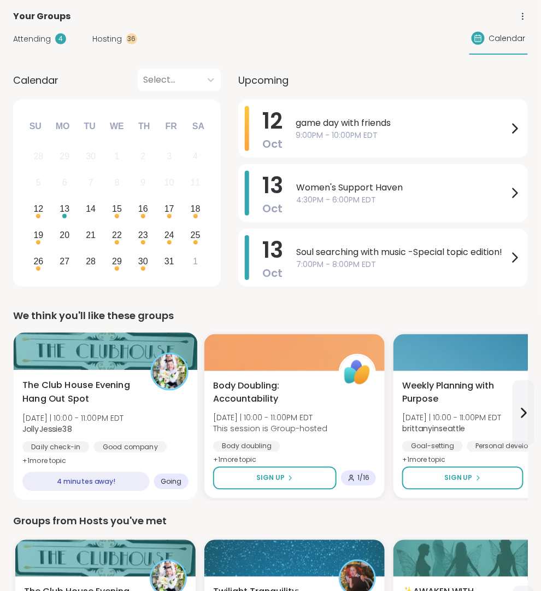
click at [125, 373] on div "The Club House Evening Hang Out Spot Sun 10/12 | 10:00 - 11:00PM EDT JollyJessi…" at bounding box center [106, 435] width 184 height 130
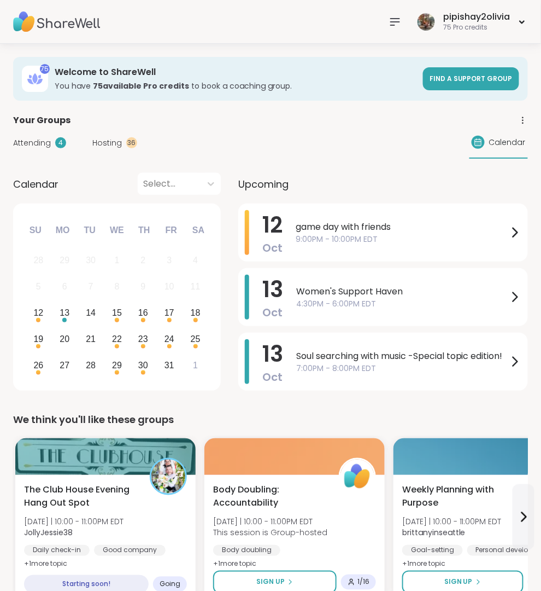
scroll to position [0, 0]
click at [395, 20] on icon at bounding box center [395, 21] width 13 height 13
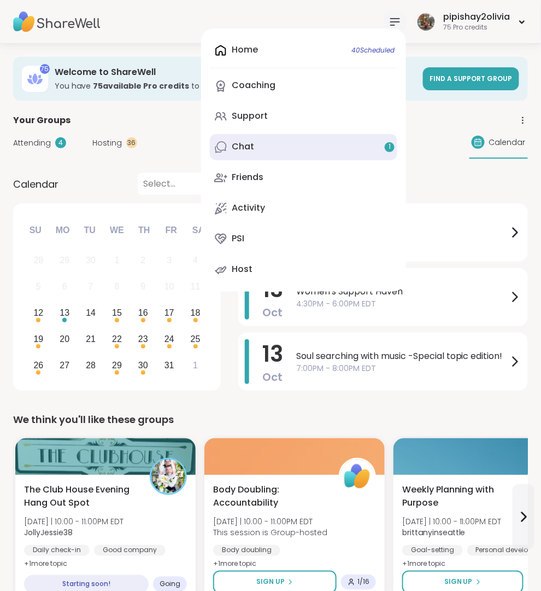
click at [347, 150] on link "Chat 1" at bounding box center [304, 147] width 188 height 26
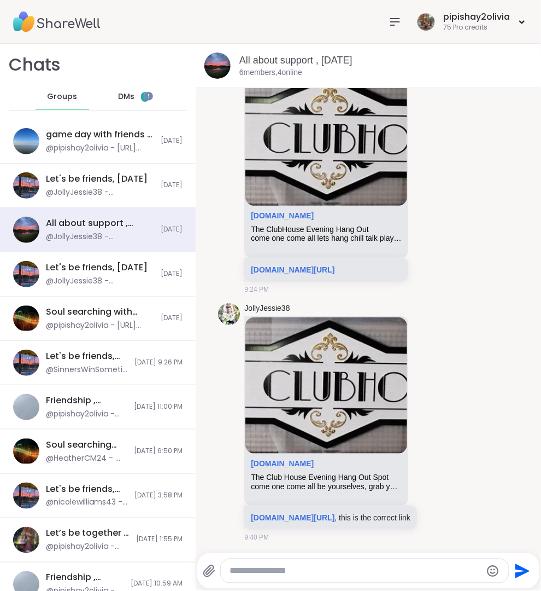
click at [122, 96] on span "DMs" at bounding box center [126, 96] width 16 height 11
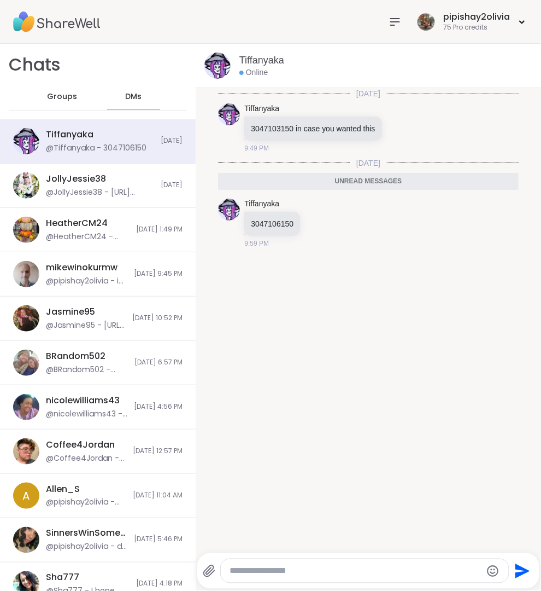
click at [312, 563] on div at bounding box center [365, 571] width 288 height 24
click at [312, 574] on textarea "Type your message" at bounding box center [356, 570] width 252 height 11
type textarea "**********"
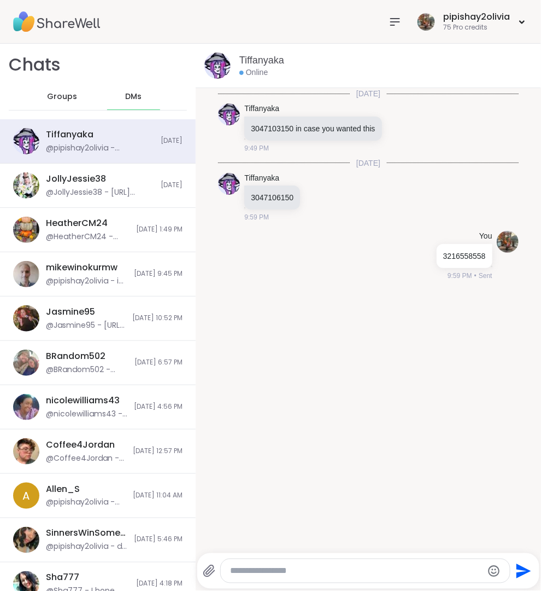
click at [391, 24] on icon at bounding box center [395, 21] width 13 height 13
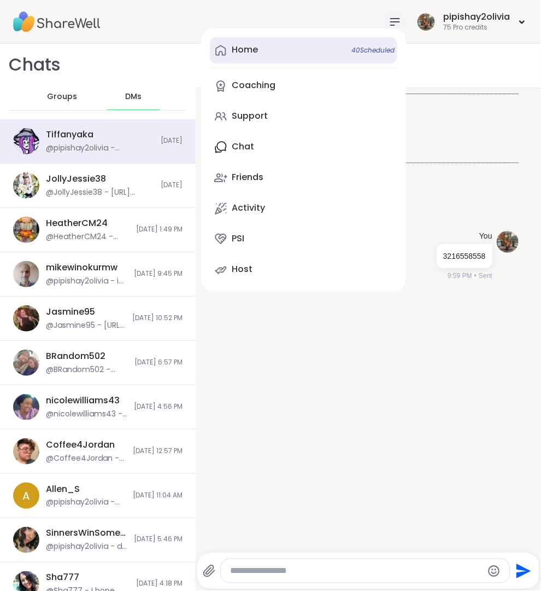
click at [299, 39] on link "Home 40 Scheduled" at bounding box center [304, 50] width 188 height 26
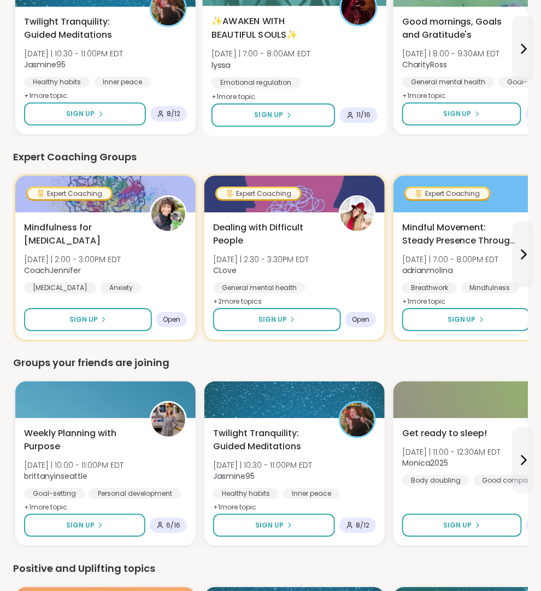
scroll to position [691, 0]
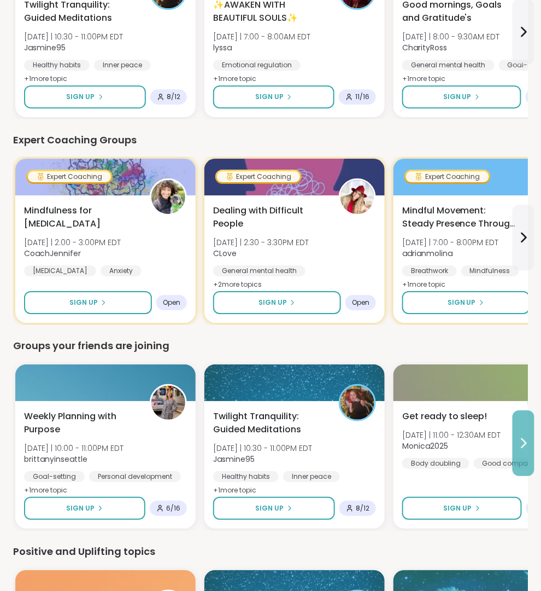
click at [527, 442] on icon at bounding box center [523, 442] width 13 height 13
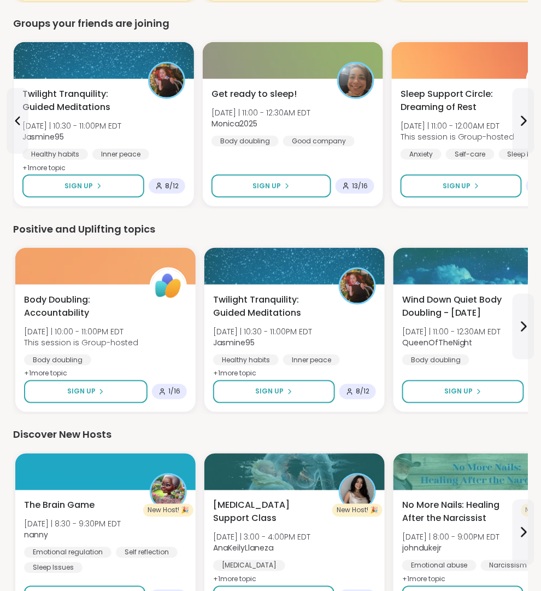
scroll to position [1048, 0]
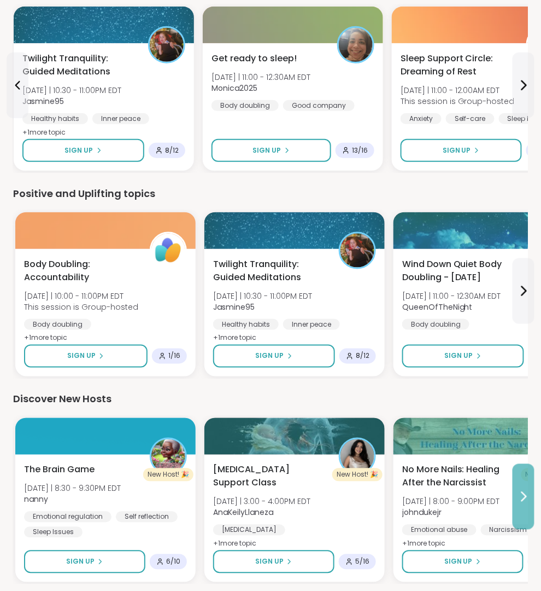
click at [524, 478] on button at bounding box center [524, 497] width 22 height 66
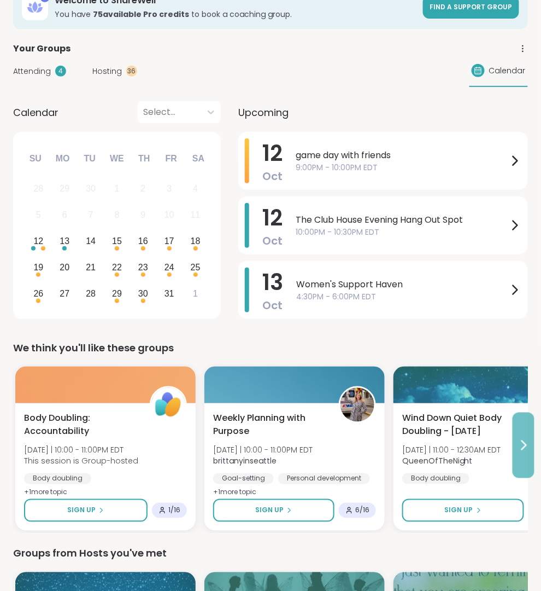
scroll to position [77, 0]
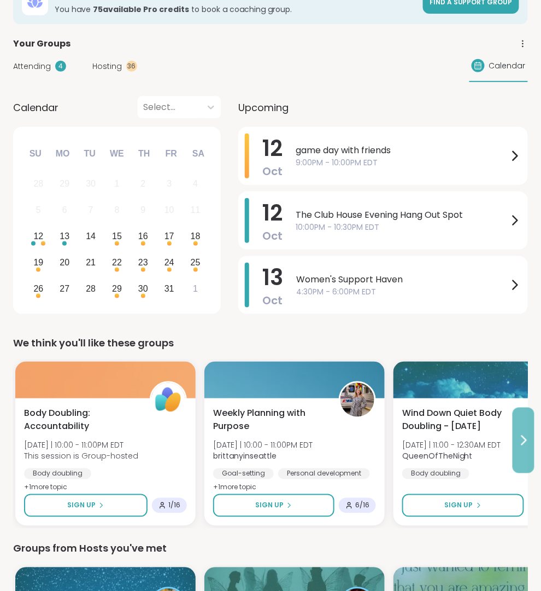
click at [522, 444] on icon at bounding box center [523, 440] width 13 height 13
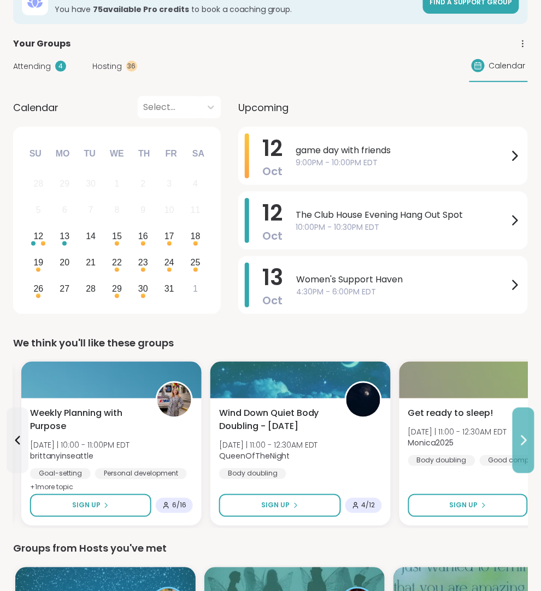
click at [522, 444] on icon at bounding box center [523, 440] width 13 height 13
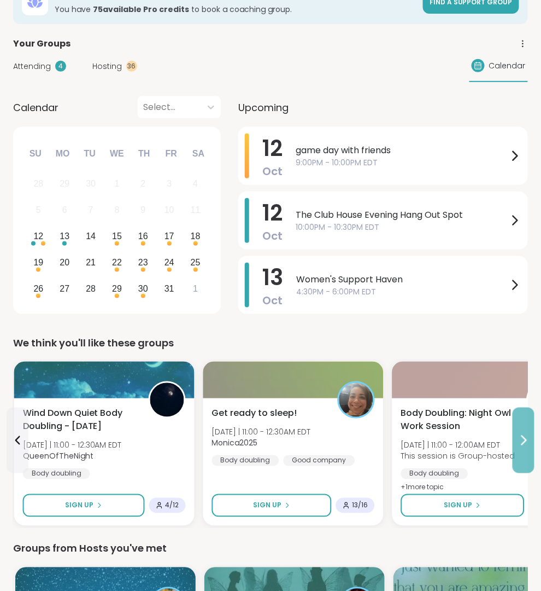
click at [522, 444] on icon at bounding box center [523, 440] width 13 height 13
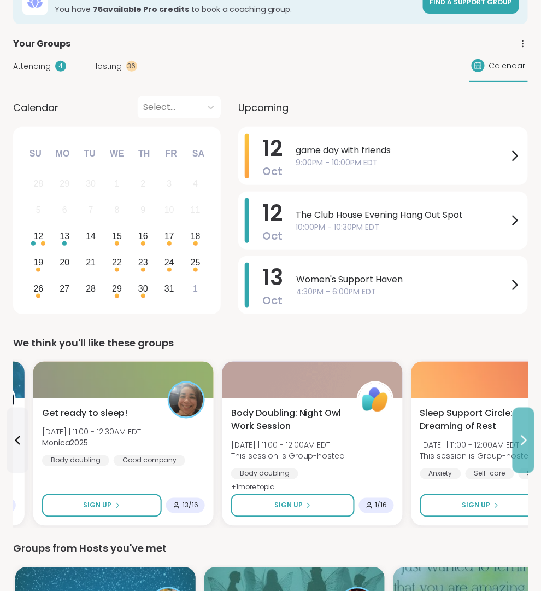
click at [522, 444] on icon at bounding box center [523, 440] width 13 height 13
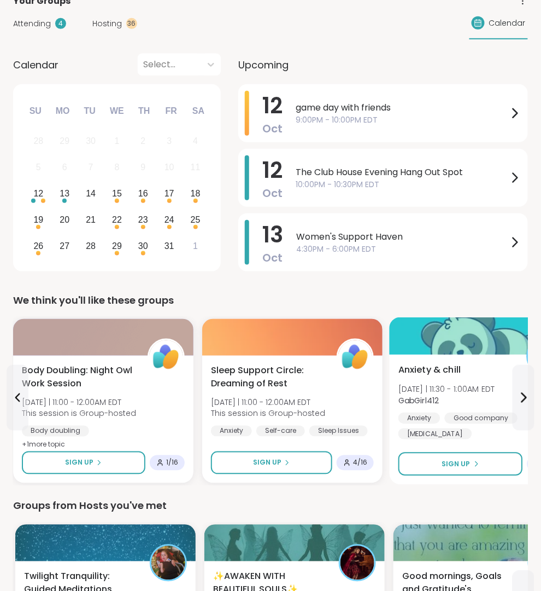
scroll to position [130, 0]
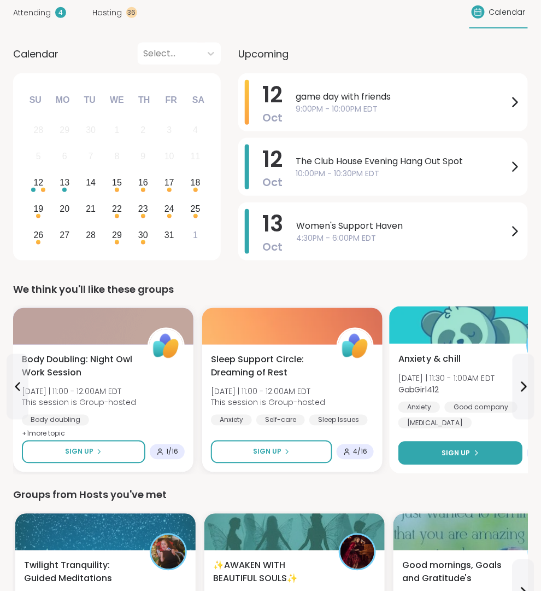
click at [471, 455] on div "Sign Up" at bounding box center [461, 453] width 38 height 10
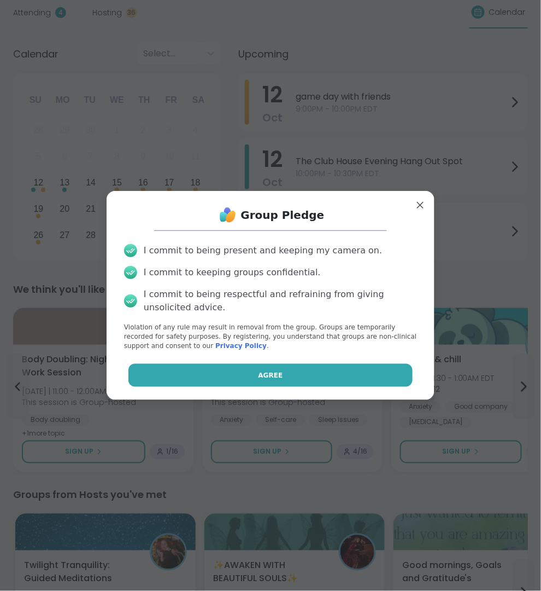
click at [357, 370] on button "Agree" at bounding box center [271, 375] width 285 height 23
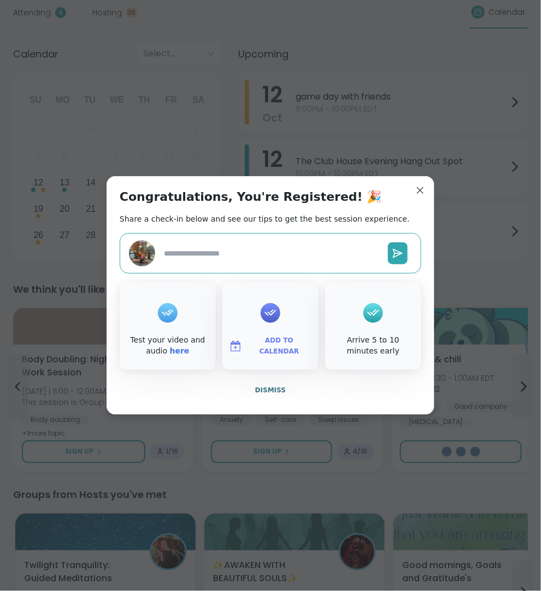
type textarea "*"
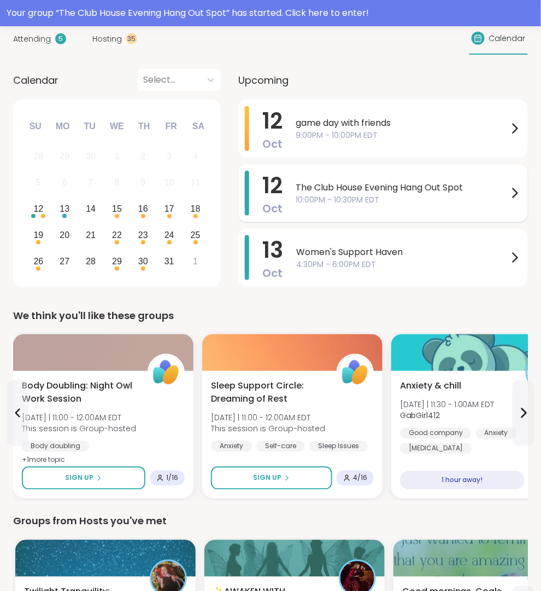
click at [384, 188] on span "The Club House Evening Hang Out Spot" at bounding box center [402, 187] width 213 height 13
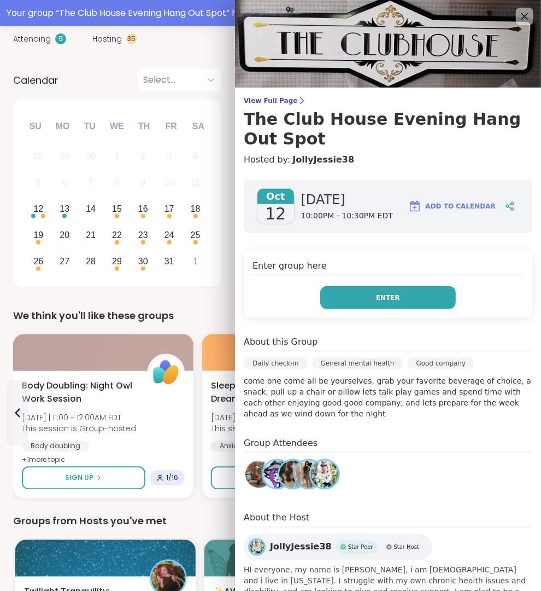
click at [385, 286] on button "Enter" at bounding box center [388, 297] width 136 height 23
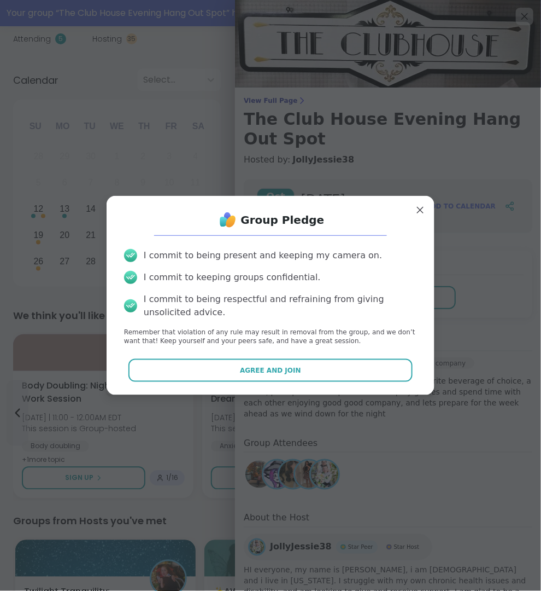
click at [367, 387] on div "Group Pledge I commit to being present and keeping my camera on. I commit to ke…" at bounding box center [271, 295] width 328 height 199
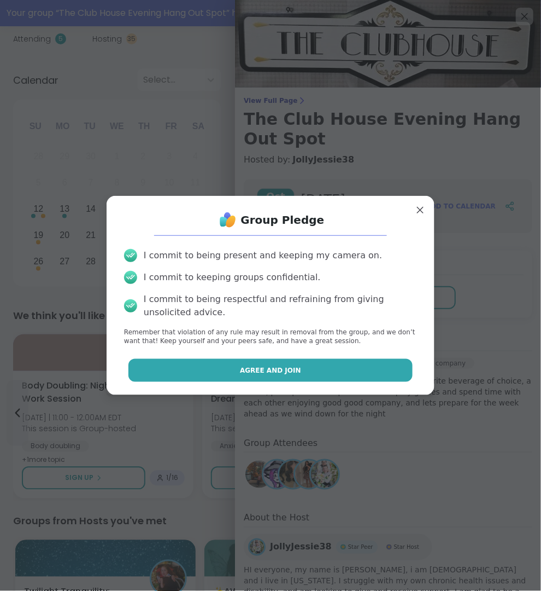
click at [367, 374] on button "Agree and Join" at bounding box center [271, 370] width 285 height 23
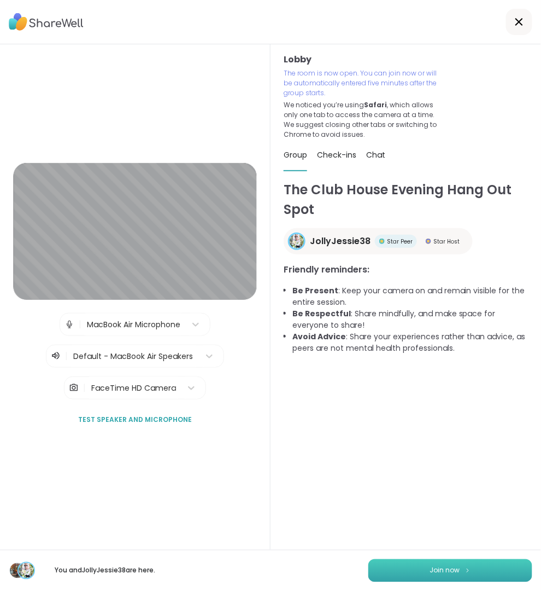
click at [441, 575] on button "Join now" at bounding box center [451, 570] width 164 height 23
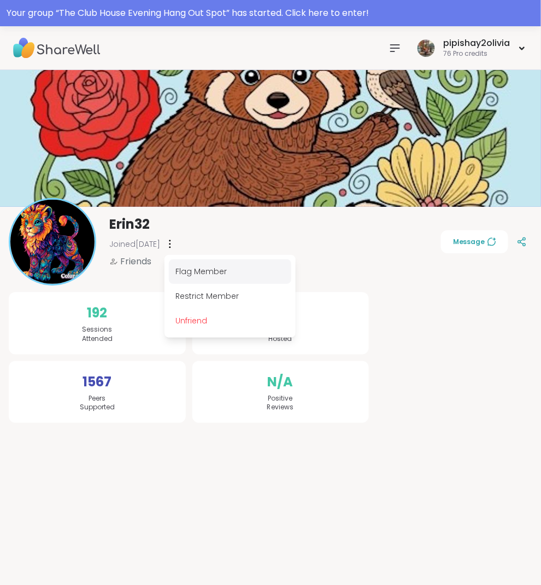
click at [209, 276] on div "Flag Member" at bounding box center [230, 271] width 122 height 25
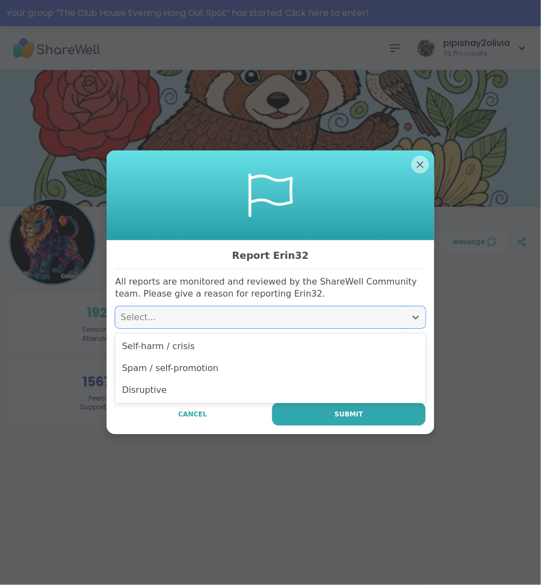
click at [205, 316] on div "Select..." at bounding box center [261, 317] width 280 height 13
drag, startPoint x: 173, startPoint y: 381, endPoint x: 160, endPoint y: 297, distance: 84.1
click at [160, 297] on body "Your group “ The Club House Evening Hang Out Spot ” has started. Click here to …" at bounding box center [270, 305] width 541 height 611
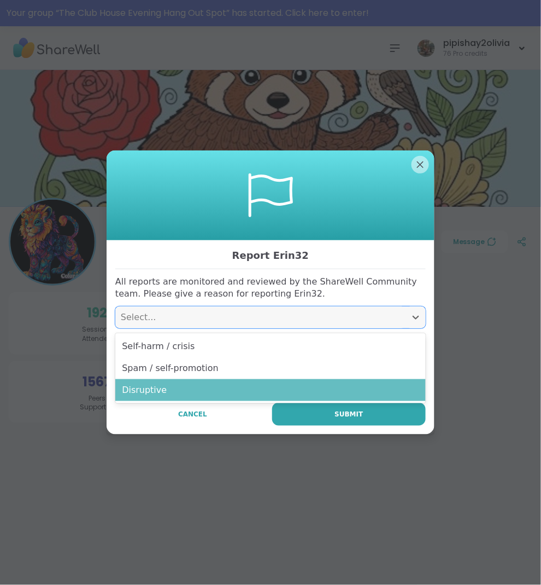
click at [159, 390] on div "Disruptive" at bounding box center [270, 390] width 311 height 22
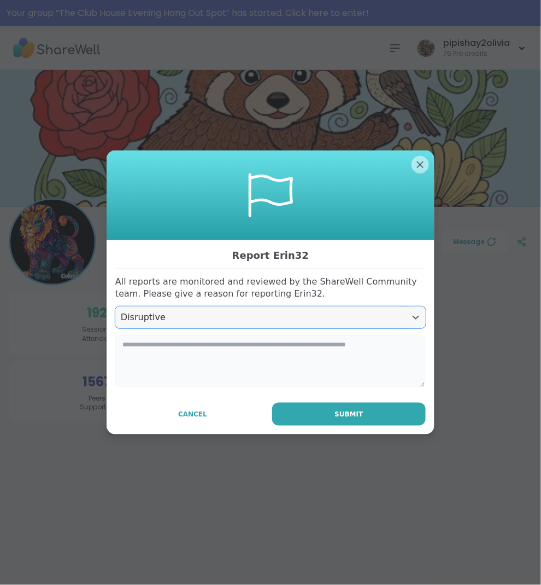
click at [147, 355] on textarea at bounding box center [270, 361] width 311 height 52
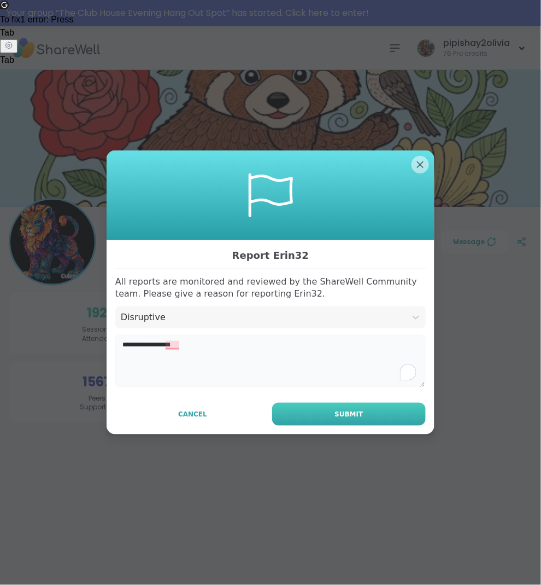
type textarea "**********"
click at [329, 406] on button "Submit" at bounding box center [349, 413] width 154 height 23
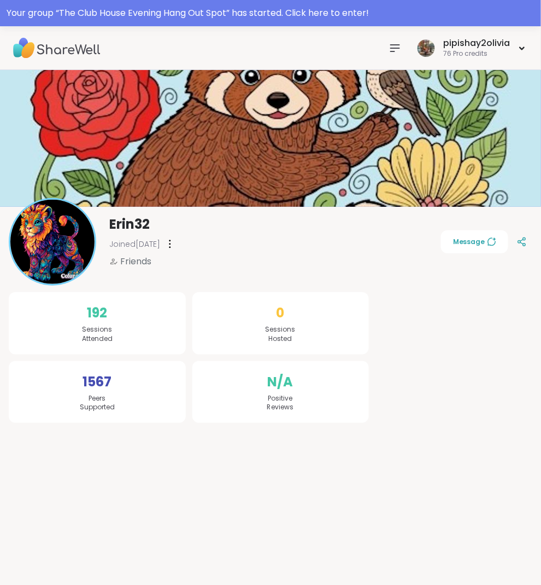
click at [188, 237] on div "Erin32 Joined [DATE] Friends Message" at bounding box center [271, 241] width 524 height 87
click at [176, 238] on div at bounding box center [170, 243] width 11 height 17
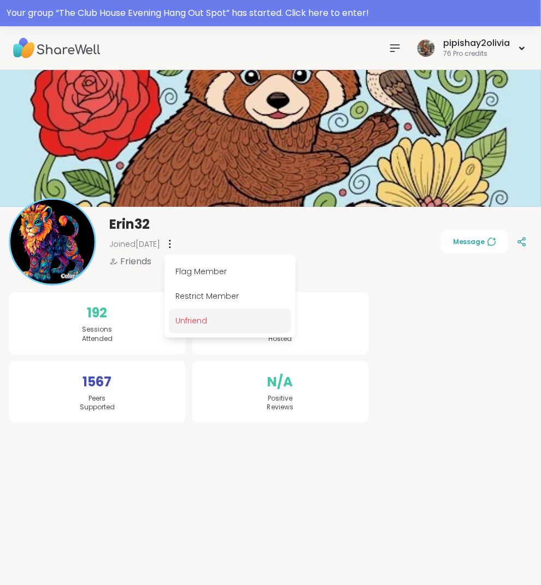
click at [201, 317] on div "Unfriend" at bounding box center [230, 320] width 122 height 25
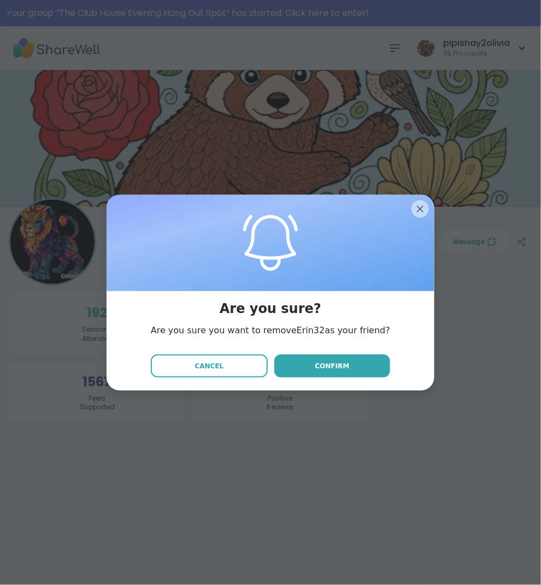
click at [306, 363] on button "Confirm" at bounding box center [333, 365] width 116 height 23
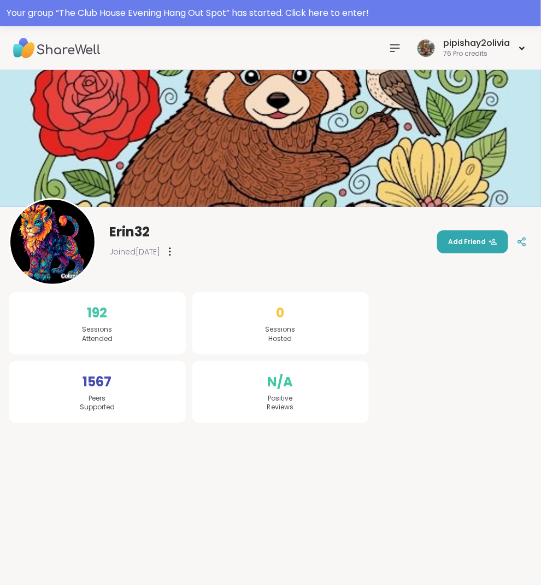
click at [389, 40] on nav at bounding box center [395, 48] width 22 height 22
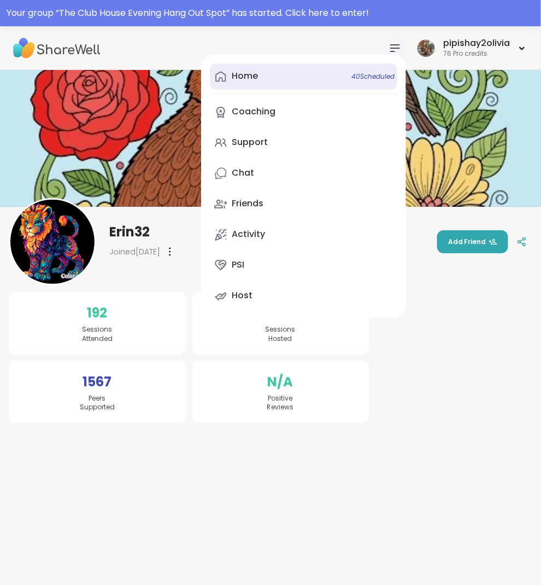
click at [323, 68] on link "Home 40 Scheduled" at bounding box center [304, 76] width 188 height 26
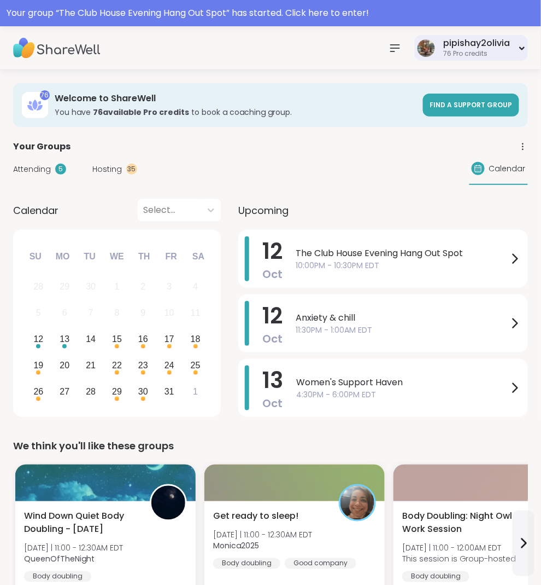
click at [468, 49] on div "76 Pro credits" at bounding box center [476, 53] width 67 height 9
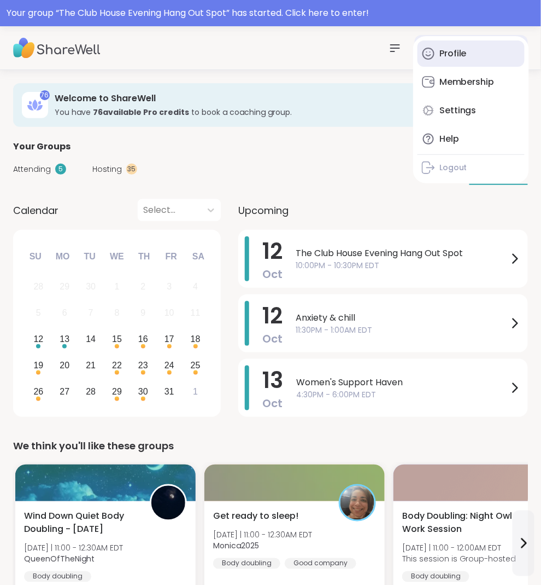
click at [453, 59] on div "Profile" at bounding box center [453, 54] width 27 height 12
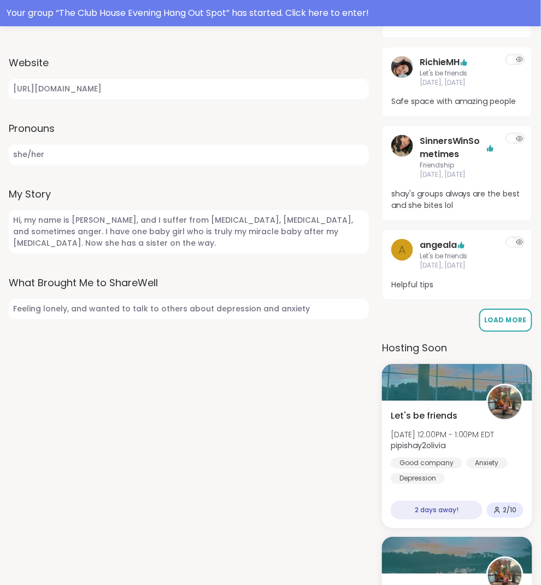
click at [511, 315] on span "Load More" at bounding box center [506, 319] width 42 height 9
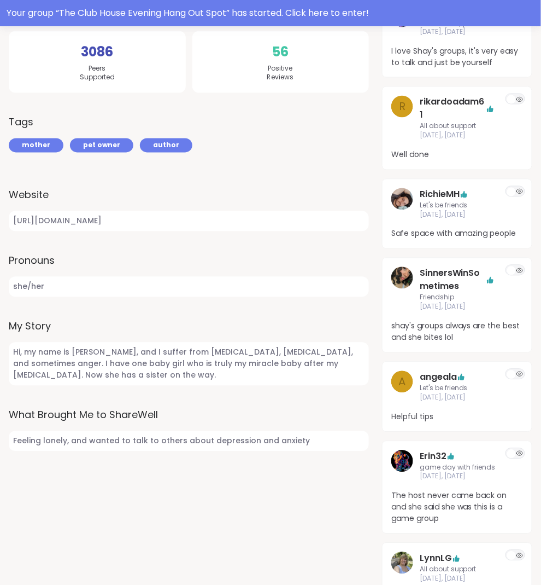
scroll to position [392, 0]
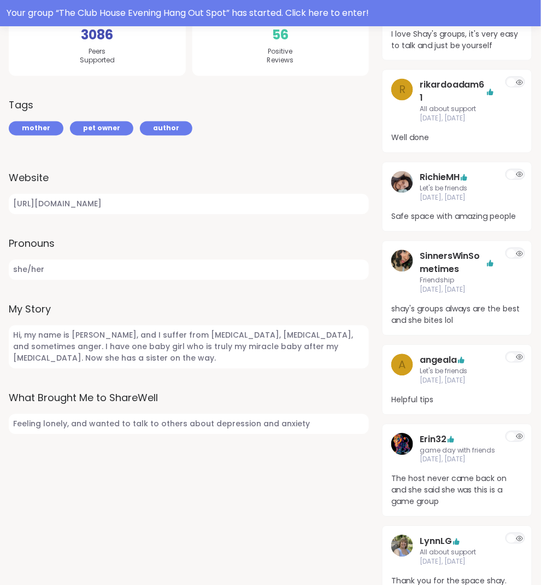
click at [481, 321] on div "SinnersWinSometimes Friendship Oct 09, Thursday shay's groups always are the be…" at bounding box center [457, 288] width 150 height 95
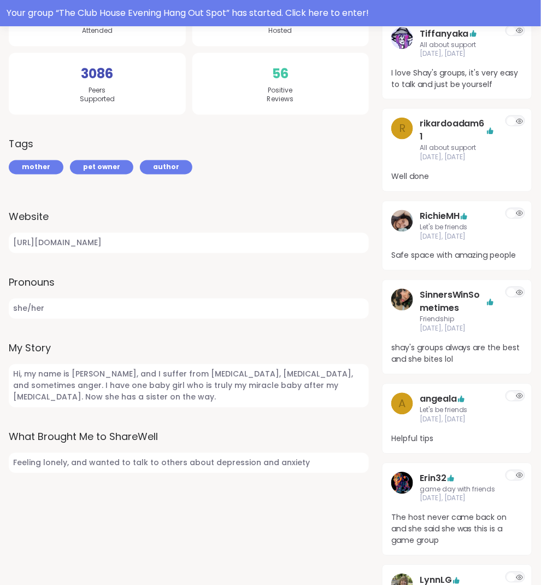
scroll to position [452, 0]
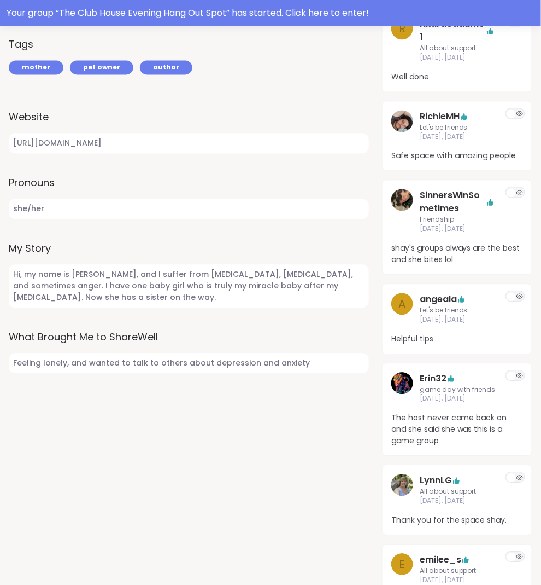
click at [511, 363] on div "Erin32 game day with friends Oct 08, Wednesday The host never came back on and …" at bounding box center [457, 410] width 150 height 94
click at [518, 372] on icon at bounding box center [520, 376] width 8 height 8
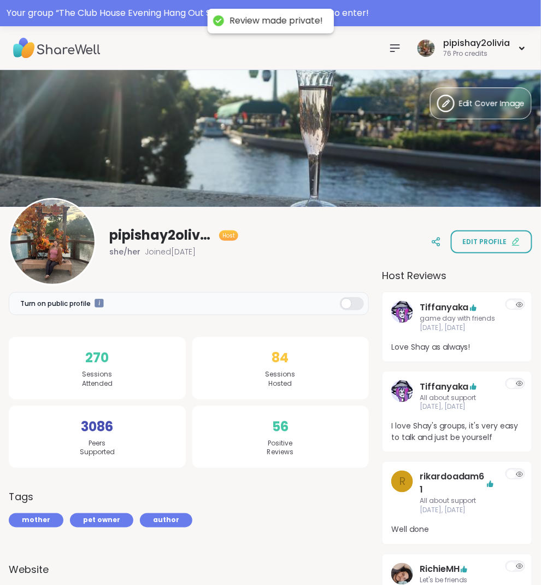
scroll to position [0, 0]
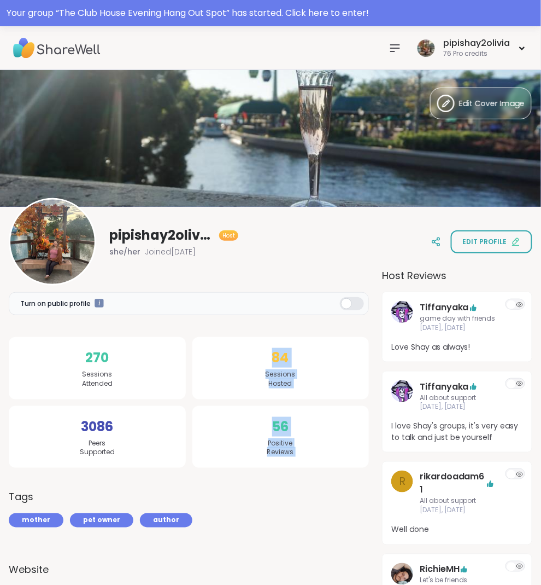
drag, startPoint x: 261, startPoint y: 349, endPoint x: 329, endPoint y: 486, distance: 152.1
click at [315, 462] on div "56 Positive Reviews" at bounding box center [280, 437] width 177 height 62
drag, startPoint x: 305, startPoint y: 462, endPoint x: 202, endPoint y: 276, distance: 212.7
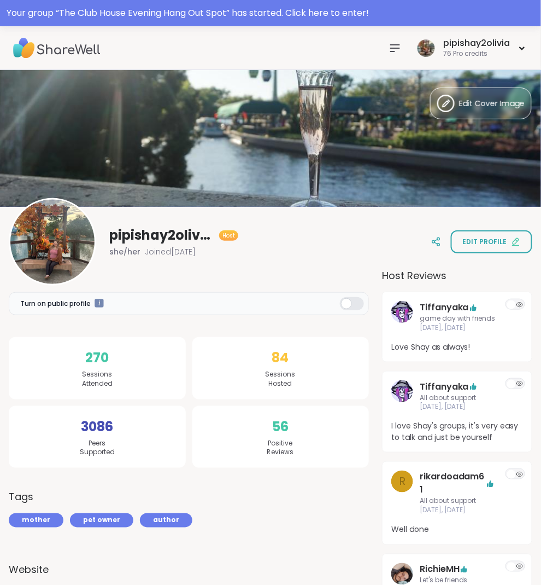
click at [201, 367] on div "84 Sessions Hosted" at bounding box center [280, 368] width 177 height 62
drag, startPoint x: 83, startPoint y: 359, endPoint x: 139, endPoint y: 392, distance: 64.4
click at [139, 392] on div "270 Sessions Attended" at bounding box center [97, 368] width 177 height 62
click at [177, 460] on div "3086 Peers Supported" at bounding box center [97, 437] width 177 height 62
drag, startPoint x: 123, startPoint y: 451, endPoint x: 42, endPoint y: 416, distance: 88.0
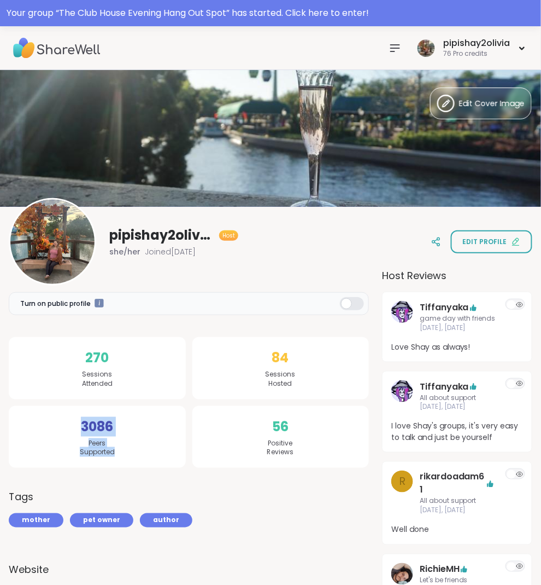
click at [42, 416] on div "3086 Peers Supported" at bounding box center [97, 437] width 177 height 62
click at [65, 385] on div "270 Sessions Attended" at bounding box center [97, 368] width 177 height 62
drag, startPoint x: 81, startPoint y: 359, endPoint x: 133, endPoint y: 384, distance: 58.0
click at [133, 384] on div "270 Sessions Attended" at bounding box center [97, 368] width 177 height 62
drag, startPoint x: 257, startPoint y: 357, endPoint x: 278, endPoint y: 389, distance: 38.8
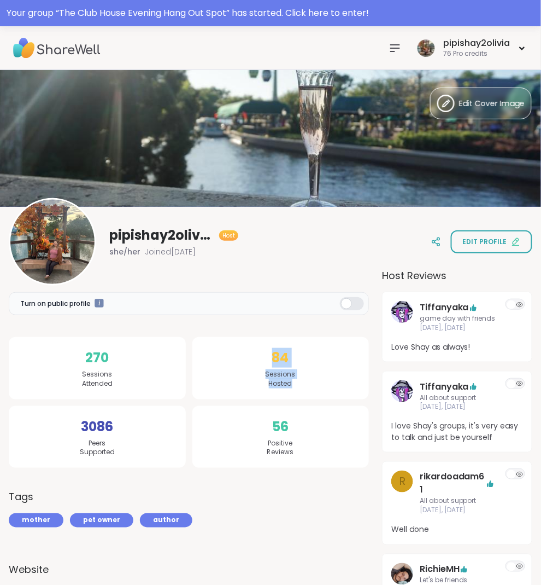
click at [281, 390] on div "84 Sessions Hosted" at bounding box center [280, 368] width 177 height 62
click at [289, 442] on span "Positive Reviews" at bounding box center [280, 448] width 27 height 19
click at [231, 453] on div "56 Positive Reviews" at bounding box center [280, 437] width 177 height 62
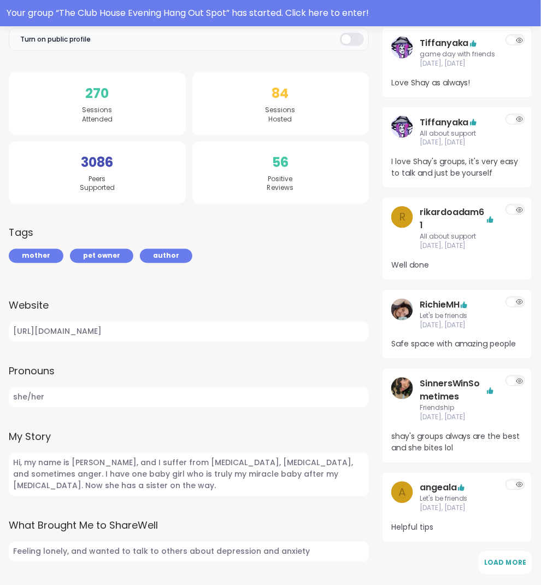
scroll to position [324, 0]
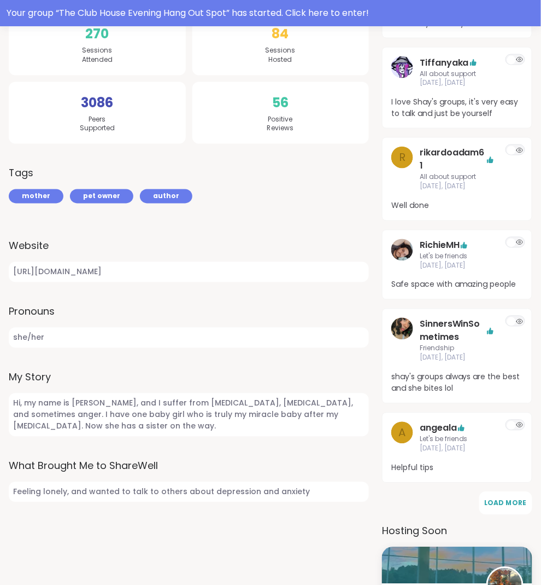
drag, startPoint x: 78, startPoint y: 381, endPoint x: 11, endPoint y: 365, distance: 68.2
click at [14, 348] on span "she/her" at bounding box center [189, 338] width 360 height 20
click at [75, 348] on span "she/her" at bounding box center [189, 338] width 360 height 20
drag, startPoint x: 70, startPoint y: 375, endPoint x: 74, endPoint y: 229, distance: 146.1
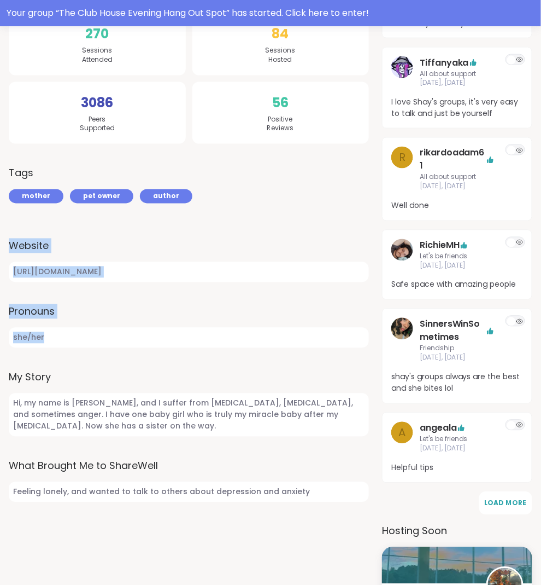
click at [188, 348] on span "she/her" at bounding box center [189, 338] width 360 height 20
drag, startPoint x: 231, startPoint y: 317, endPoint x: 201, endPoint y: 317, distance: 30.1
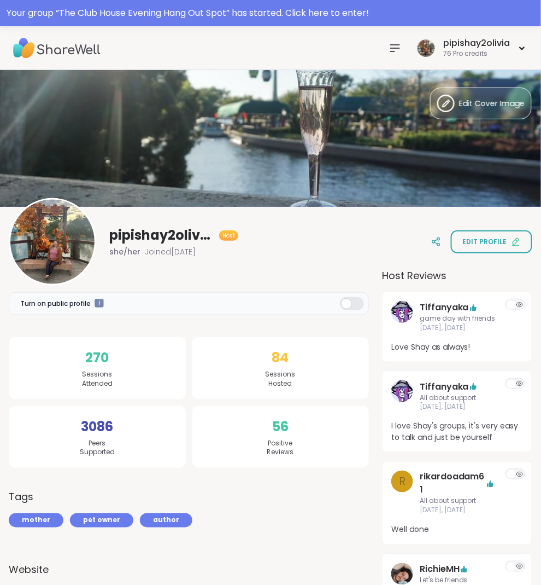
click at [393, 49] on icon at bounding box center [395, 48] width 13 height 13
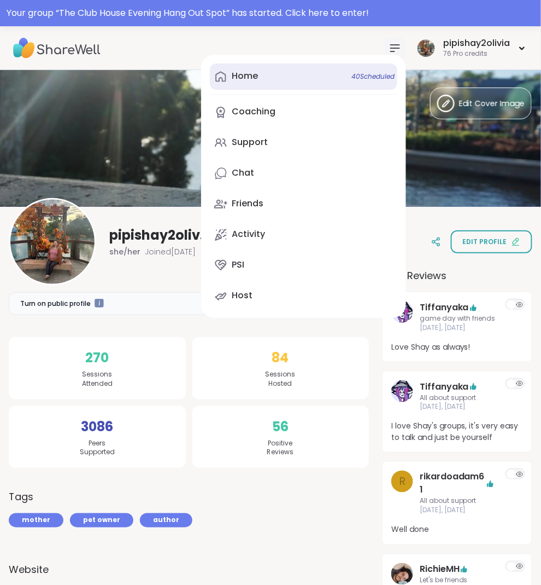
click at [303, 67] on link "Home 40 Scheduled" at bounding box center [304, 76] width 188 height 26
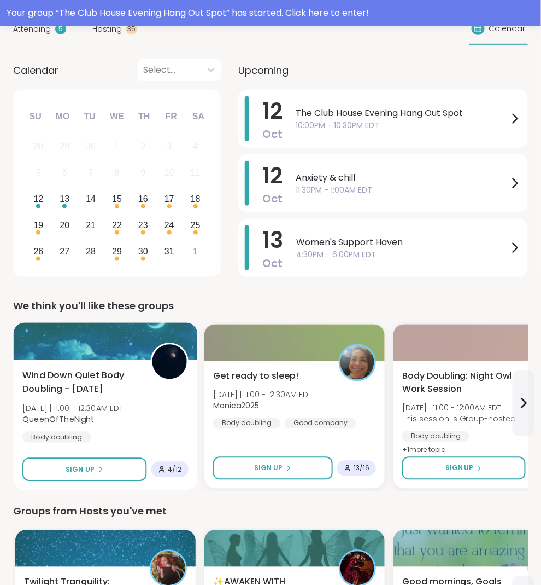
scroll to position [166, 0]
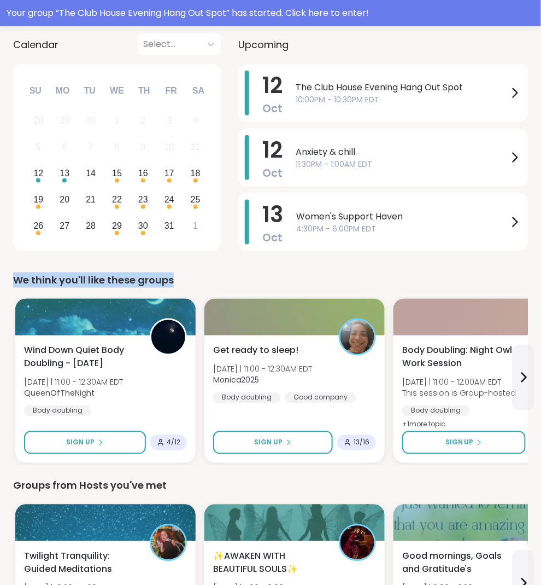
drag, startPoint x: 187, startPoint y: 277, endPoint x: 2, endPoint y: 275, distance: 185.4
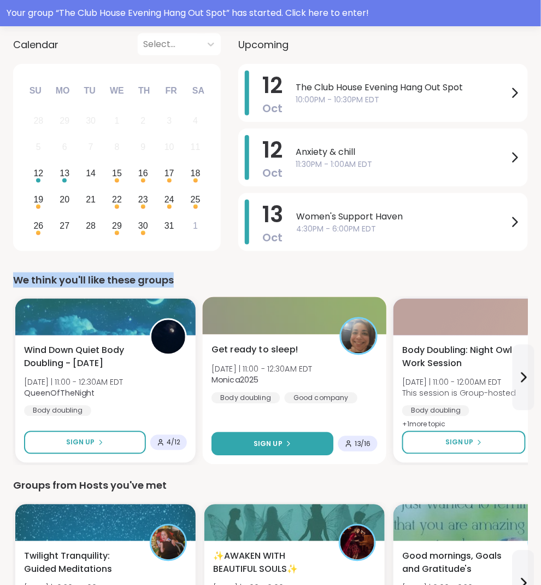
click at [258, 443] on span "Sign Up" at bounding box center [268, 444] width 29 height 10
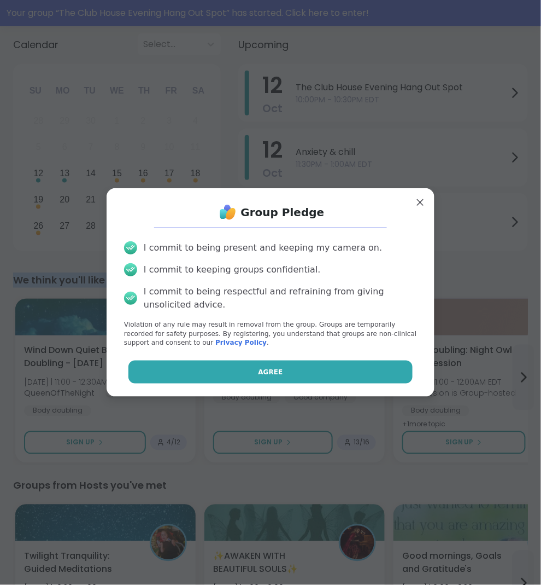
click at [257, 380] on button "Agree" at bounding box center [271, 371] width 285 height 23
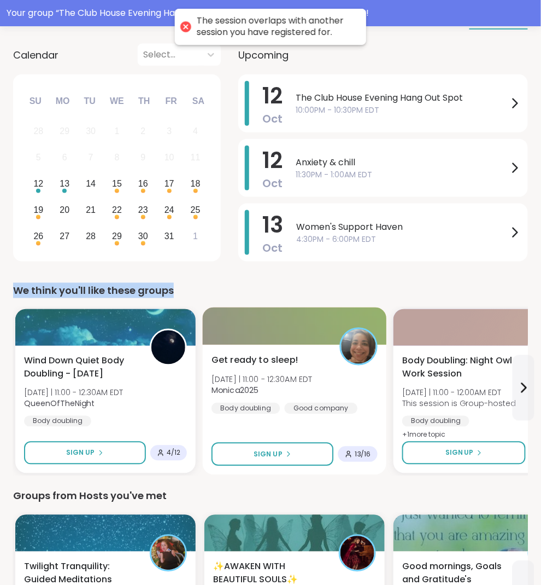
scroll to position [148, 0]
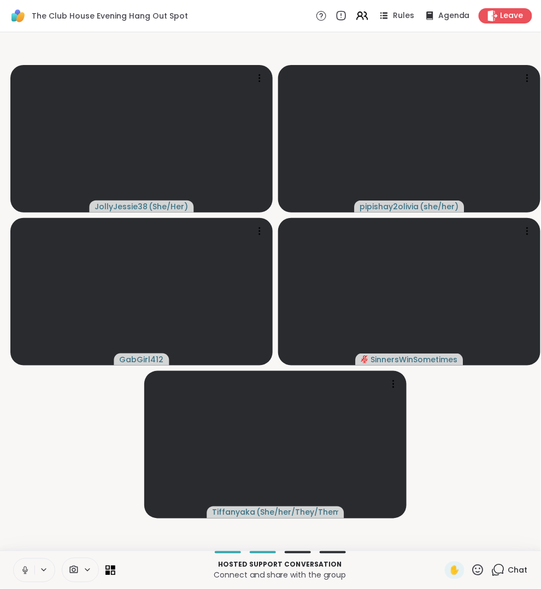
click at [478, 574] on icon at bounding box center [478, 571] width 14 height 14
click at [504, 574] on icon at bounding box center [499, 570] width 10 height 10
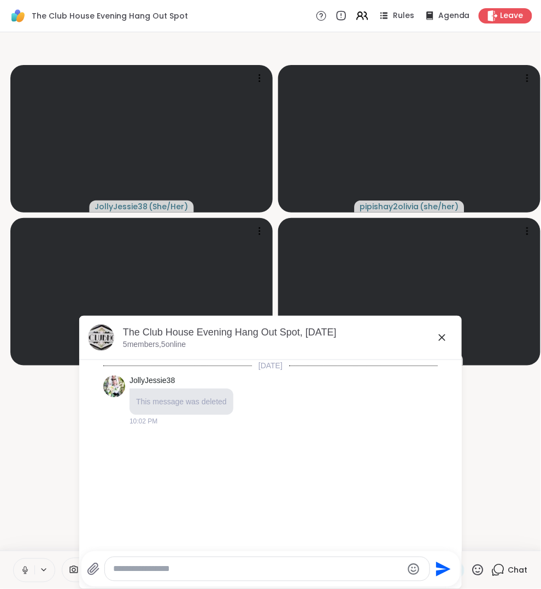
click at [412, 571] on icon "Emoji picker" at bounding box center [413, 569] width 11 height 11
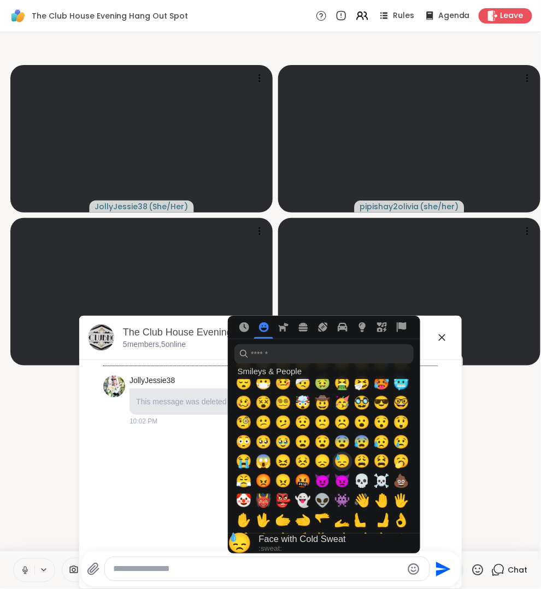
scroll to position [183, 0]
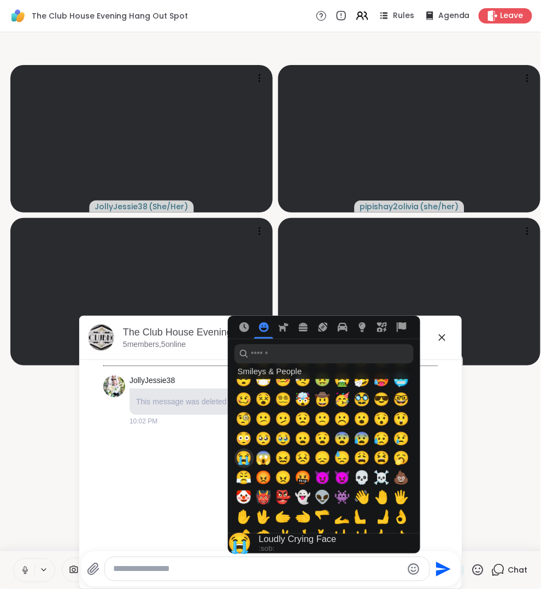
click at [246, 462] on span "😭" at bounding box center [244, 458] width 16 height 15
type textarea "****"
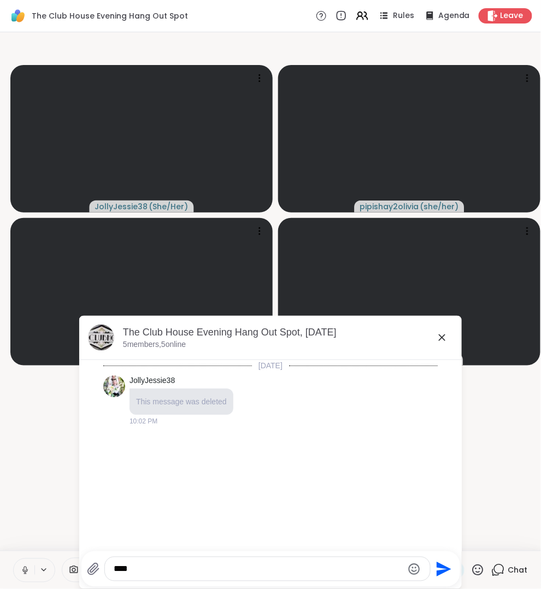
click at [440, 578] on button "Send" at bounding box center [443, 569] width 25 height 25
click at [440, 574] on icon "Send" at bounding box center [444, 569] width 15 height 15
click at [443, 336] on icon at bounding box center [442, 337] width 13 height 13
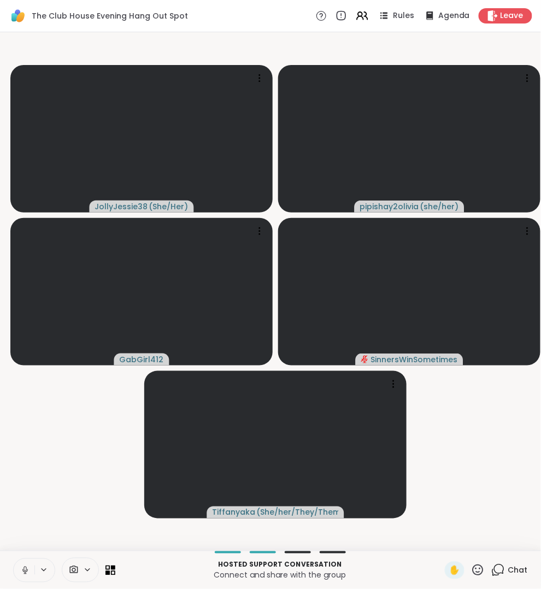
click at [486, 491] on video-player-container "JollyJessie38 ( She/Her ) pipishay2olivia ( she/her ) GabGirl412 SinnersWinSome…" at bounding box center [271, 292] width 528 height 510
click at [461, 464] on video-player-container "JollyJessie38 ( She/Her ) pipishay2olivia ( she/her ) GabGirl412 SinnersWinSome…" at bounding box center [271, 292] width 528 height 510
click at [501, 19] on span "Leave" at bounding box center [513, 15] width 24 height 11
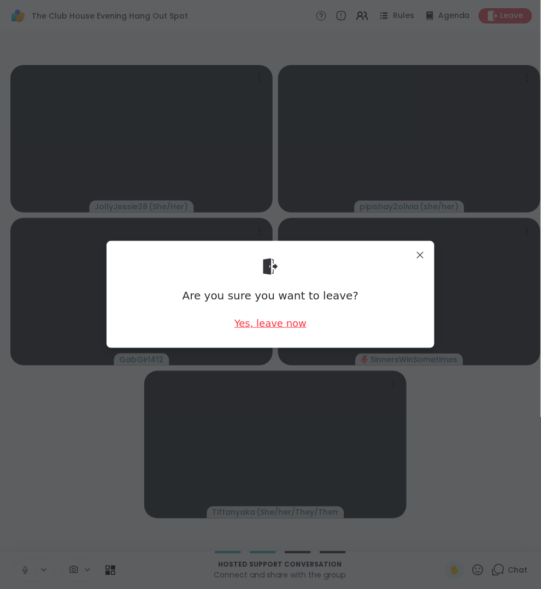
click at [290, 329] on div "Yes, leave now" at bounding box center [271, 324] width 72 height 14
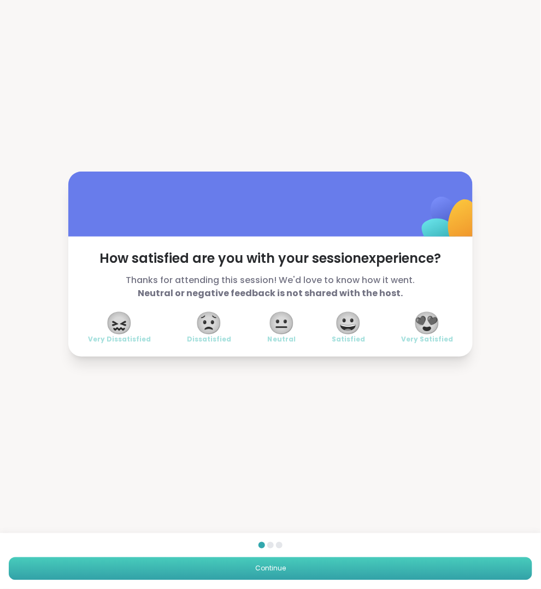
click at [354, 576] on button "Continue" at bounding box center [271, 569] width 524 height 23
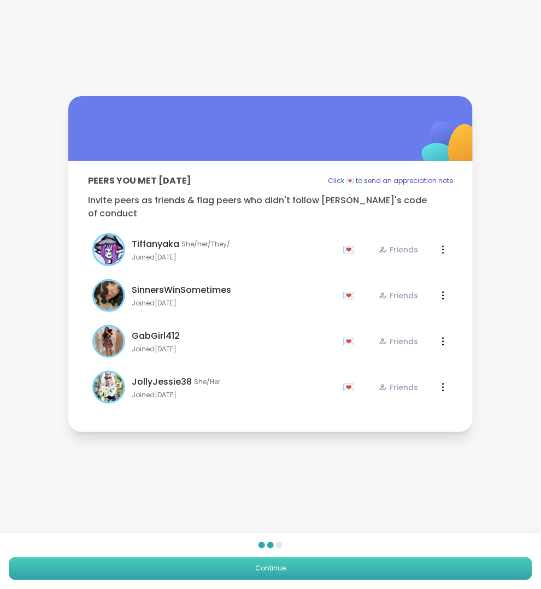
click at [354, 576] on button "Continue" at bounding box center [271, 569] width 524 height 23
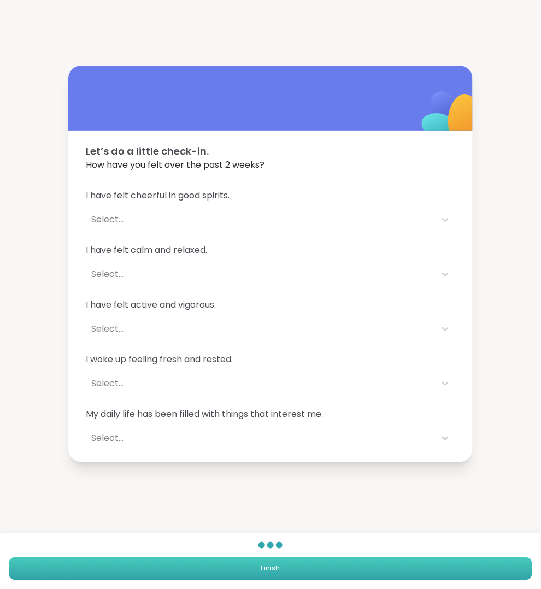
click at [354, 576] on button "Finish" at bounding box center [271, 569] width 524 height 23
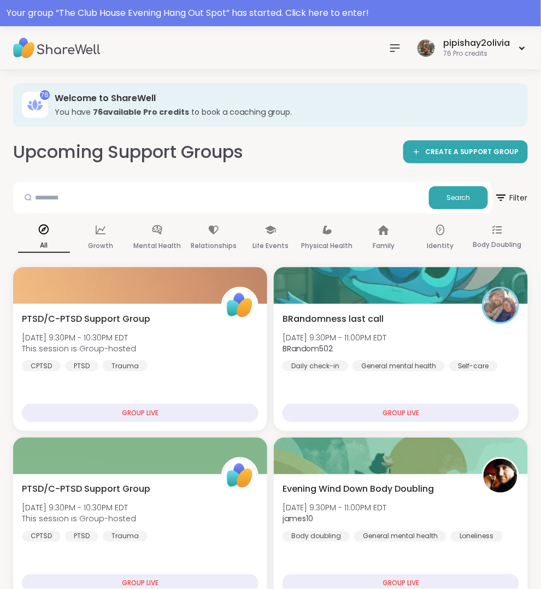
click at [393, 55] on nav at bounding box center [395, 48] width 22 height 22
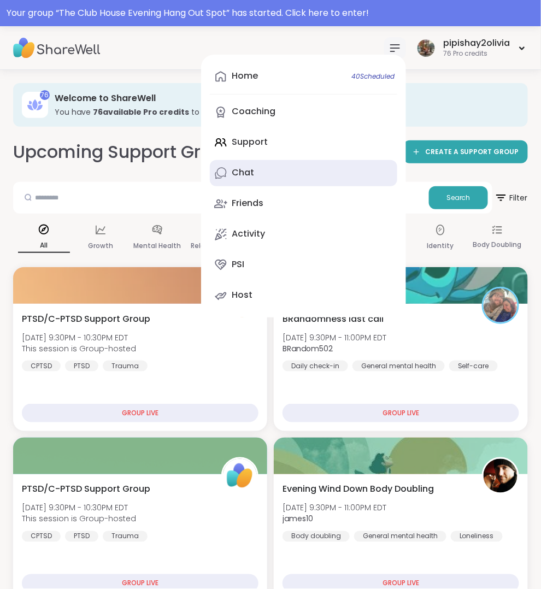
click at [266, 170] on link "Chat" at bounding box center [304, 173] width 188 height 26
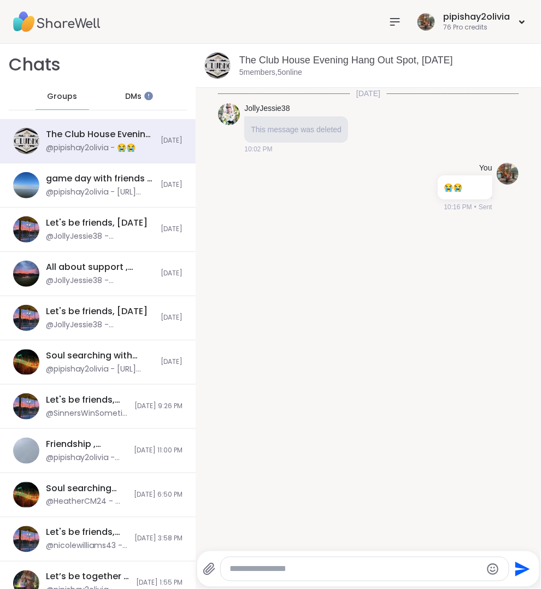
click at [332, 561] on div at bounding box center [365, 570] width 288 height 24
click at [331, 566] on textarea "Type your message" at bounding box center [356, 569] width 252 height 11
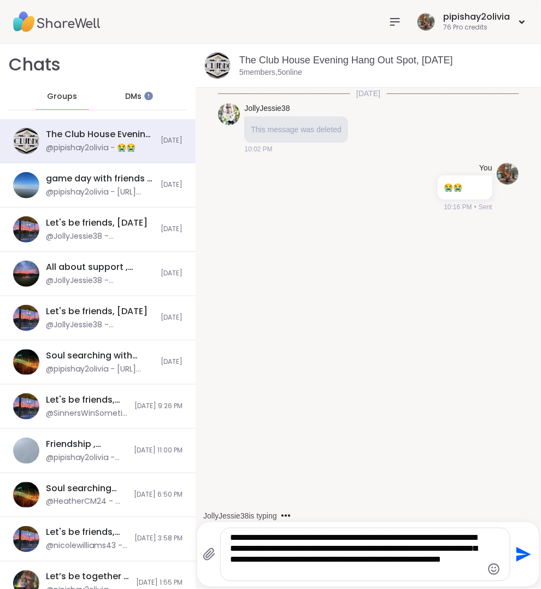
type textarea "**********"
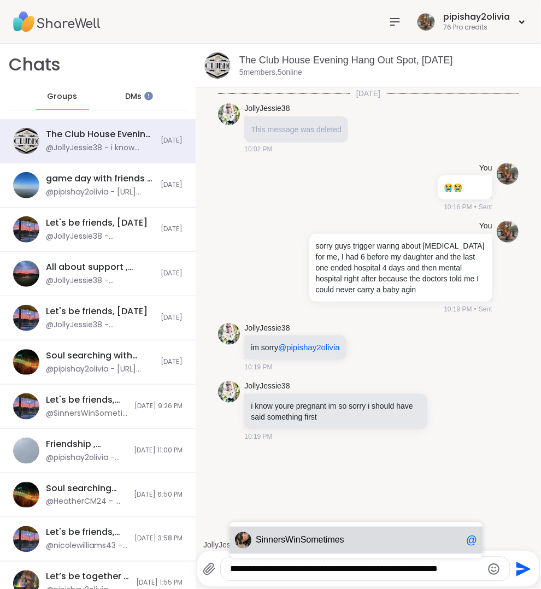
click at [289, 533] on div "SinnersWinSometimes @" at bounding box center [356, 540] width 253 height 27
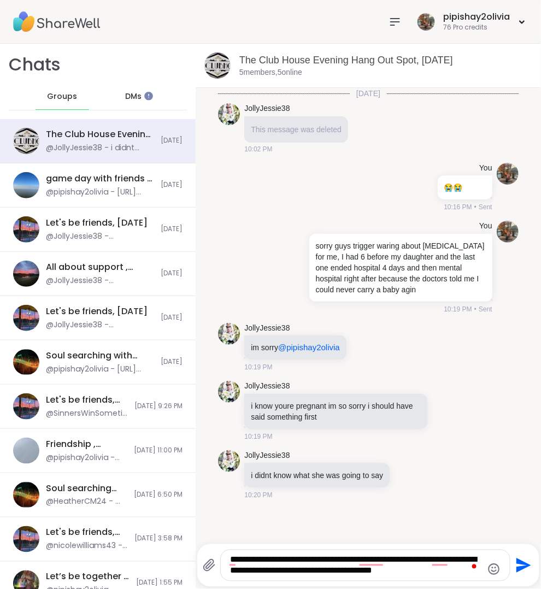
type textarea "**********"
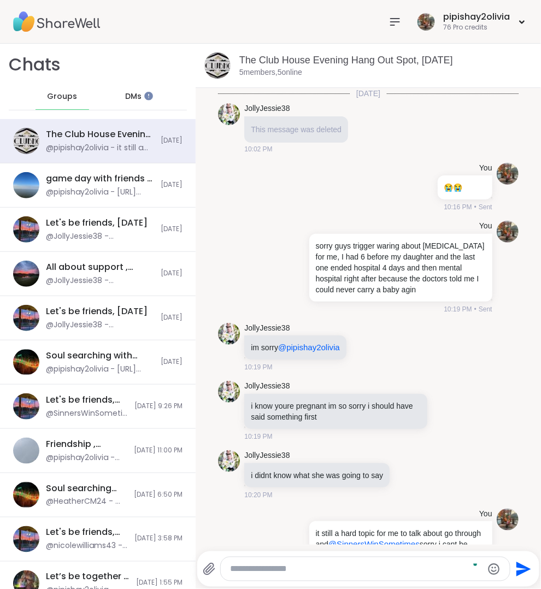
scroll to position [46, 0]
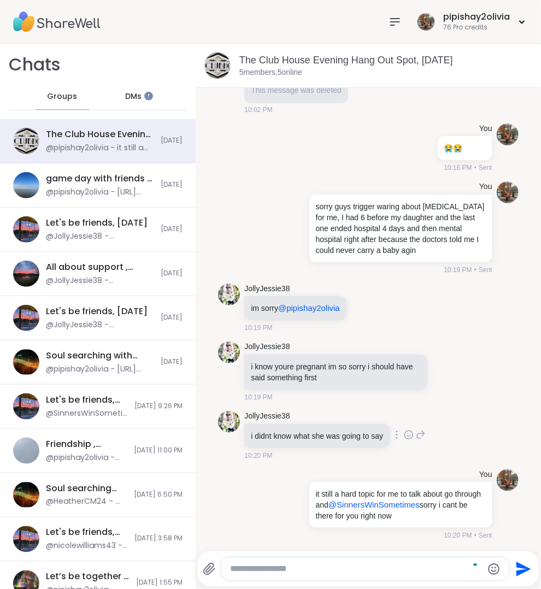
click at [425, 436] on icon at bounding box center [422, 436] width 8 height 8
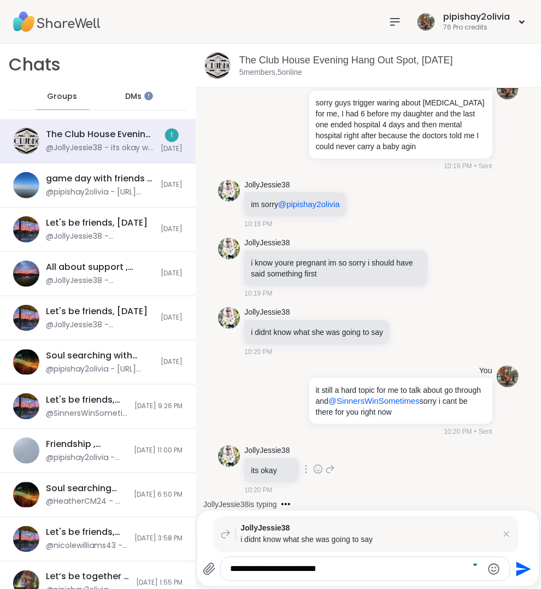
scroll to position [201, 0]
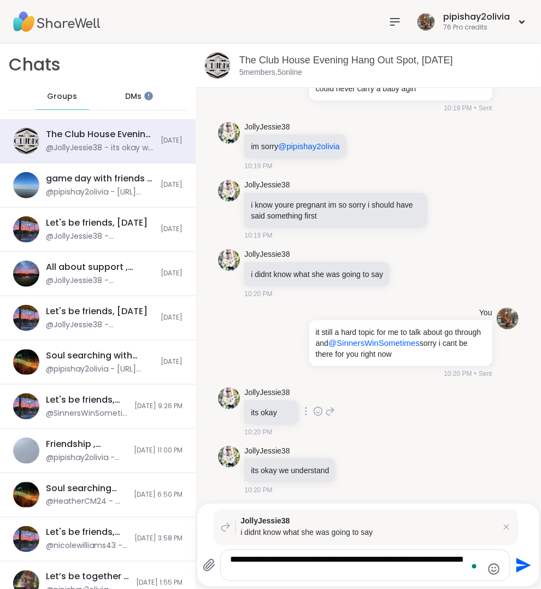
type textarea "**********"
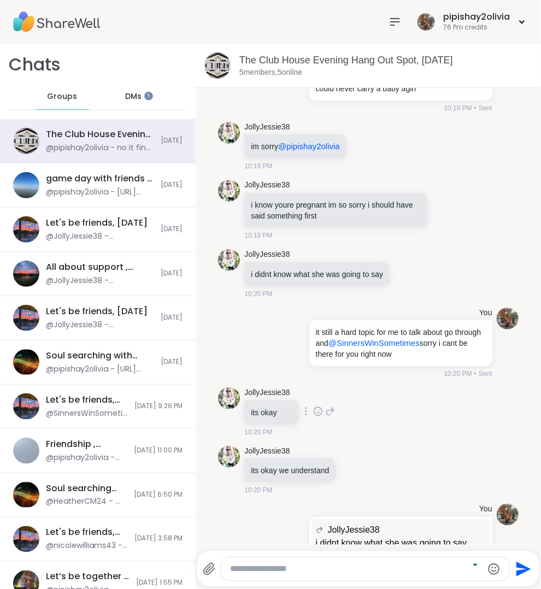
scroll to position [267, 0]
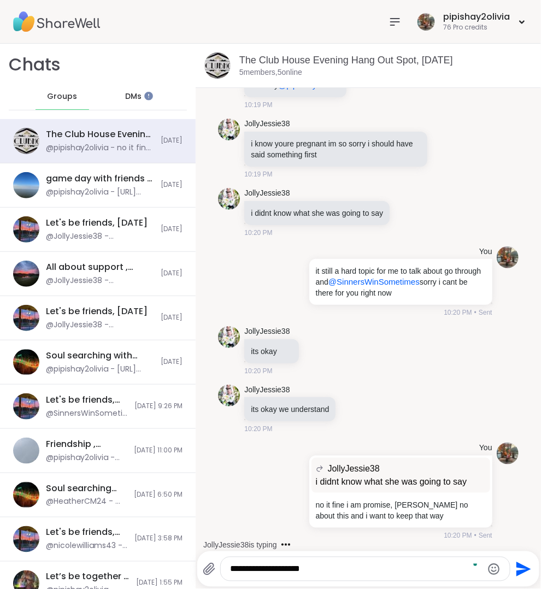
type textarea "**********"
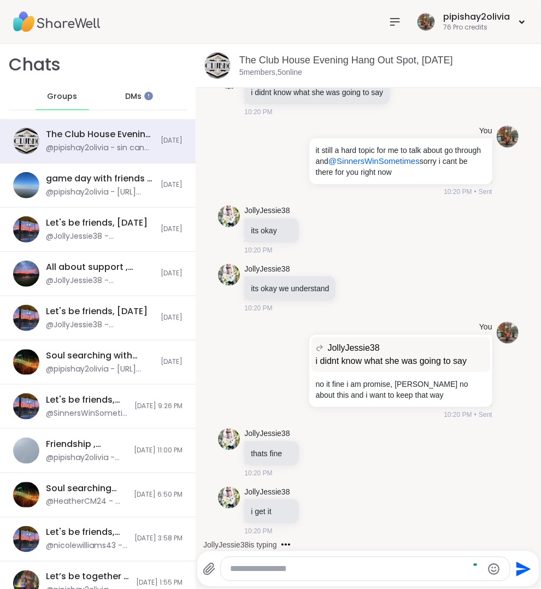
scroll to position [441, 0]
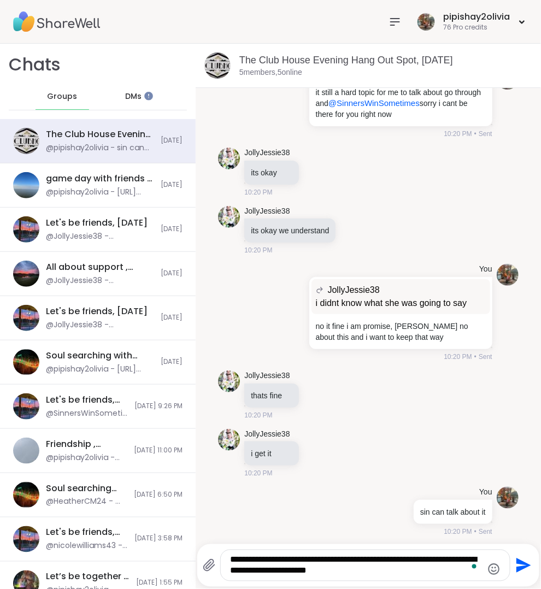
type textarea "**********"
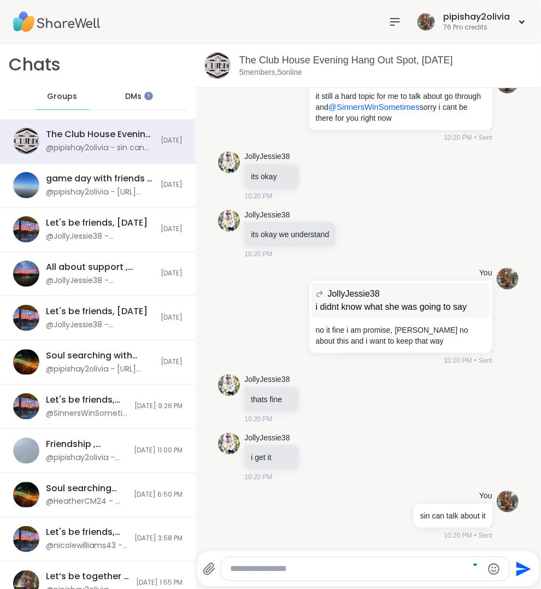
scroll to position [521, 0]
